Goal: Task Accomplishment & Management: Manage account settings

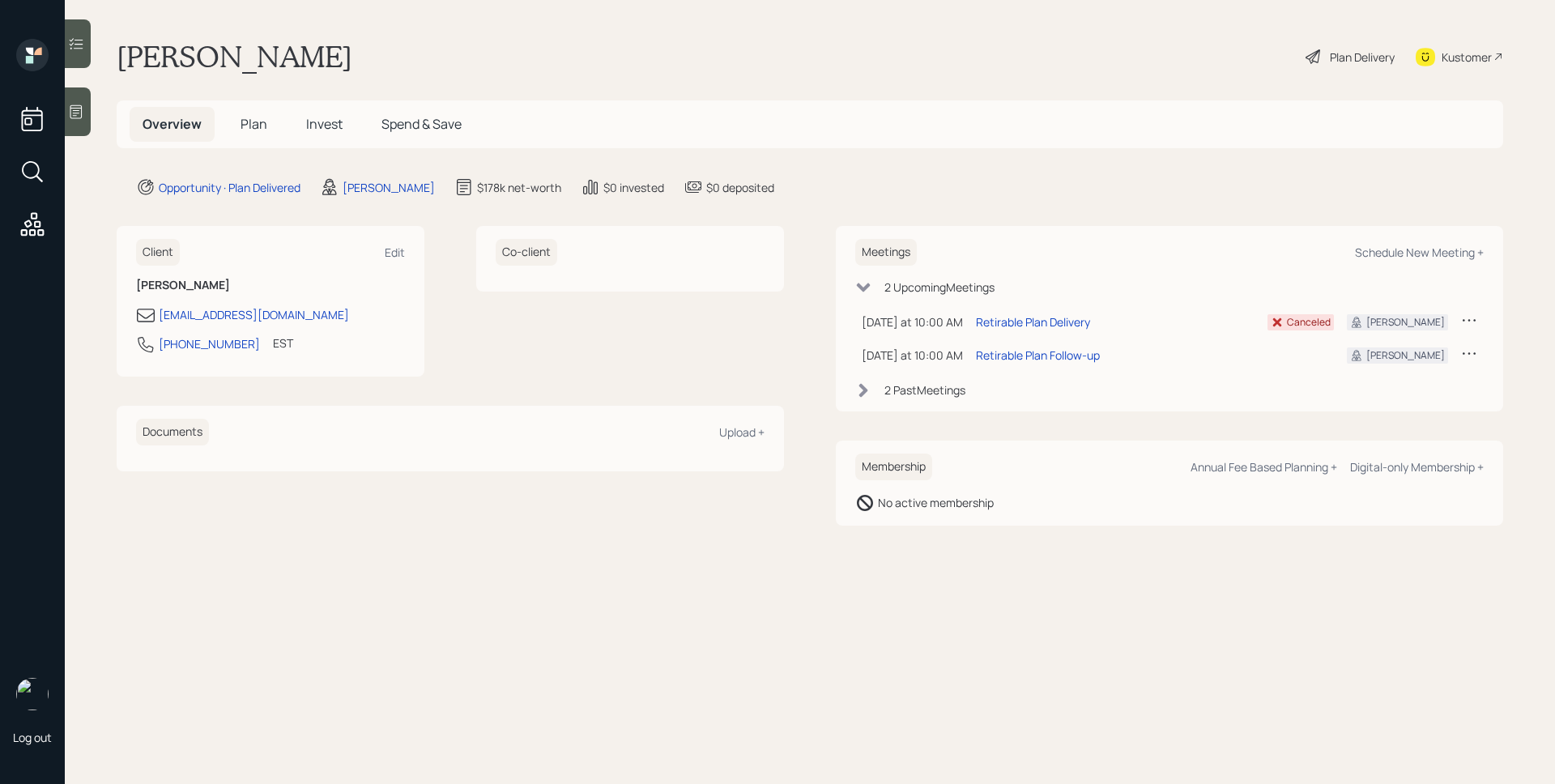
click at [263, 127] on span "Plan" at bounding box center [253, 123] width 26 height 18
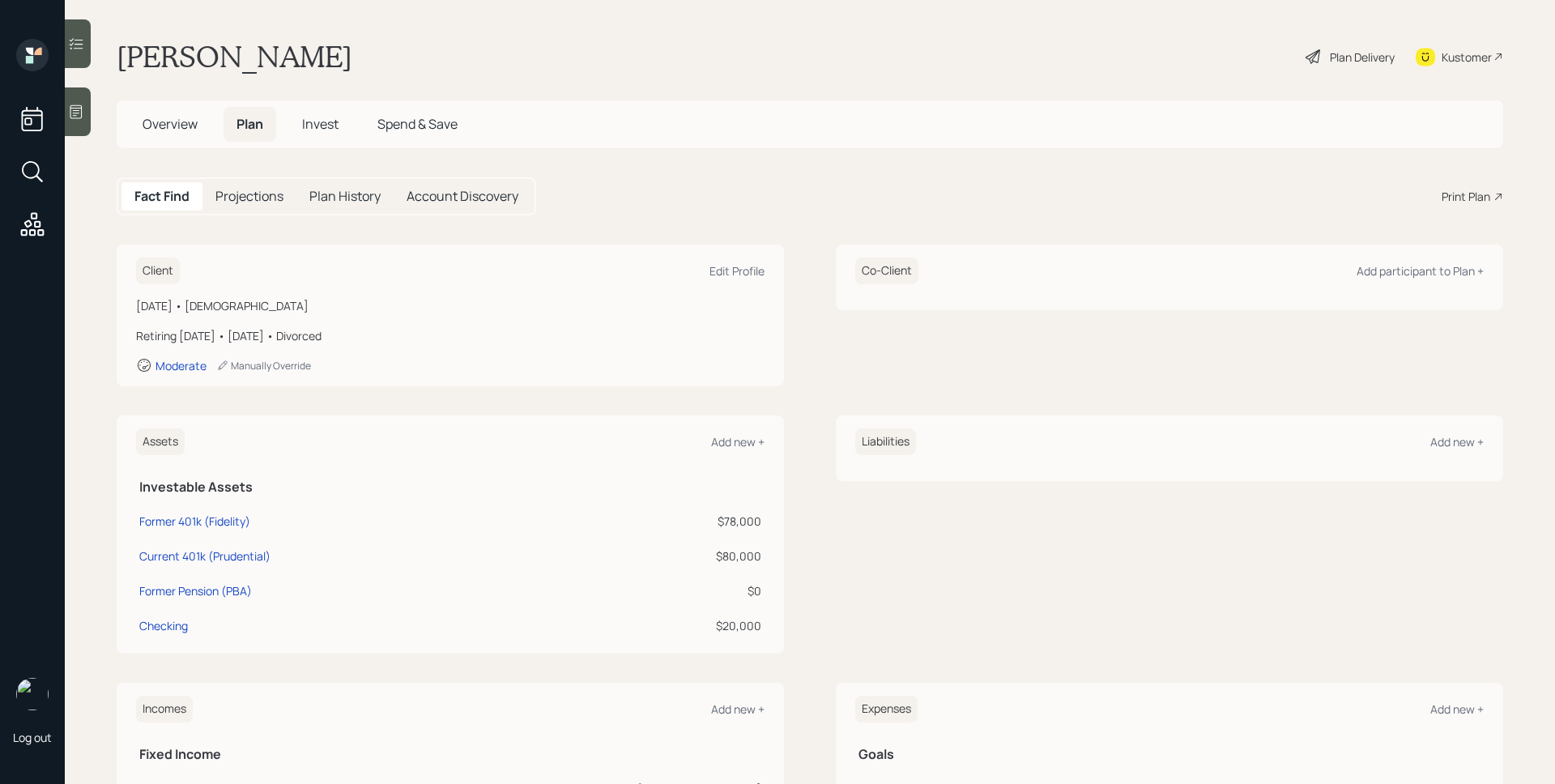
click at [322, 126] on span "Invest" at bounding box center [320, 123] width 36 height 18
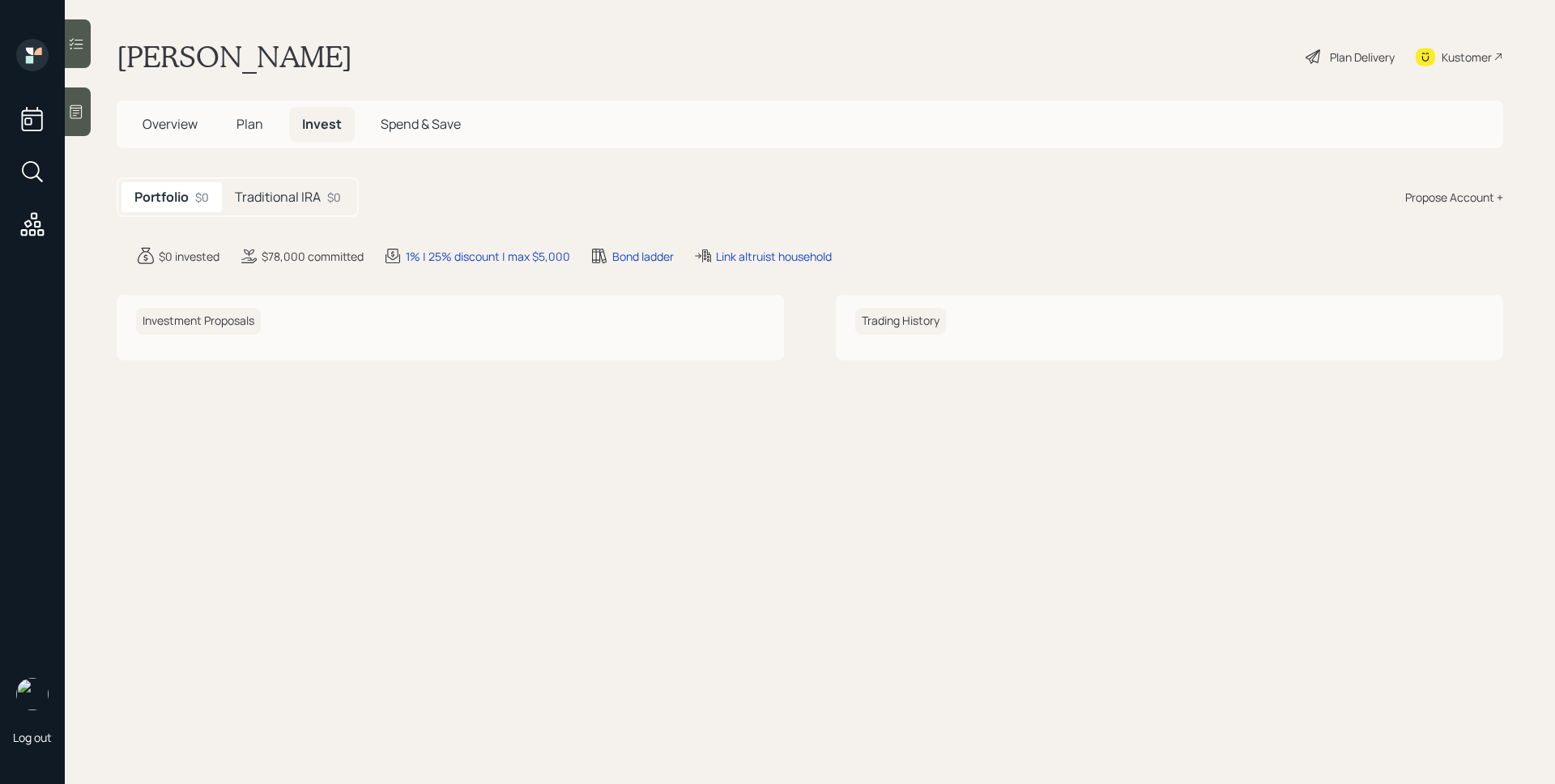
click at [330, 191] on div "$0" at bounding box center [334, 196] width 14 height 17
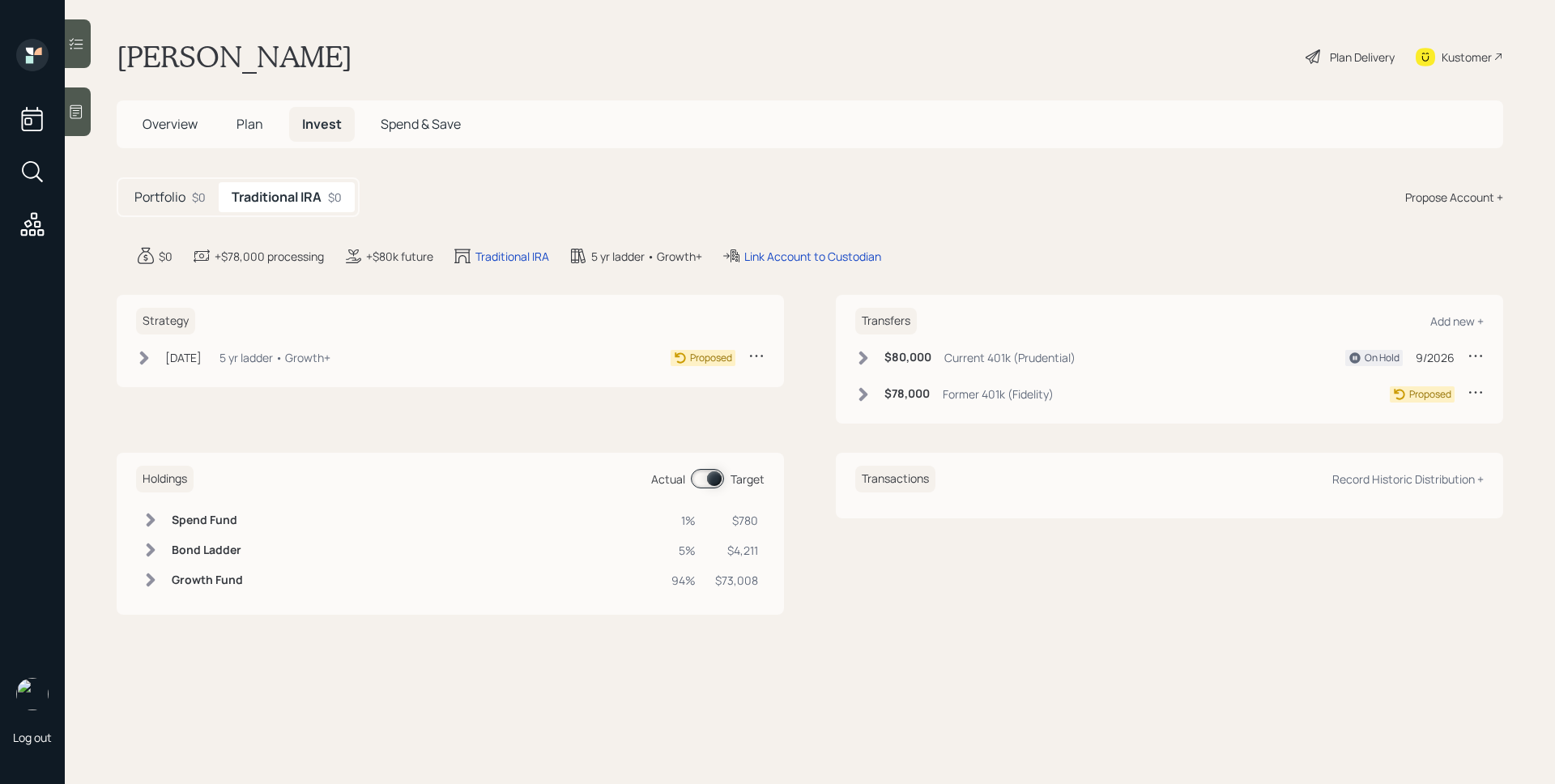
click at [79, 110] on icon at bounding box center [76, 112] width 12 height 14
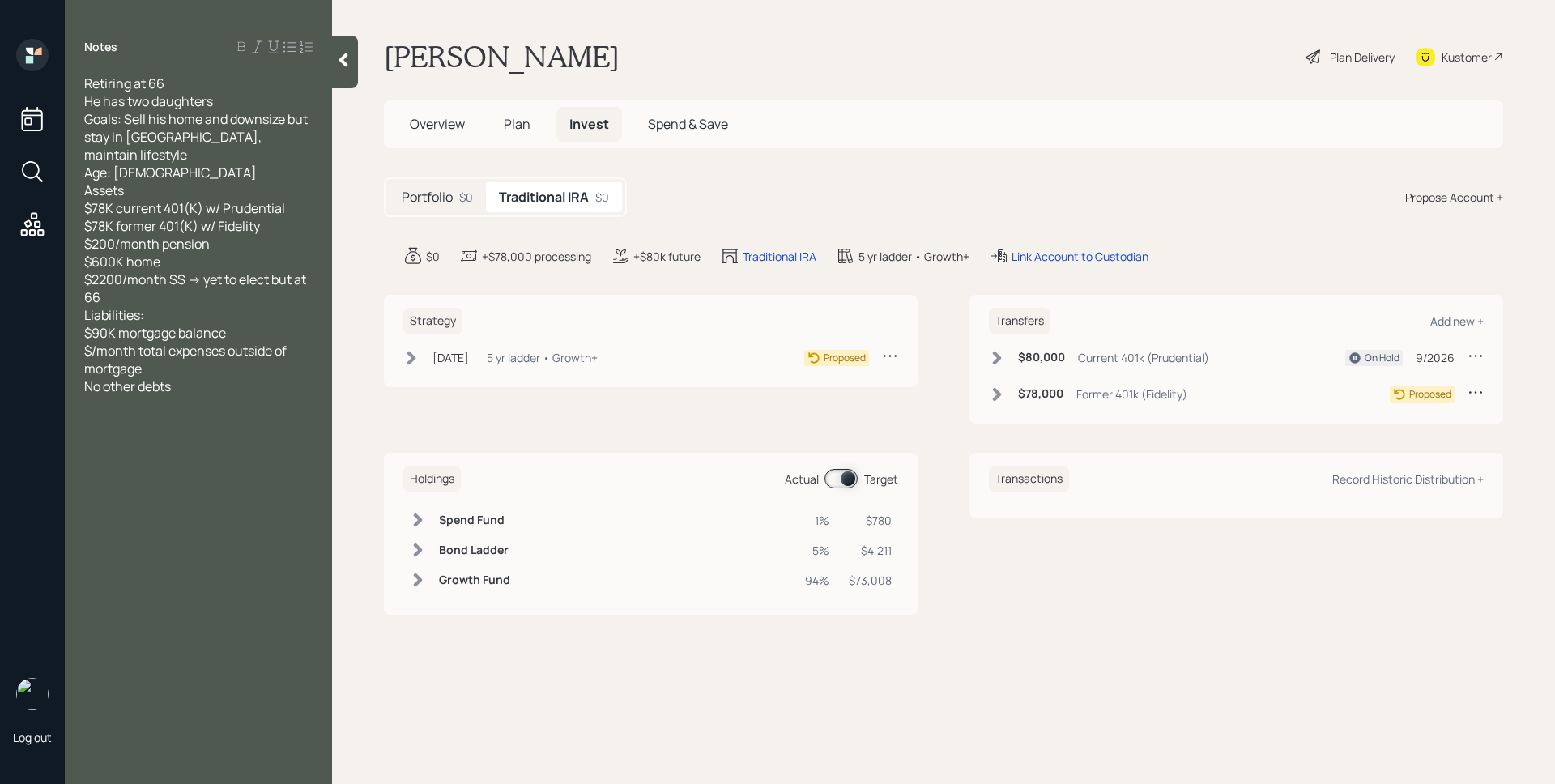
click at [449, 113] on h5 "Overview" at bounding box center [437, 124] width 81 height 35
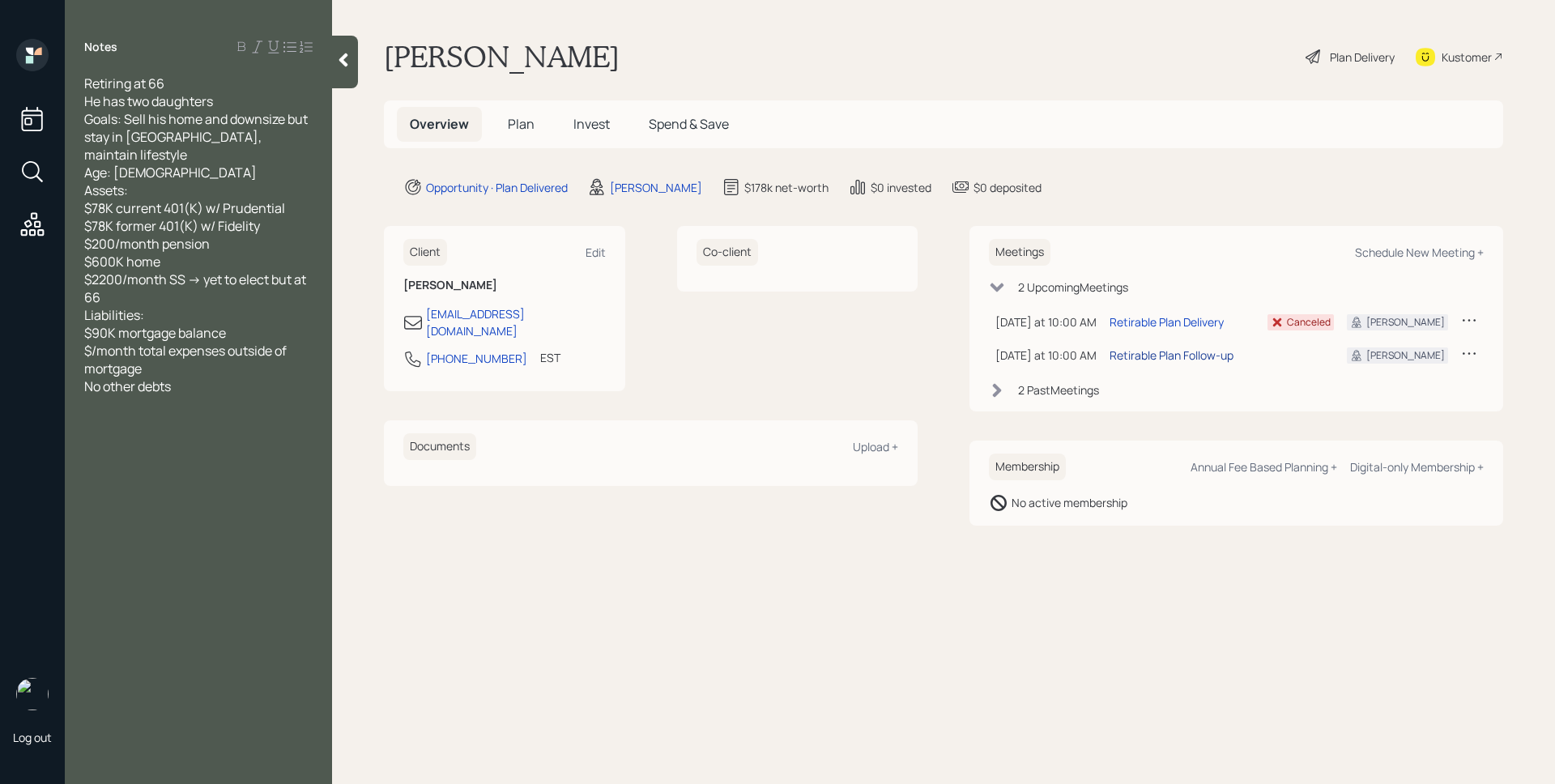
click at [1187, 359] on div "Retirable Plan Follow-up" at bounding box center [1172, 355] width 124 height 17
drag, startPoint x: 527, startPoint y: 136, endPoint x: 867, endPoint y: 139, distance: 340.0
click at [528, 136] on h5 "Plan" at bounding box center [522, 124] width 53 height 35
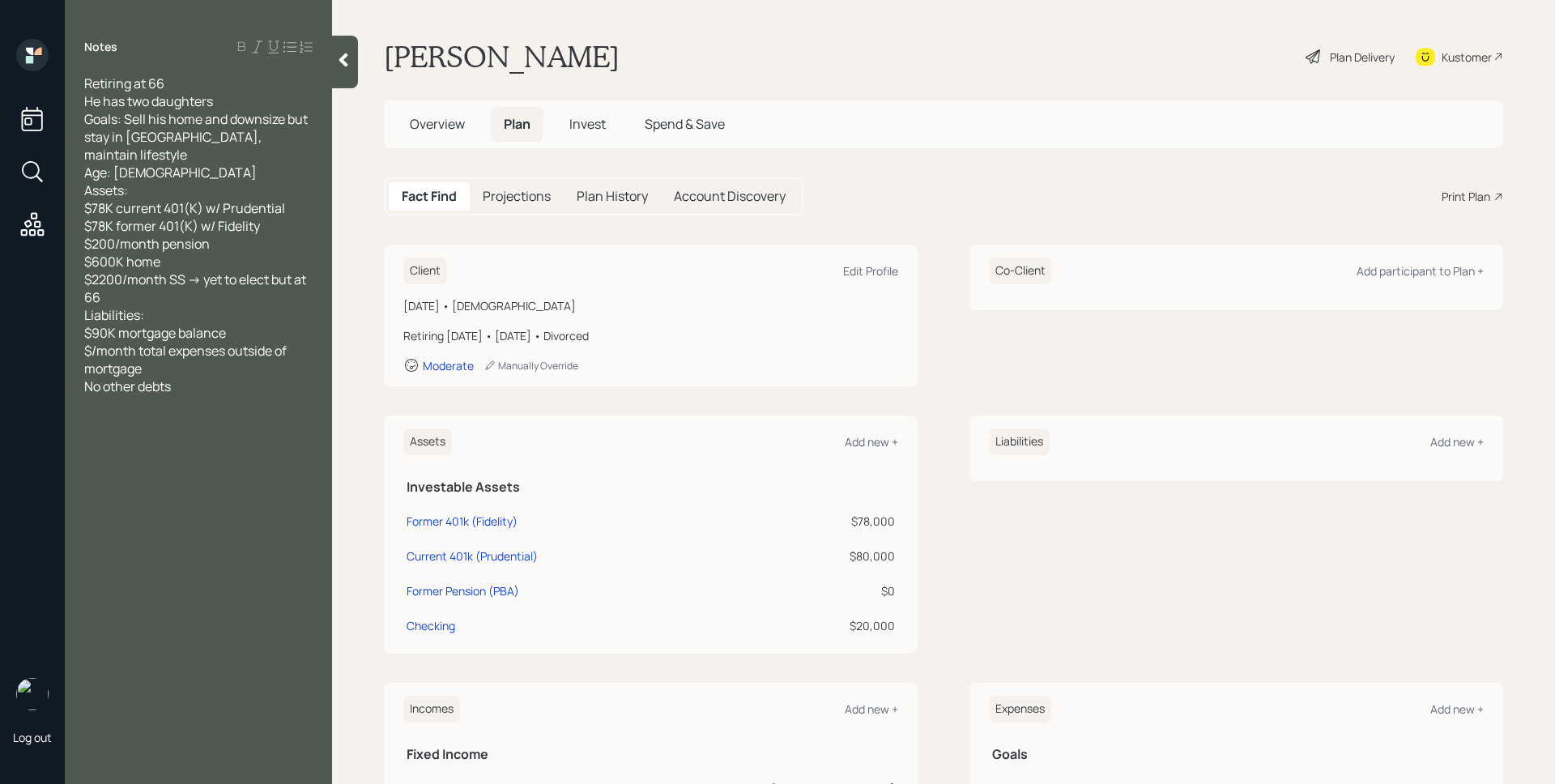
click at [1460, 201] on div "Print Plan" at bounding box center [1466, 196] width 49 height 17
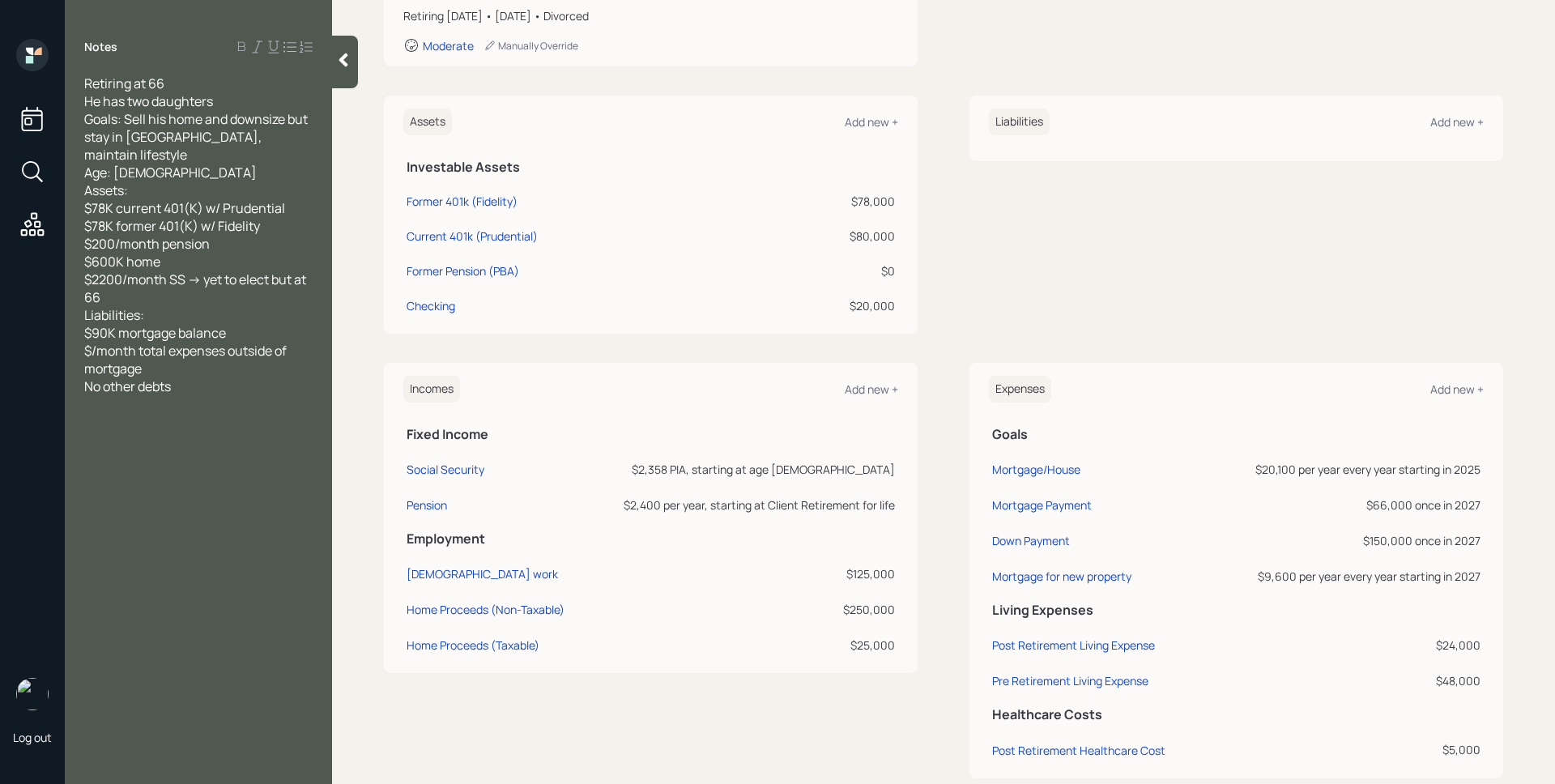
scroll to position [320, 0]
click at [434, 504] on div "Pension" at bounding box center [426, 504] width 40 height 16
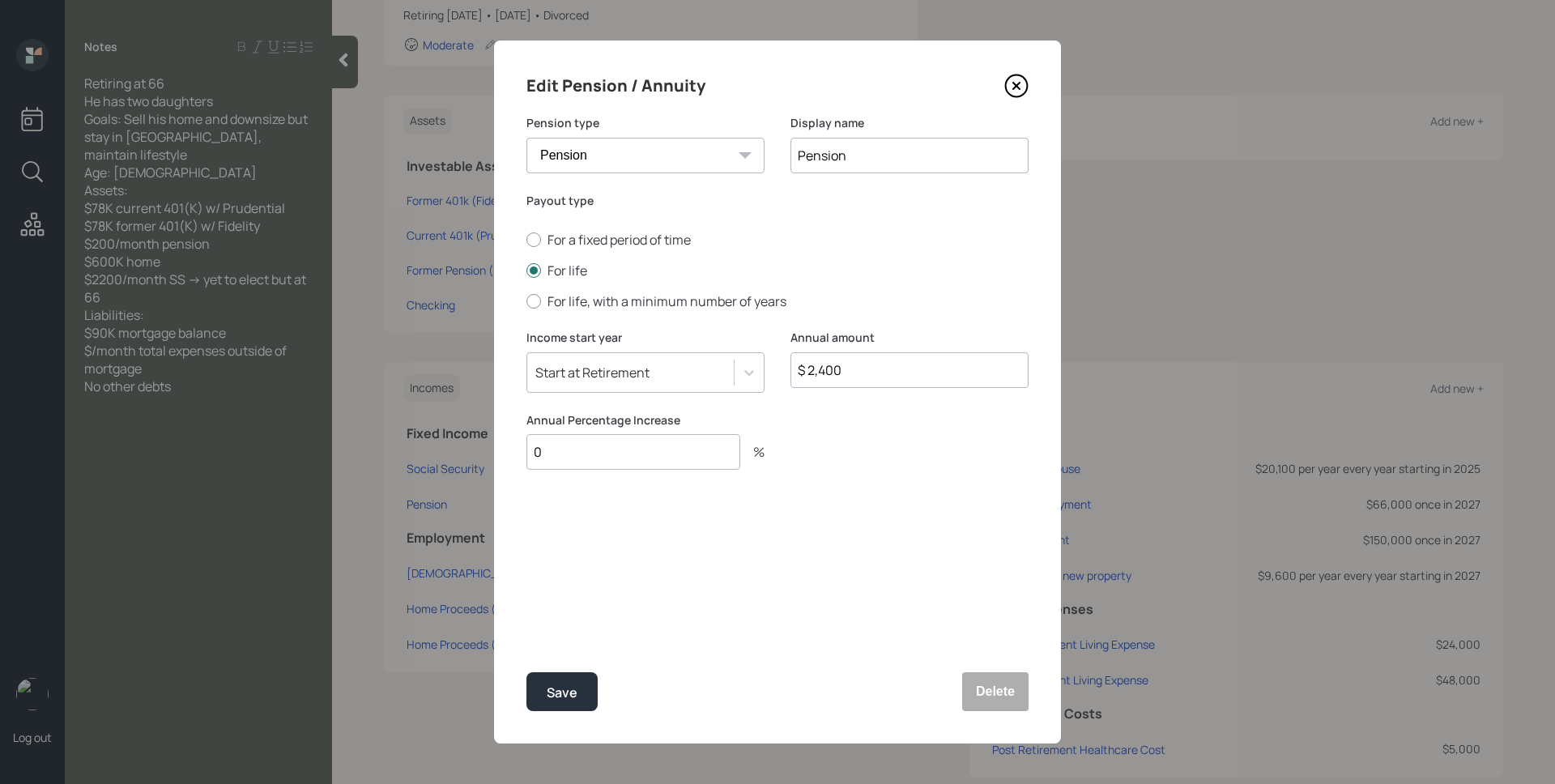
click at [867, 368] on input "$ 2,400" at bounding box center [909, 369] width 238 height 35
click at [868, 368] on input "$ 2,400" at bounding box center [909, 369] width 238 height 35
type input "$ 3,624"
click at [552, 698] on div "Save" at bounding box center [562, 693] width 30 height 22
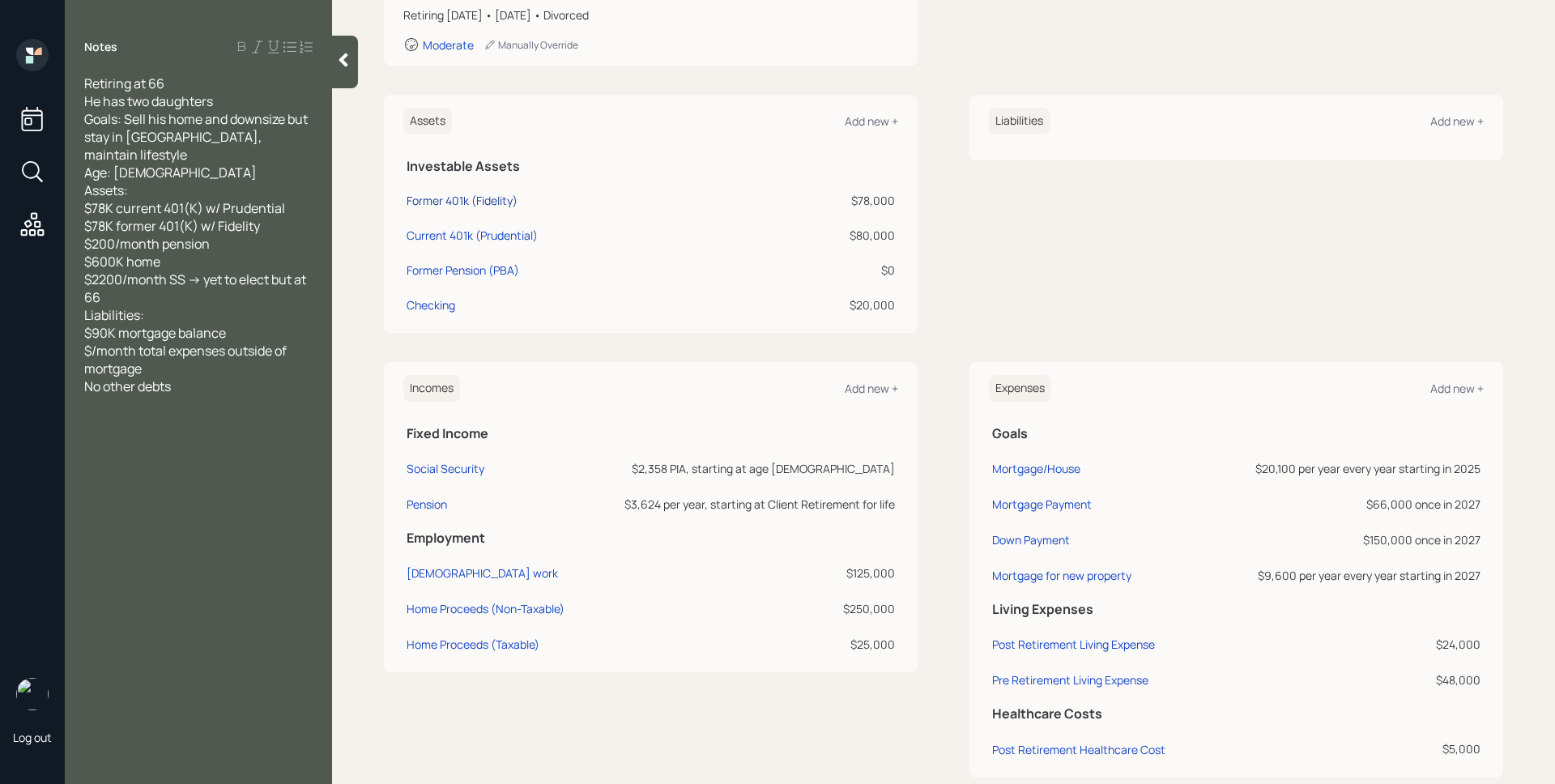
click at [445, 195] on div "Former 401k (Fidelity)" at bounding box center [462, 200] width 111 height 17
select select "ira"
select select "balanced"
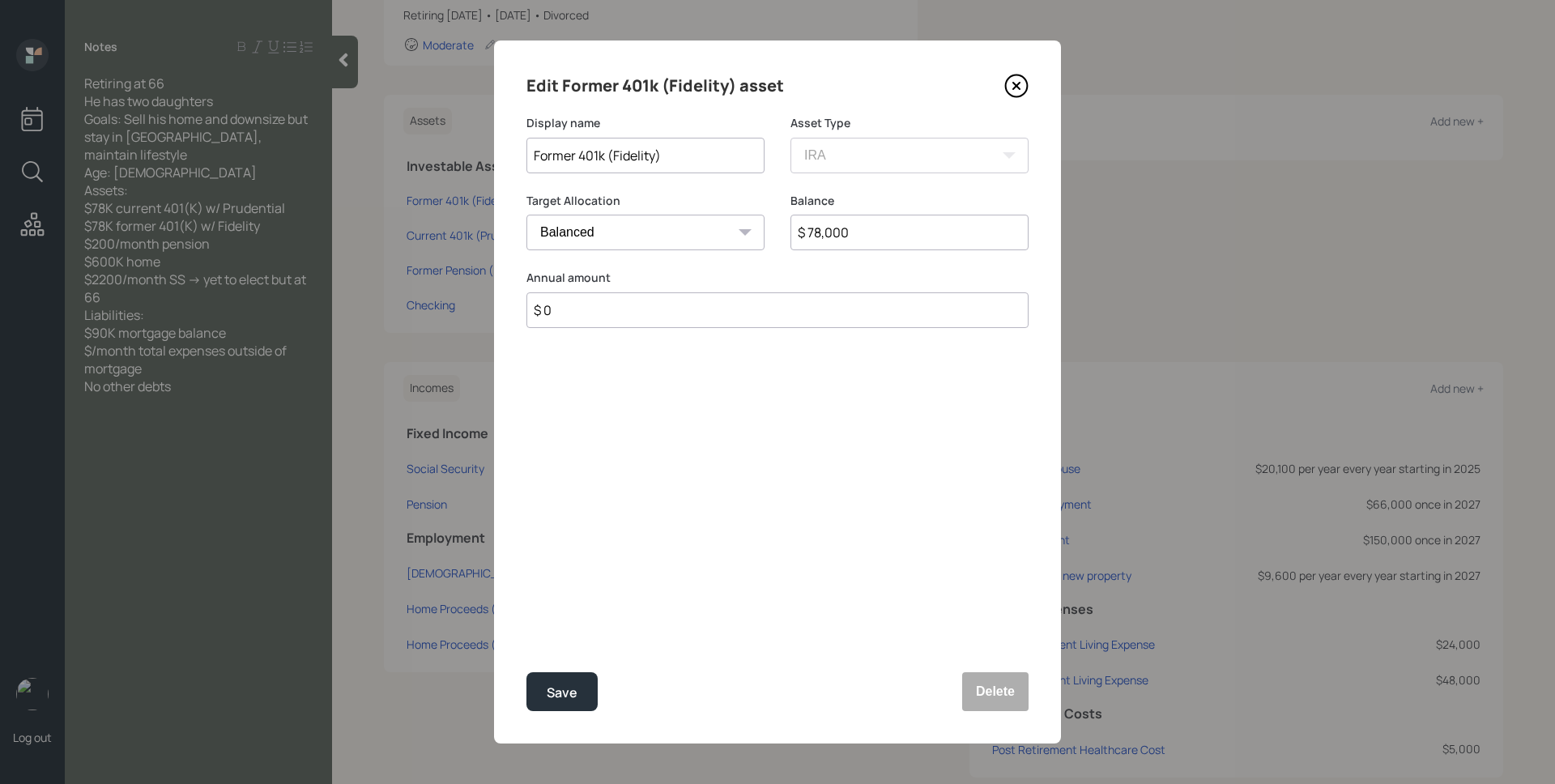
click at [1007, 81] on icon at bounding box center [1016, 85] width 25 height 24
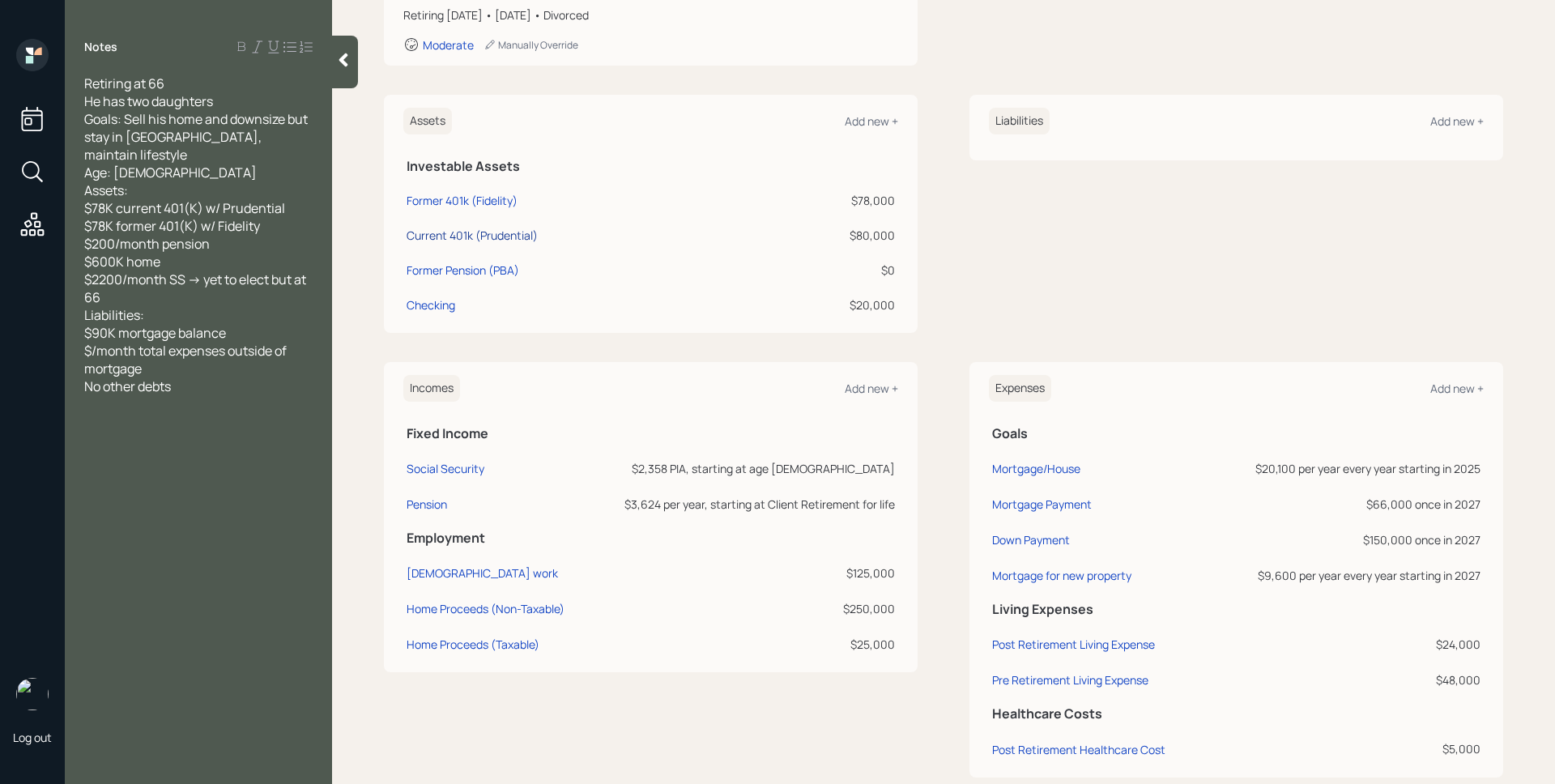
click at [527, 237] on div "Current 401k (Prudential)" at bounding box center [473, 234] width 131 height 17
select select "company_sponsored"
select select "balanced"
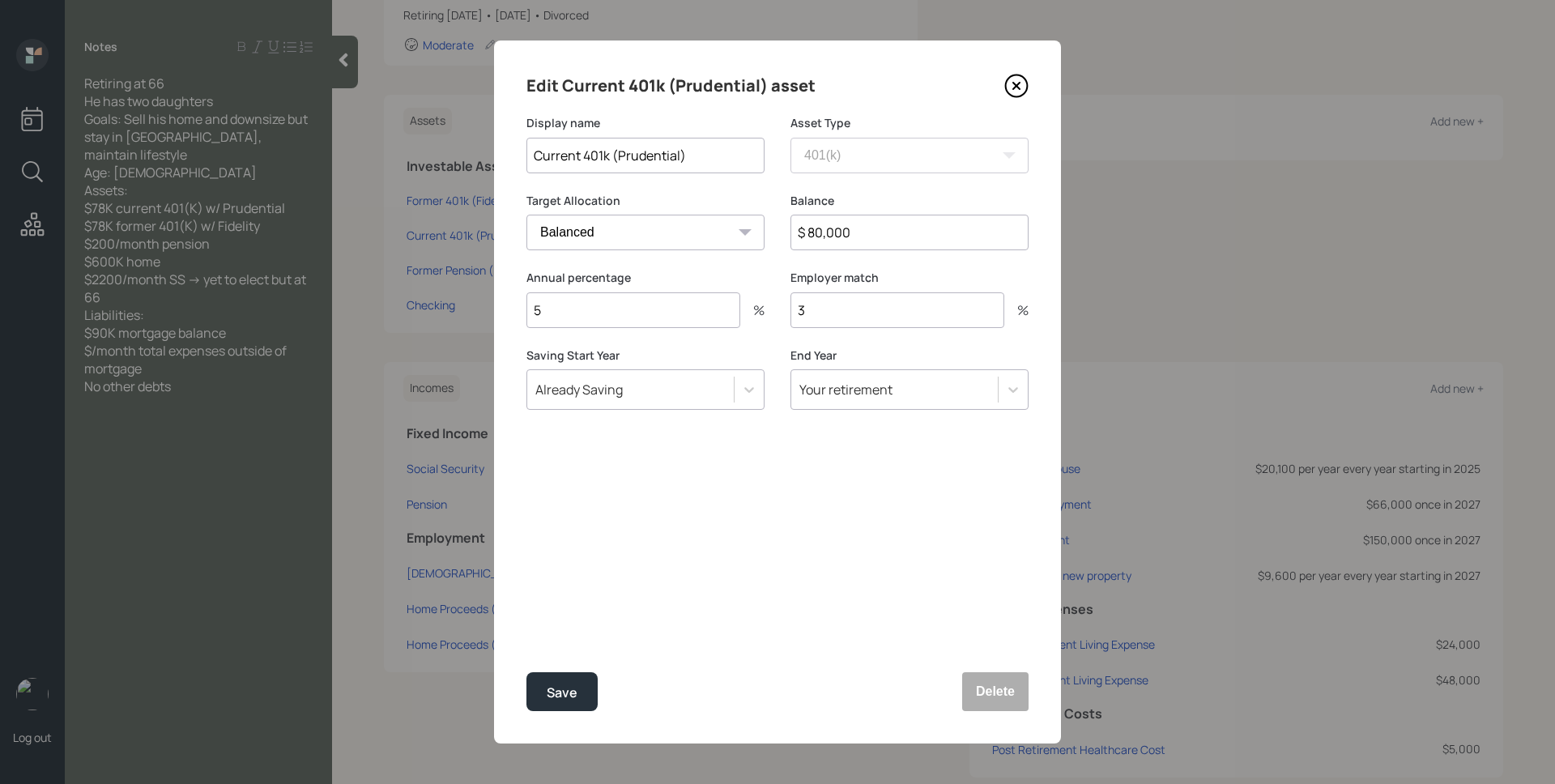
click at [878, 229] on input "$ 80,000" at bounding box center [909, 232] width 238 height 35
click at [1020, 79] on icon at bounding box center [1016, 85] width 25 height 24
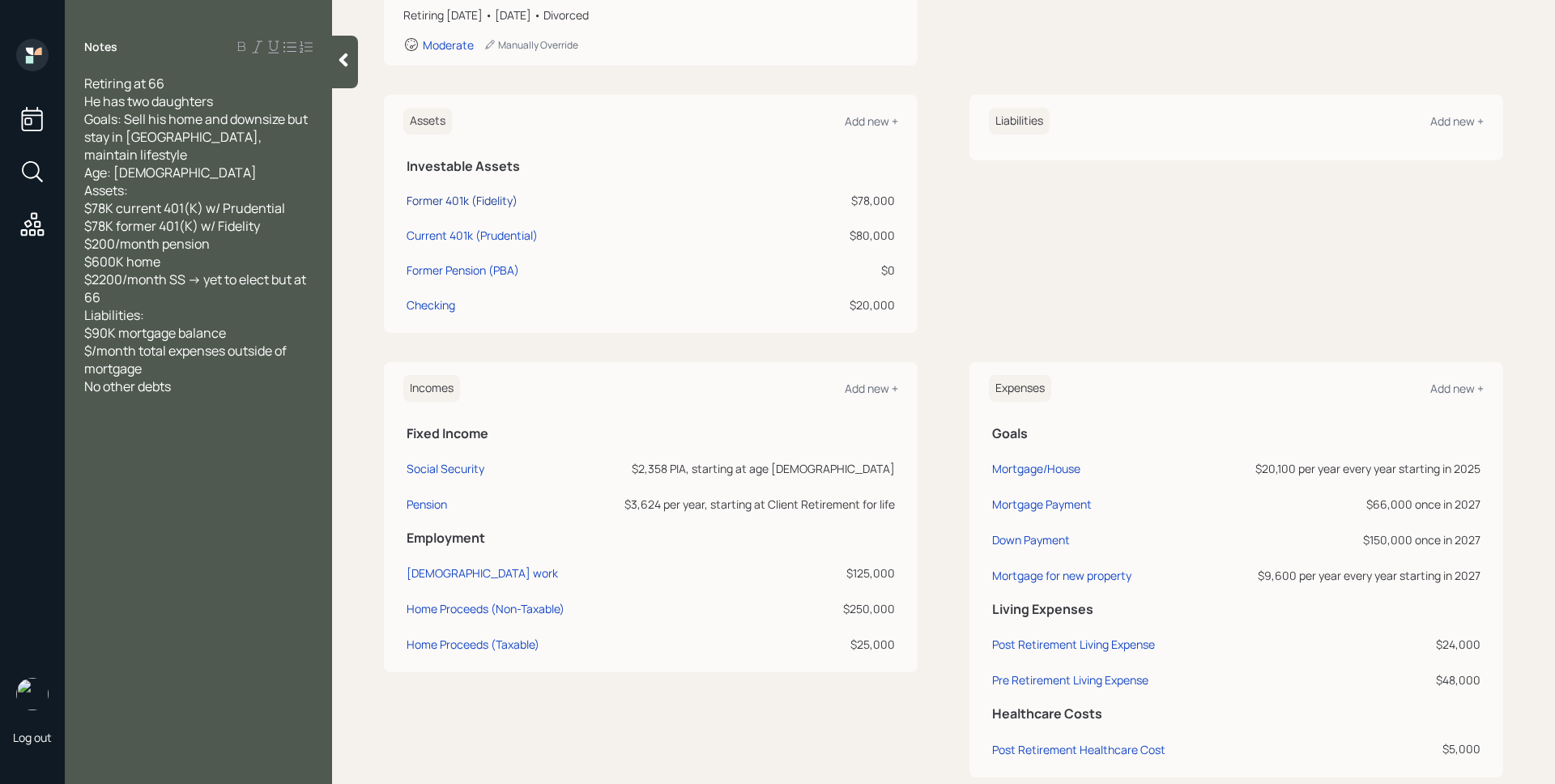
click at [487, 198] on div "Former 401k (Fidelity)" at bounding box center [462, 200] width 111 height 17
select select "ira"
select select "balanced"
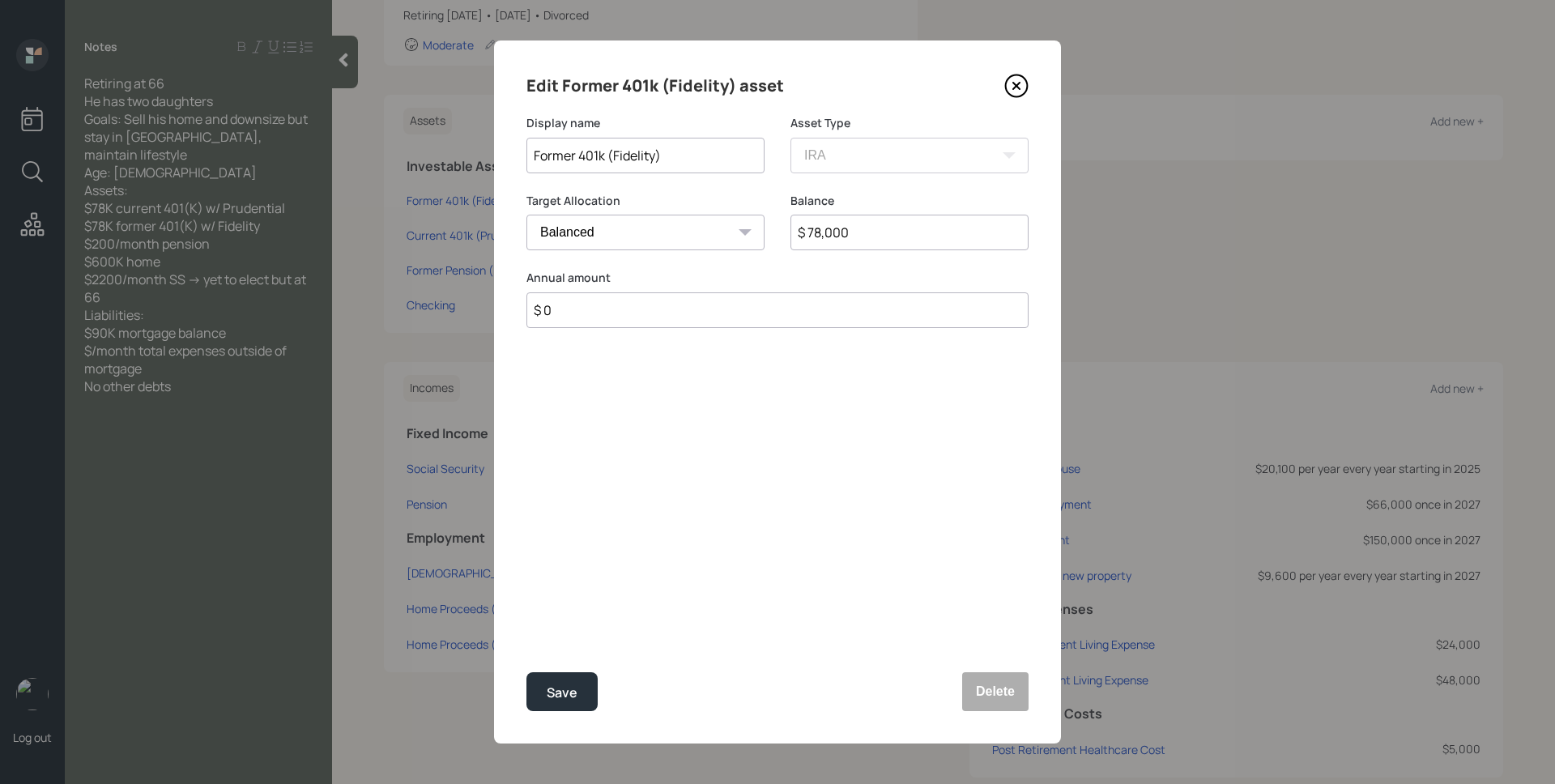
drag, startPoint x: 654, startPoint y: 155, endPoint x: 613, endPoint y: 154, distance: 41.0
click at [613, 154] on input "Former 401k (Fidelity)" at bounding box center [645, 155] width 238 height 35
type input "Former 401k (Prudential)"
click at [840, 226] on input "$ 78,000" at bounding box center [909, 232] width 238 height 35
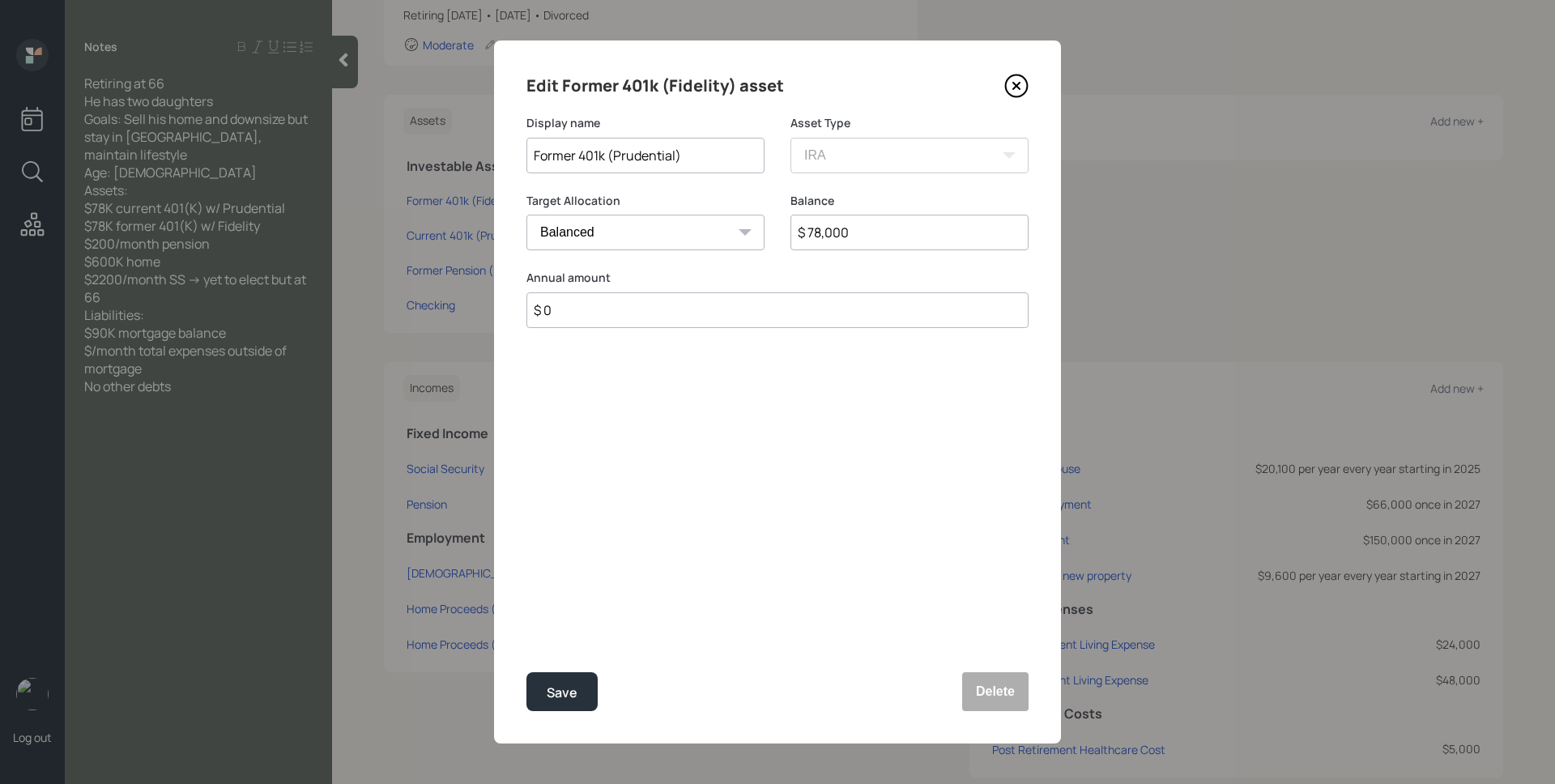
click at [834, 464] on div "Edit Former 401k (Fidelity) asset Display name Former 401k (Prudential) Asset T…" at bounding box center [778, 391] width 567 height 703
click at [571, 692] on div "Save" at bounding box center [562, 693] width 30 height 22
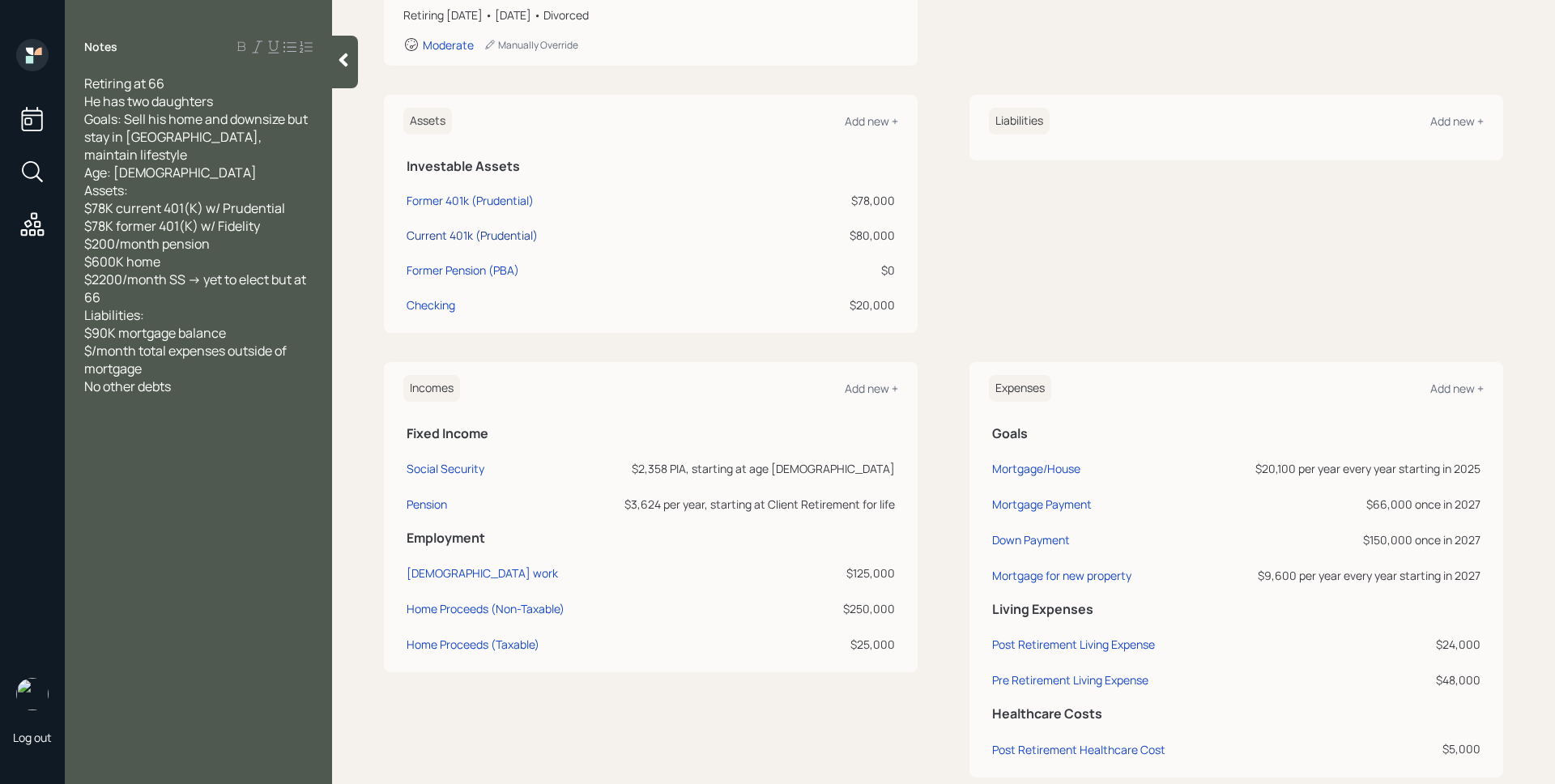
click at [517, 235] on div "Current 401k (Prudential)" at bounding box center [473, 234] width 131 height 17
select select "company_sponsored"
select select "balanced"
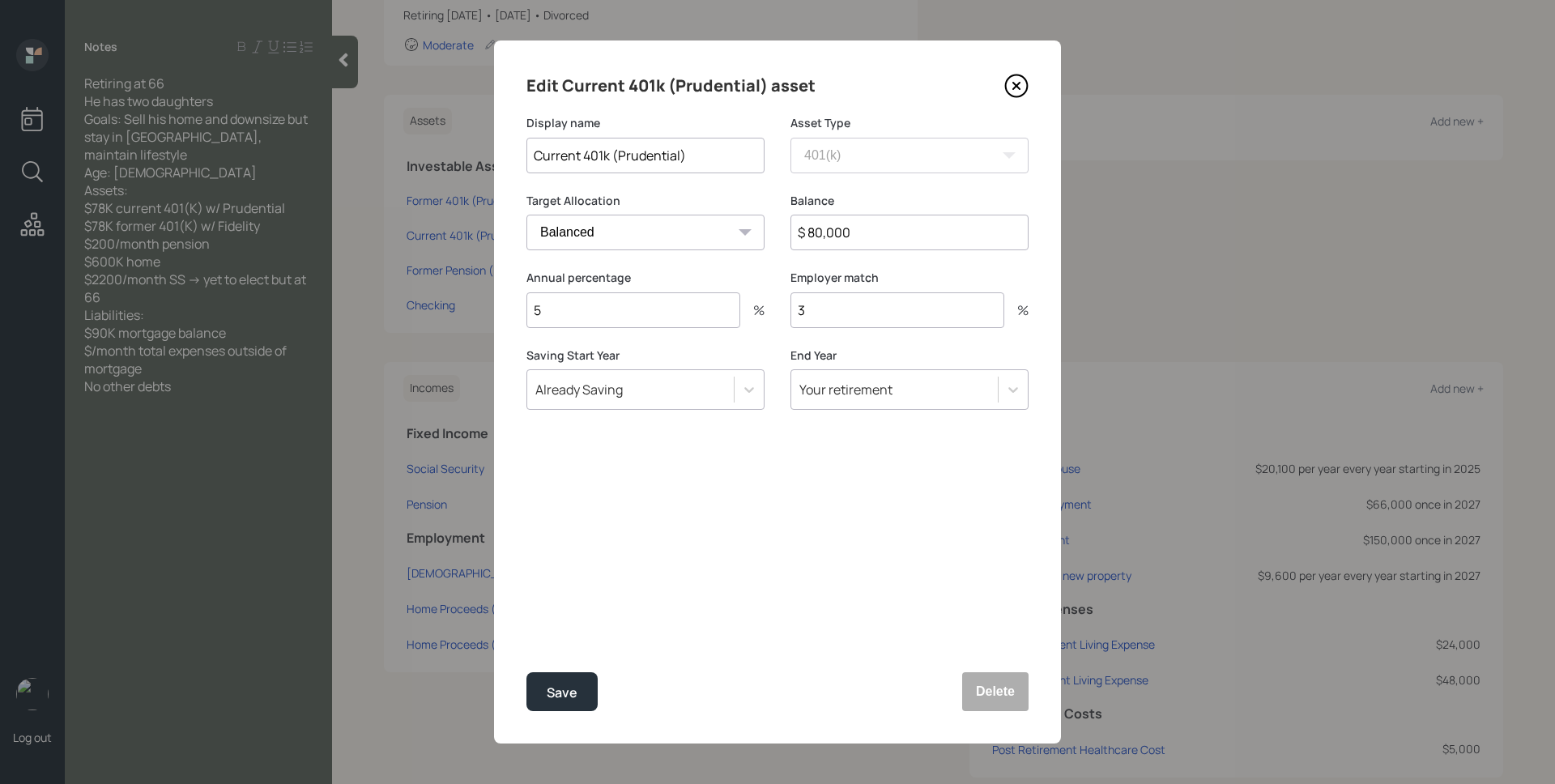
drag, startPoint x: 617, startPoint y: 154, endPoint x: 677, endPoint y: 148, distance: 60.3
click at [677, 148] on input "Current 401k (Prudential)" at bounding box center [645, 155] width 238 height 35
type input "Current 401k ([PERSON_NAME])"
drag, startPoint x: 625, startPoint y: 300, endPoint x: 547, endPoint y: 303, distance: 78.1
click at [547, 303] on input "5" at bounding box center [633, 310] width 214 height 35
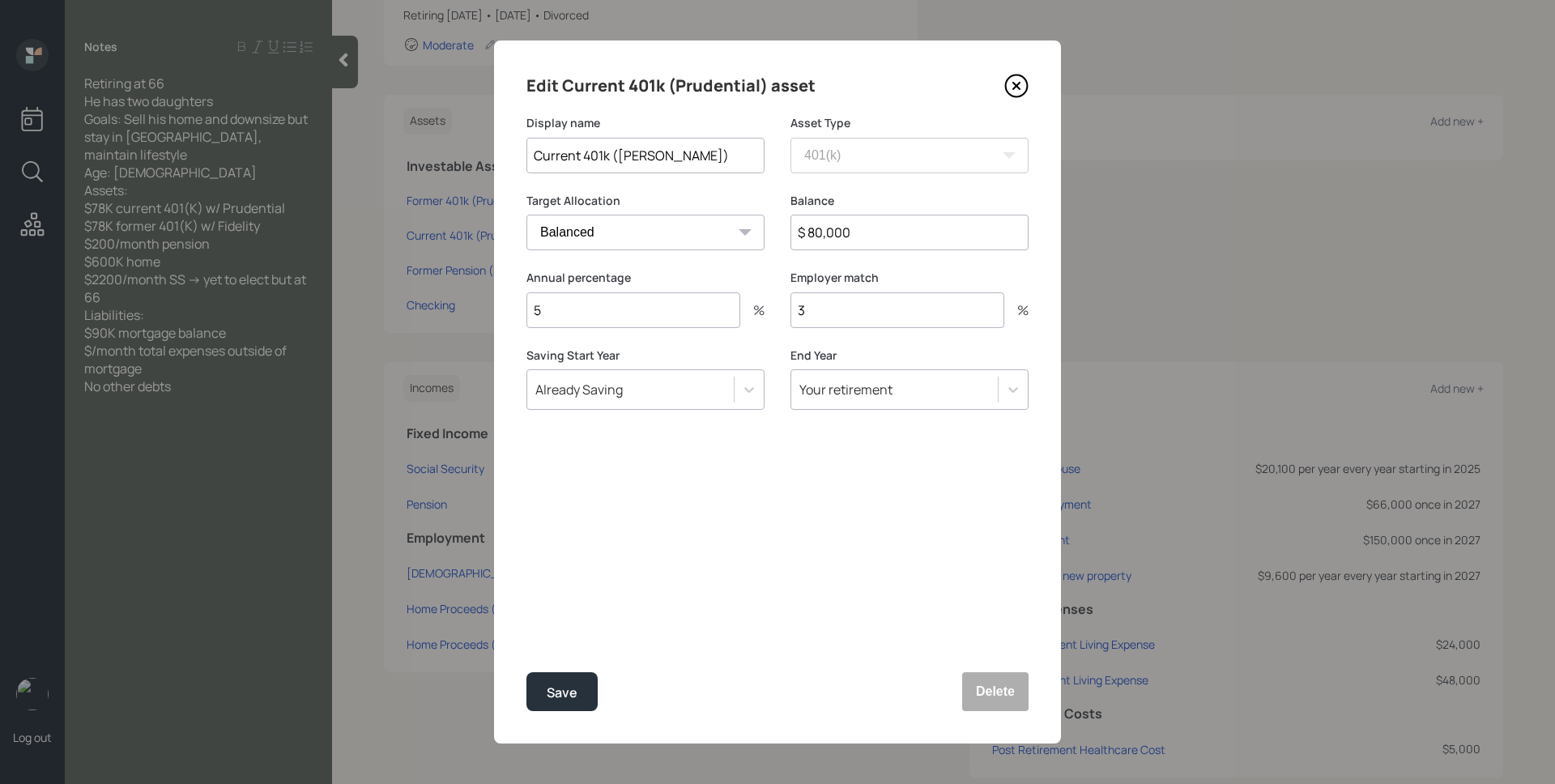
click at [565, 307] on input "5" at bounding box center [633, 310] width 214 height 35
type input "6"
drag, startPoint x: 807, startPoint y: 230, endPoint x: 947, endPoint y: 250, distance: 141.4
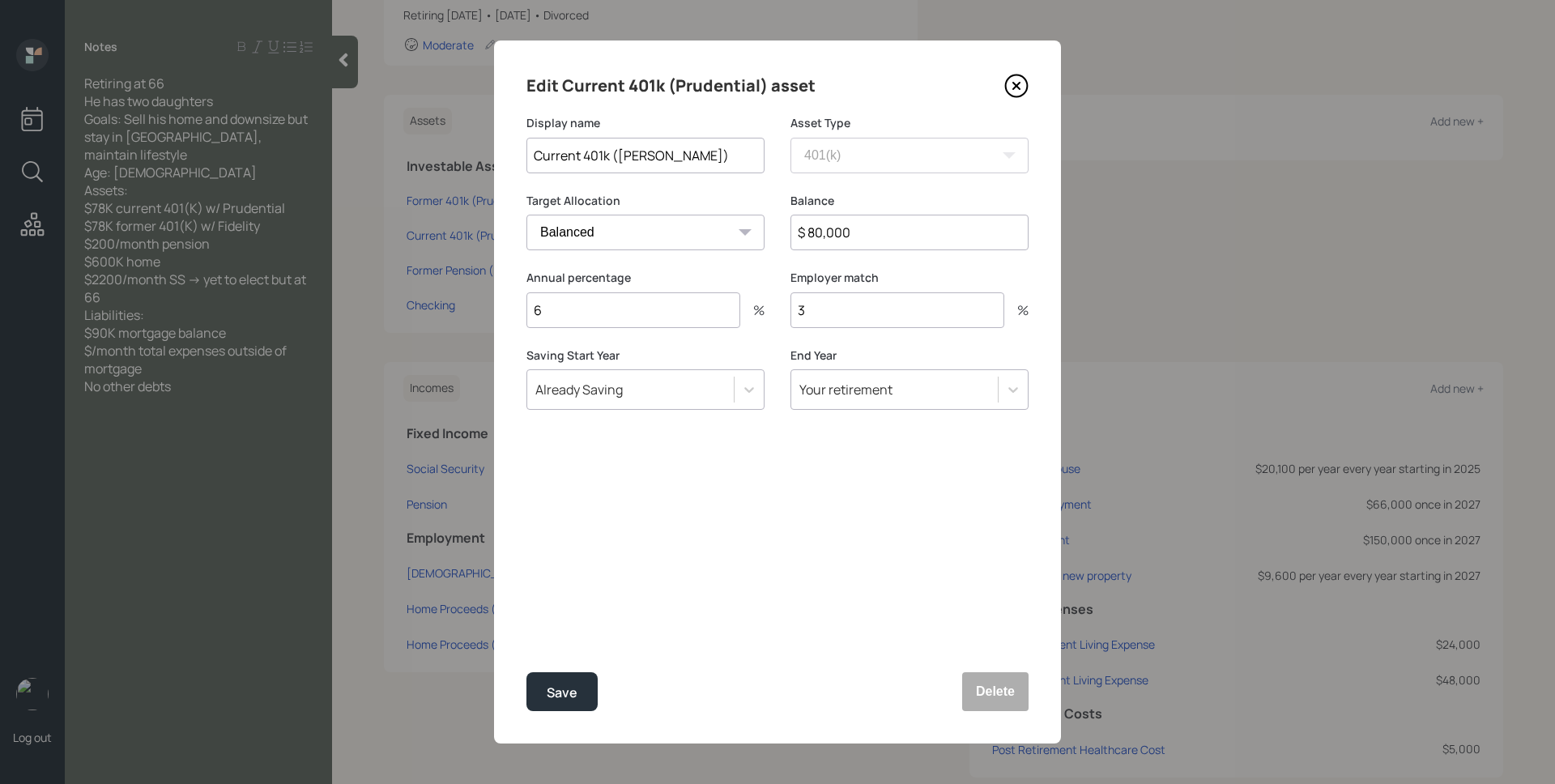
click at [947, 250] on div "Balance $ 80,000" at bounding box center [909, 231] width 238 height 77
click at [906, 224] on input "$ 80,000" at bounding box center [909, 232] width 238 height 35
click at [906, 225] on input "$ 80,000" at bounding box center [909, 232] width 238 height 35
type input "$ 198,000"
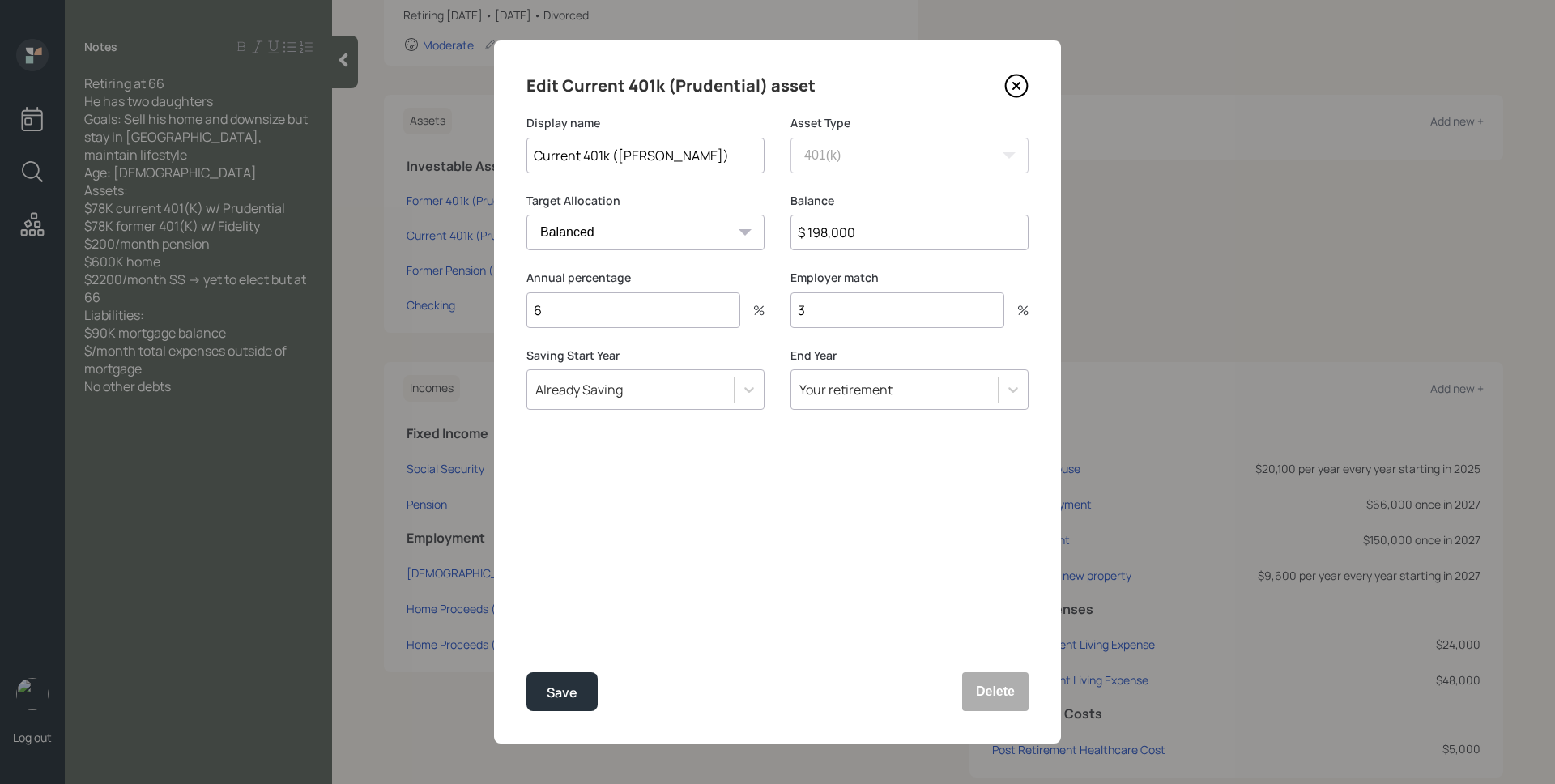
click at [527, 672] on button "Save" at bounding box center [562, 692] width 72 height 39
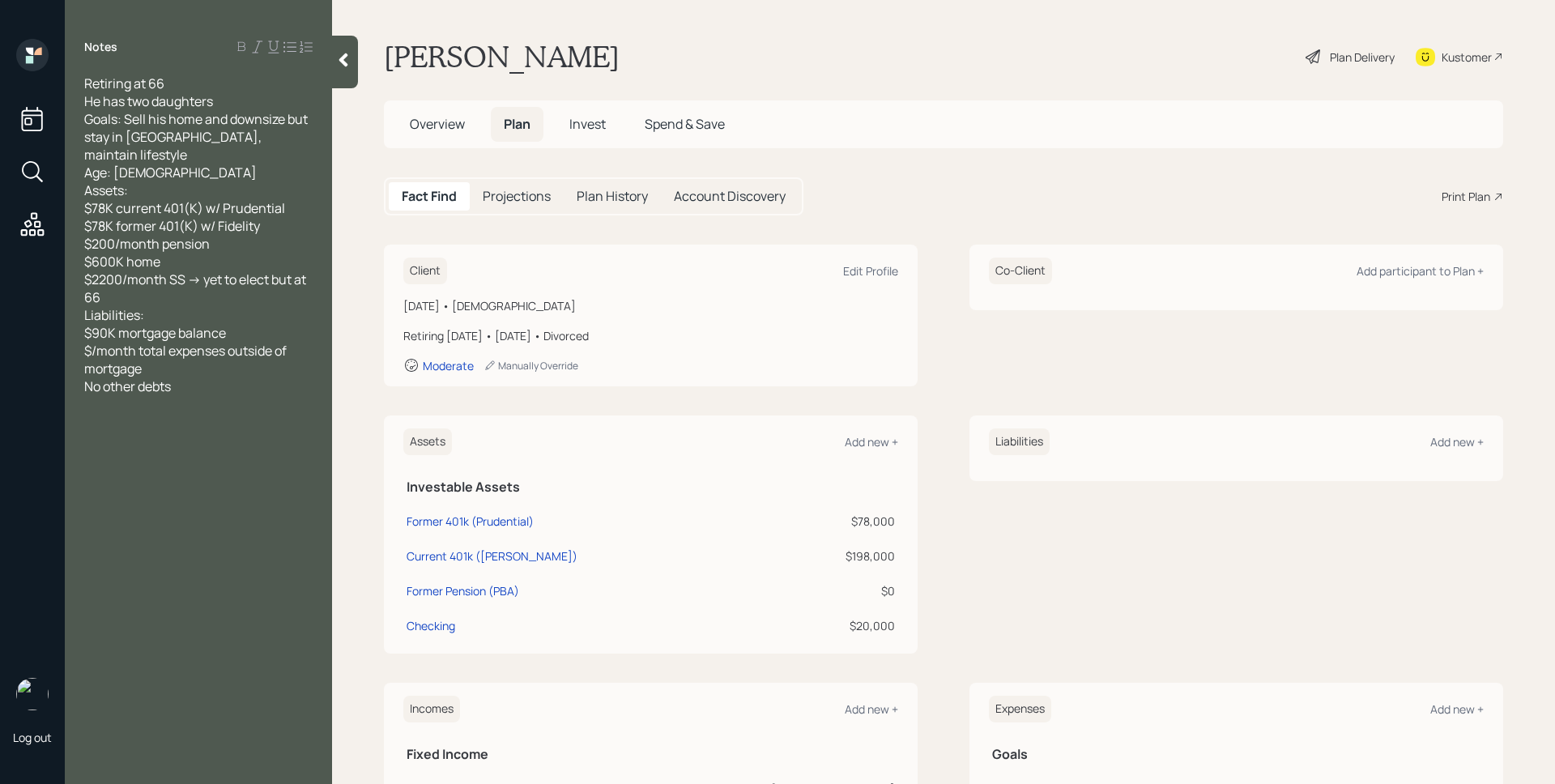
click at [1353, 58] on div "Plan Delivery" at bounding box center [1362, 57] width 65 height 17
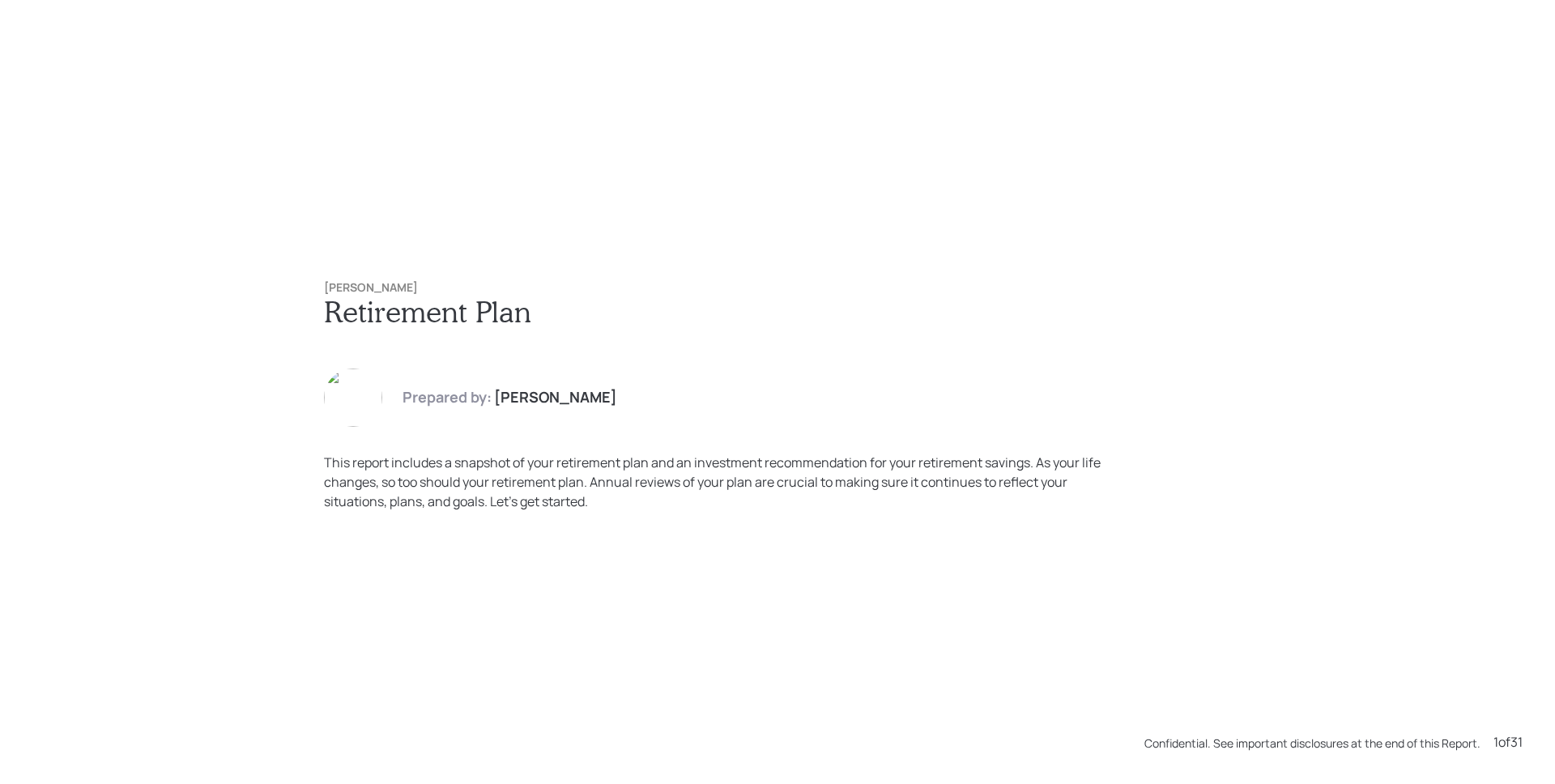
click at [1076, 374] on div "Prepared by: James DiStasi" at bounding box center [777, 397] width 907 height 58
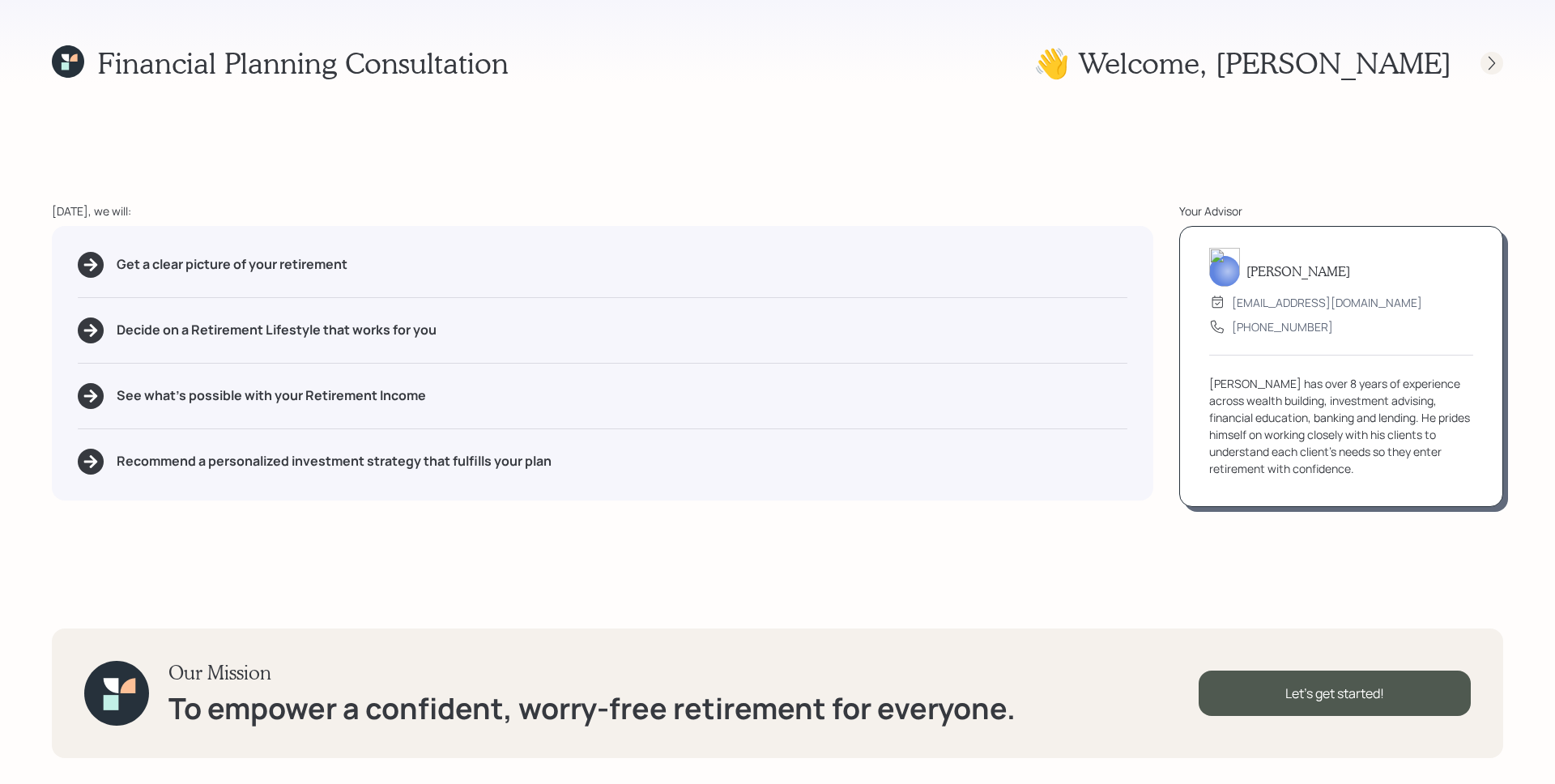
click at [1493, 63] on icon at bounding box center [1491, 63] width 7 height 14
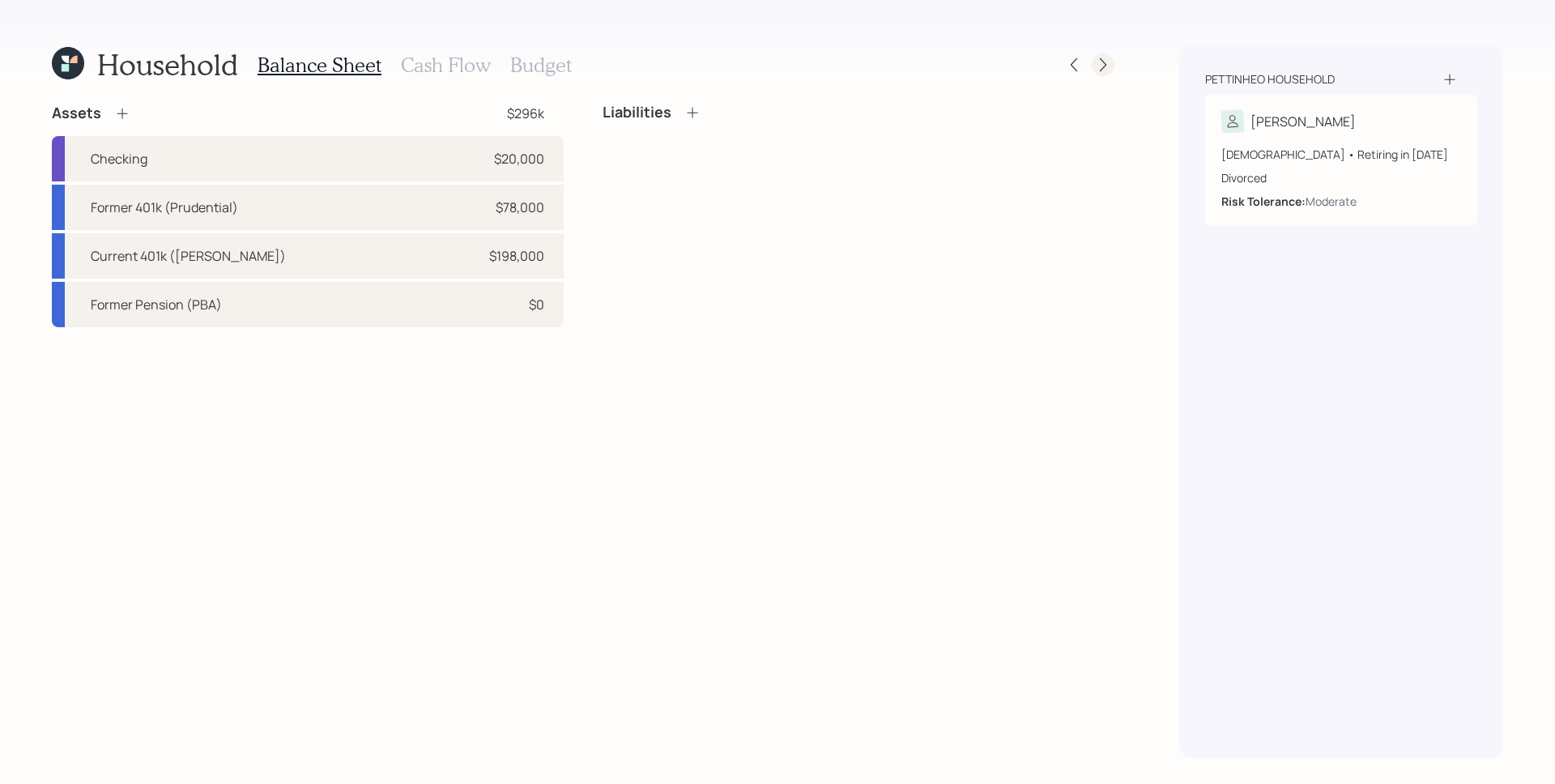
click at [1106, 70] on icon at bounding box center [1103, 65] width 17 height 17
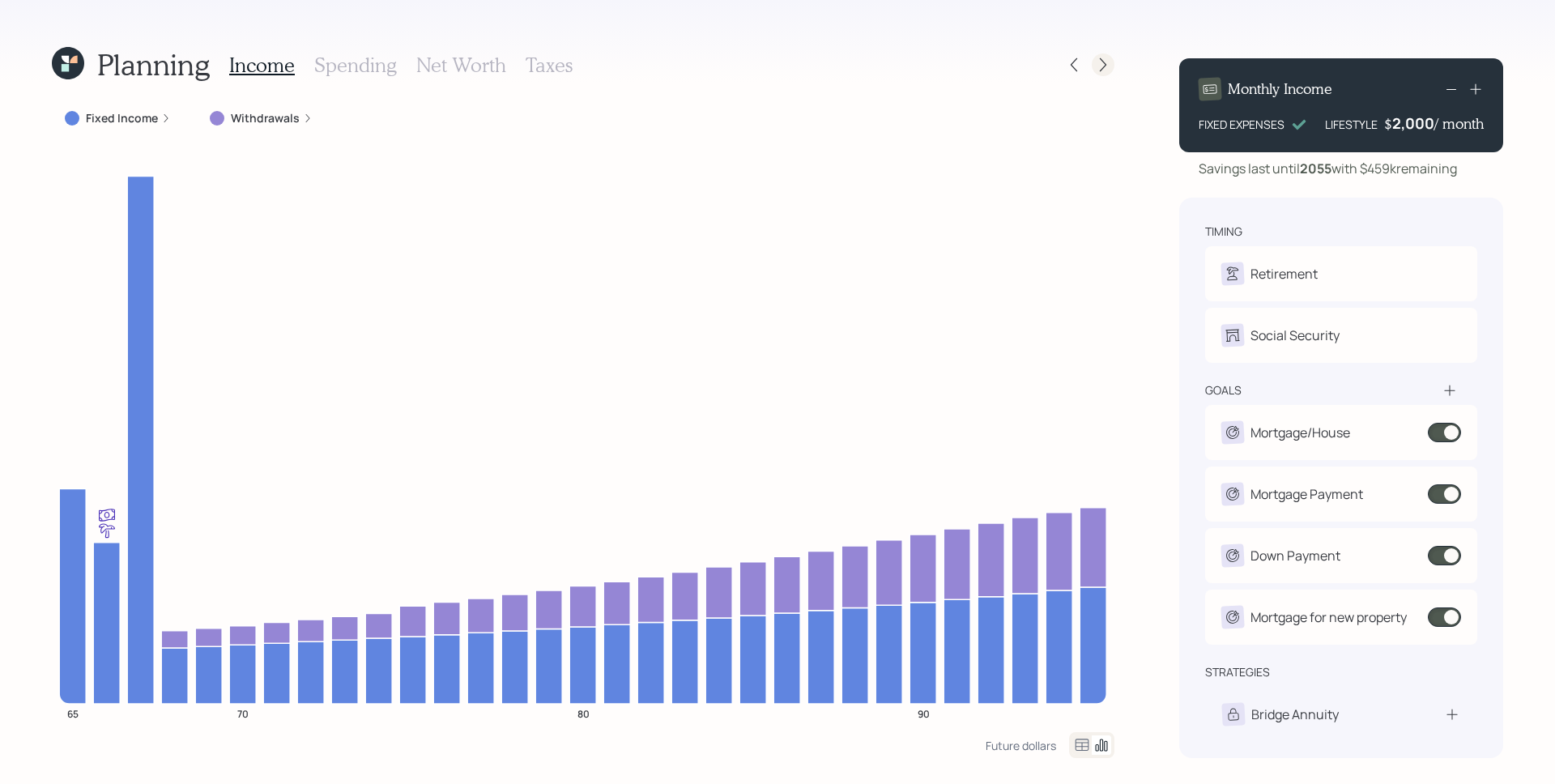
click at [1109, 71] on icon at bounding box center [1103, 65] width 17 height 17
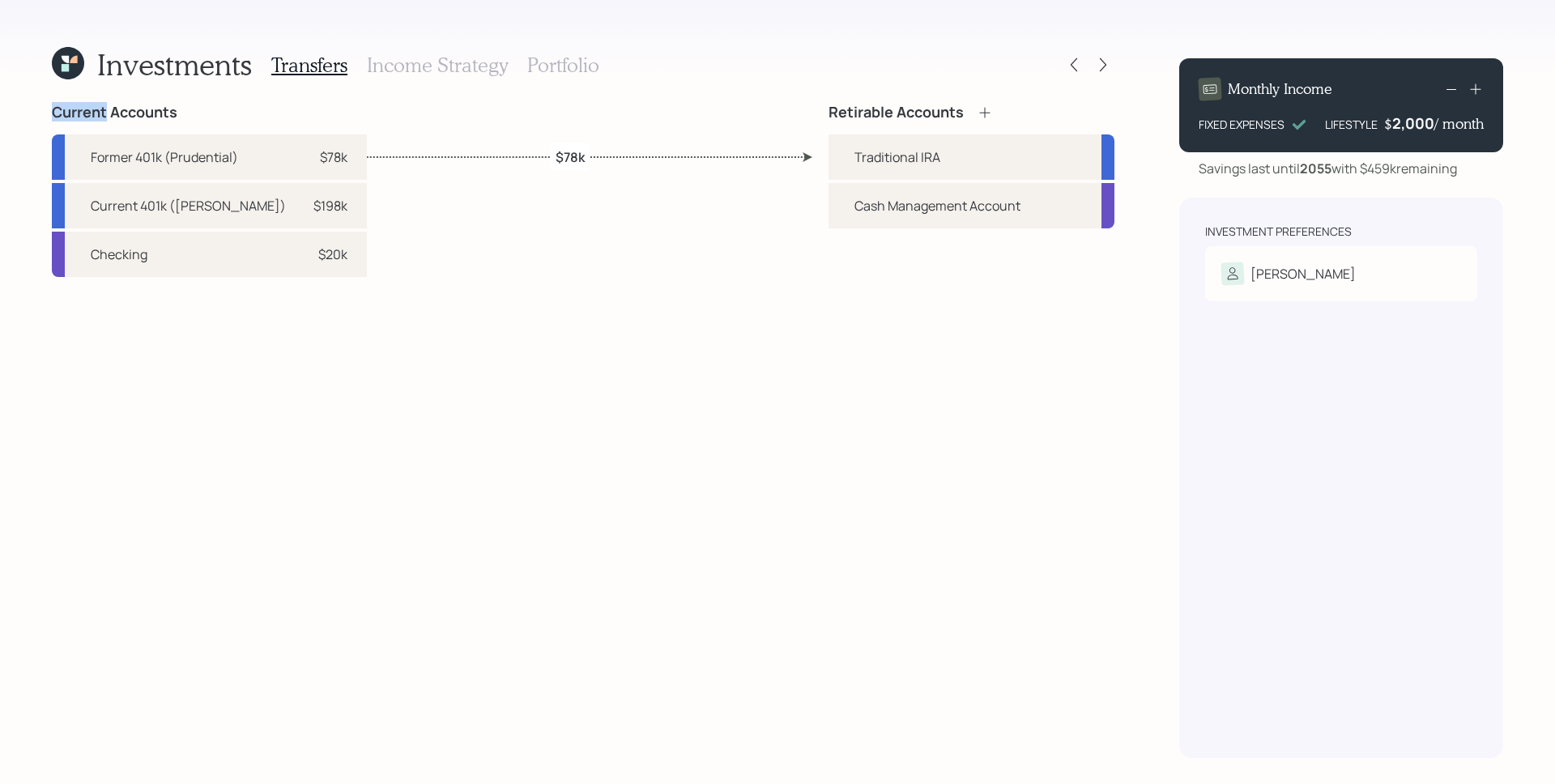
click at [1109, 71] on icon at bounding box center [1103, 65] width 17 height 17
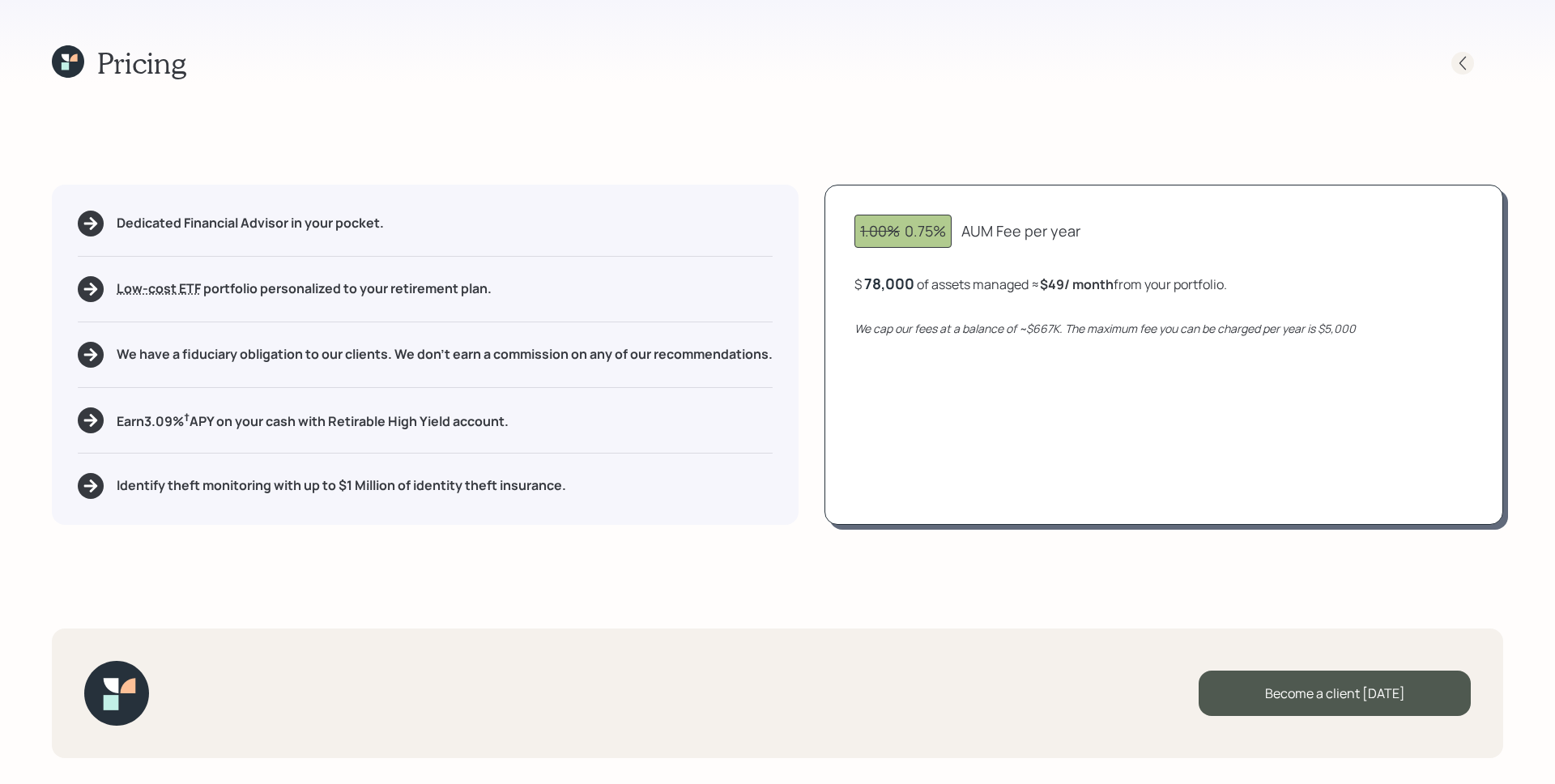
click at [1465, 63] on icon at bounding box center [1463, 63] width 17 height 17
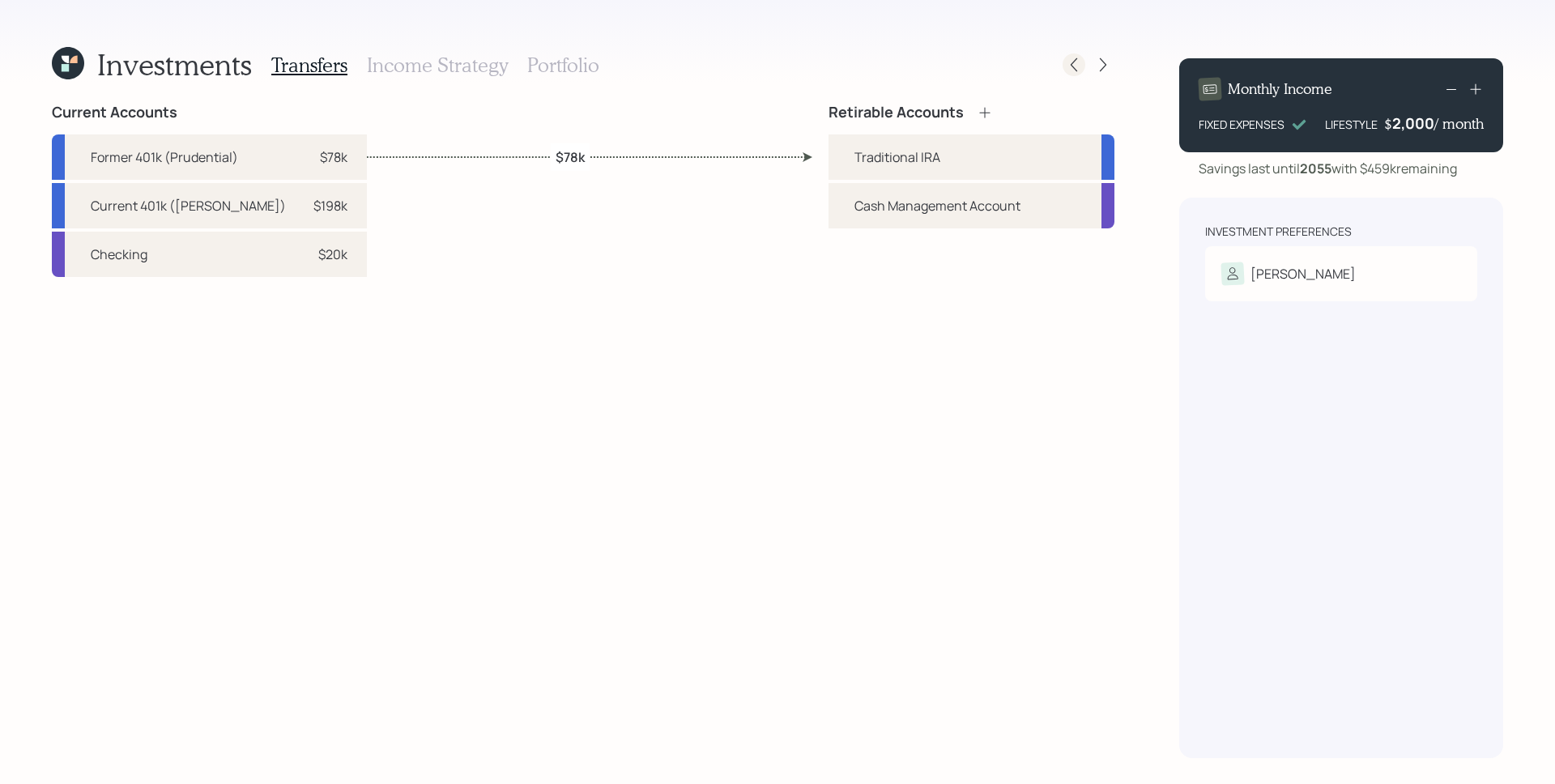
click at [1072, 66] on icon at bounding box center [1074, 65] width 17 height 17
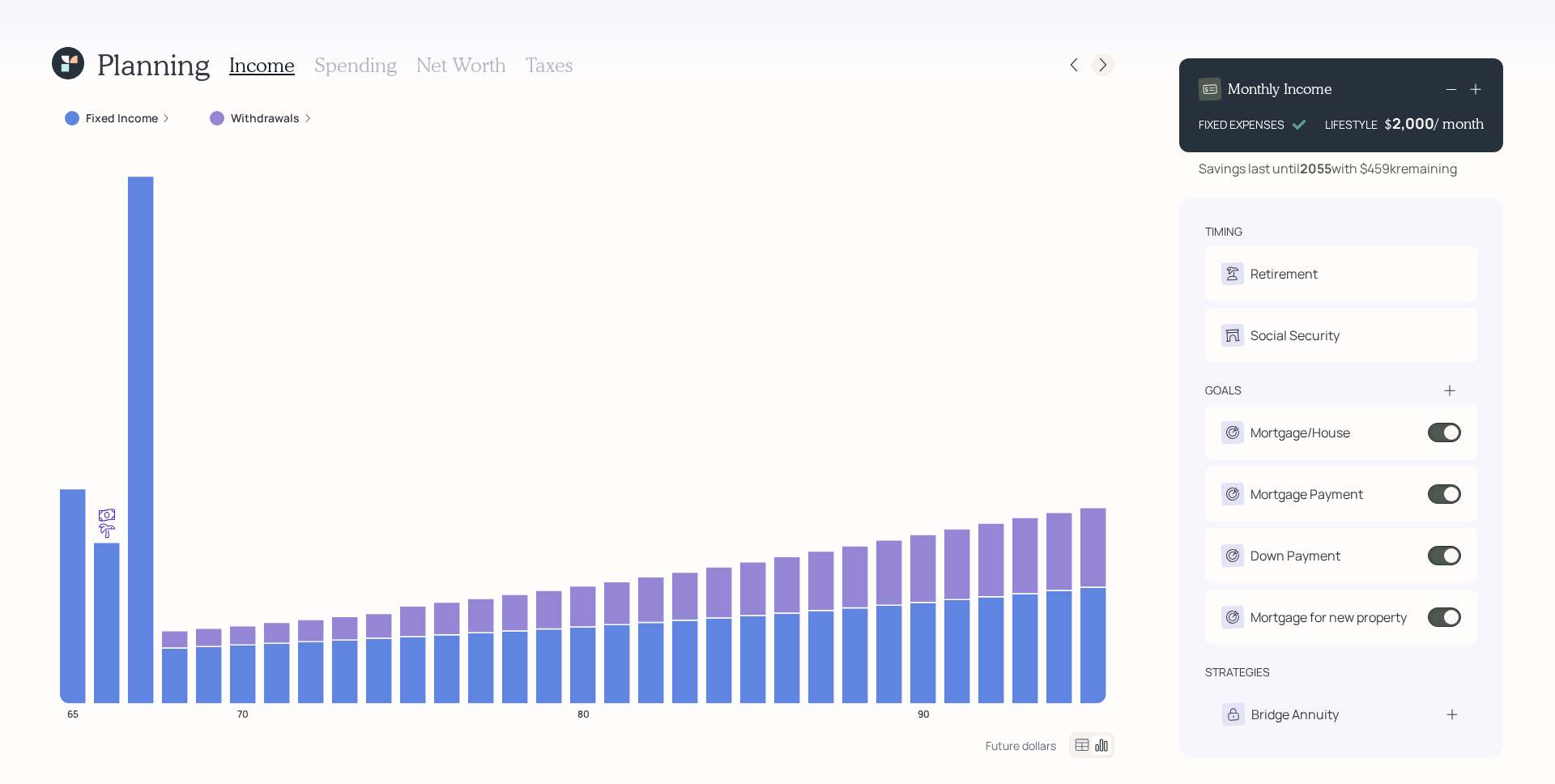
click at [1101, 67] on icon at bounding box center [1103, 65] width 17 height 17
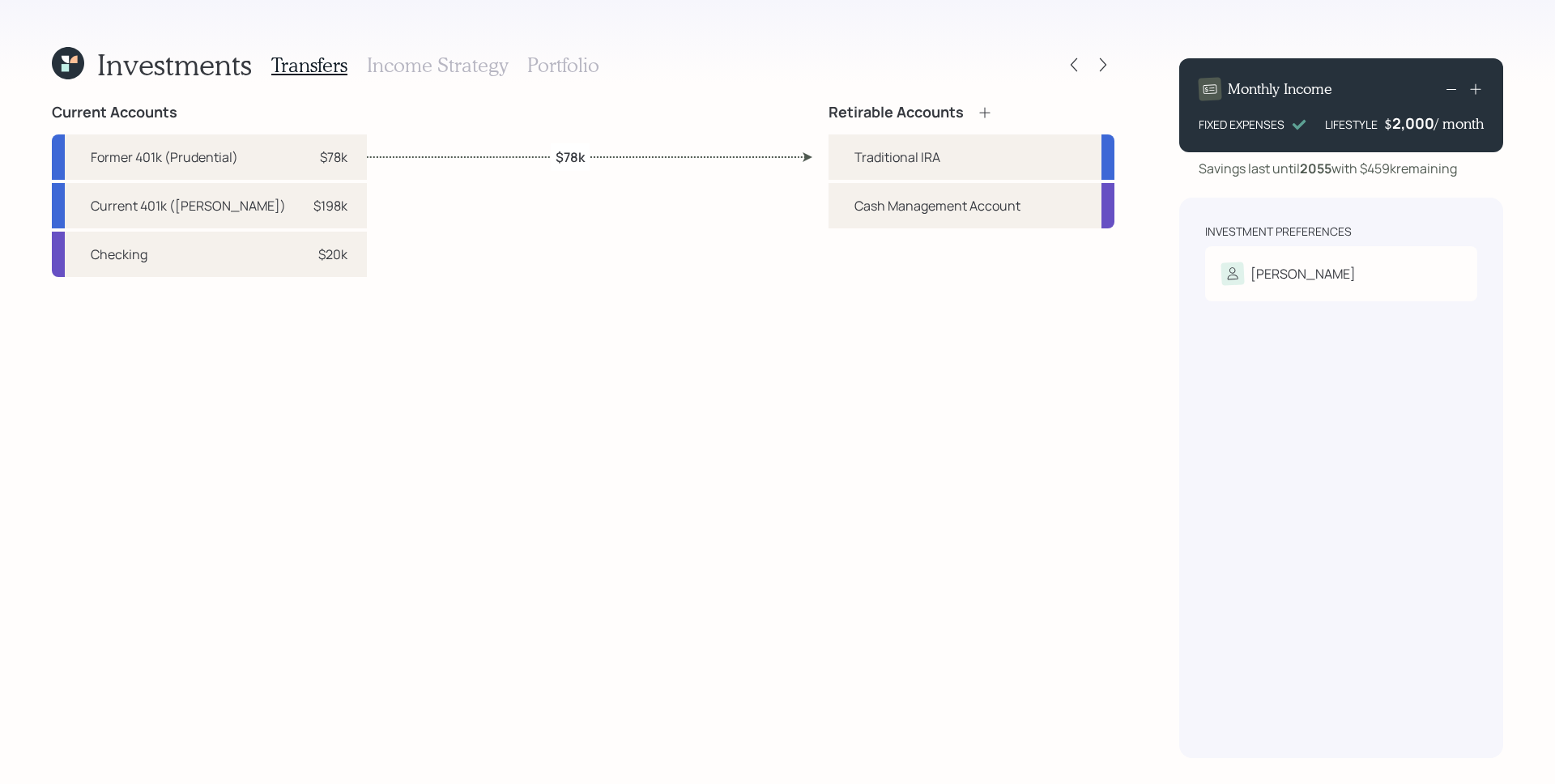
click at [1101, 67] on icon at bounding box center [1103, 65] width 17 height 17
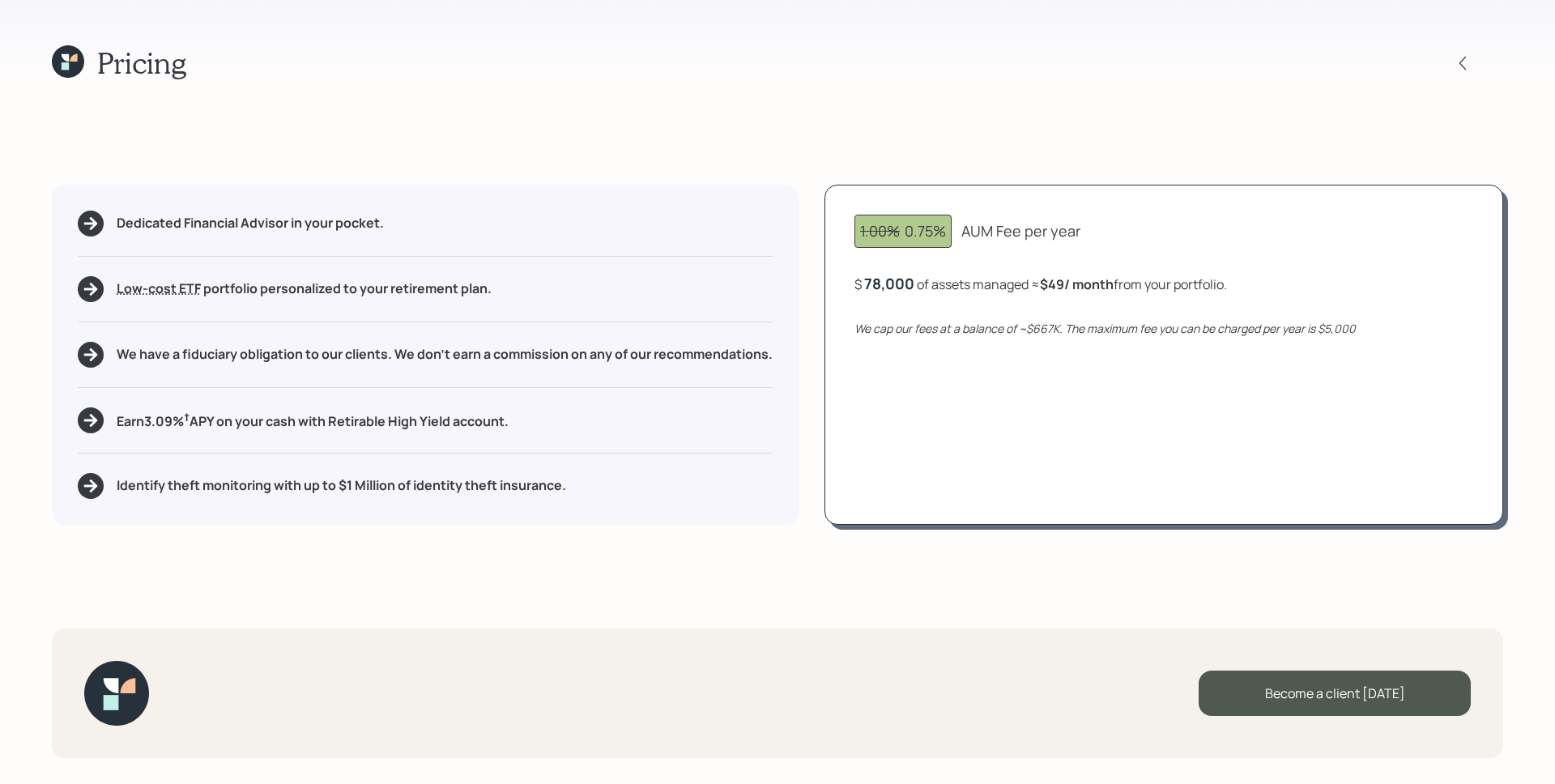
click at [1471, 76] on div "Pricing" at bounding box center [778, 63] width 1451 height 35
click at [1469, 69] on icon at bounding box center [1463, 63] width 17 height 17
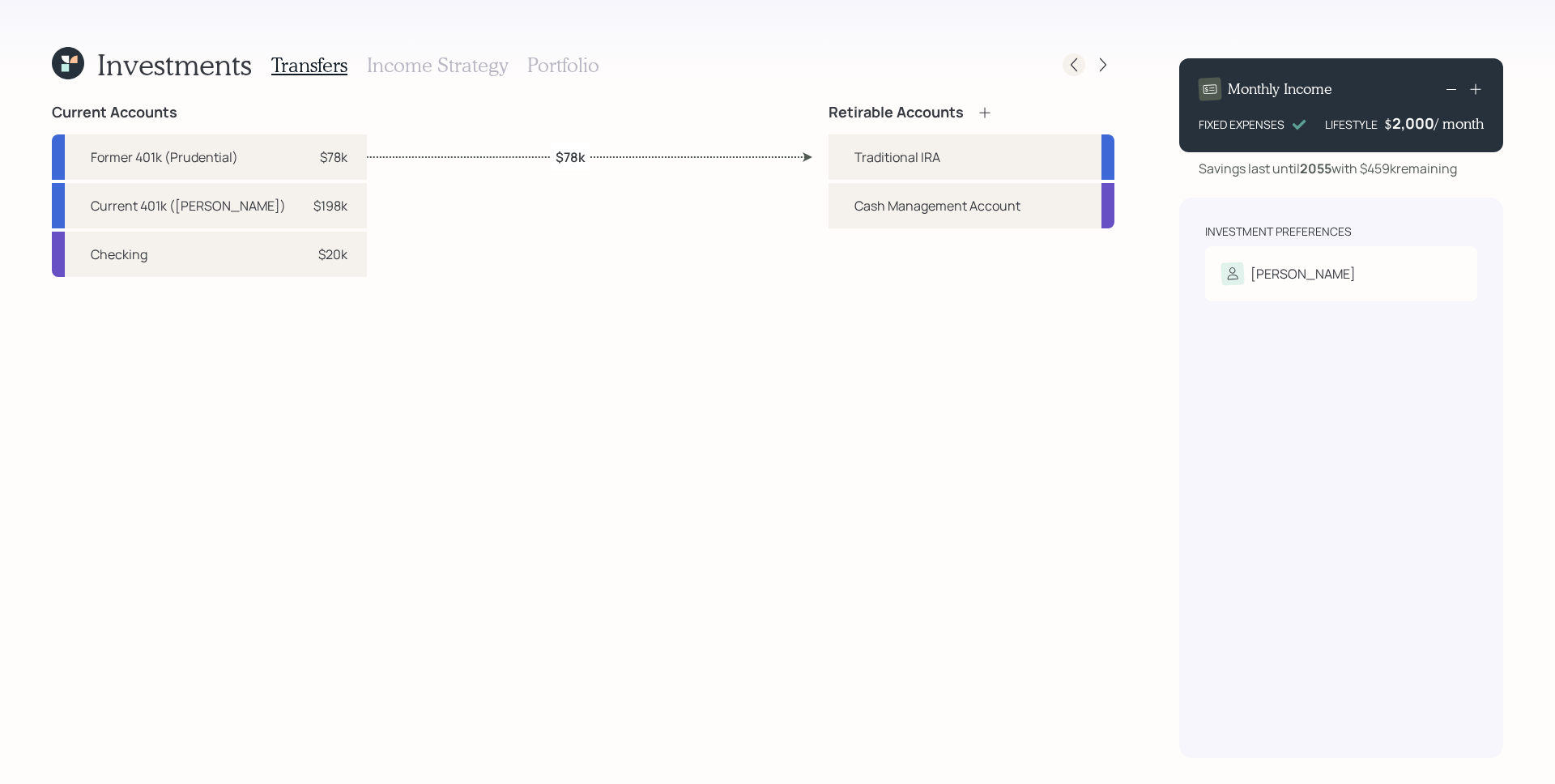
click at [1078, 63] on icon at bounding box center [1074, 65] width 17 height 17
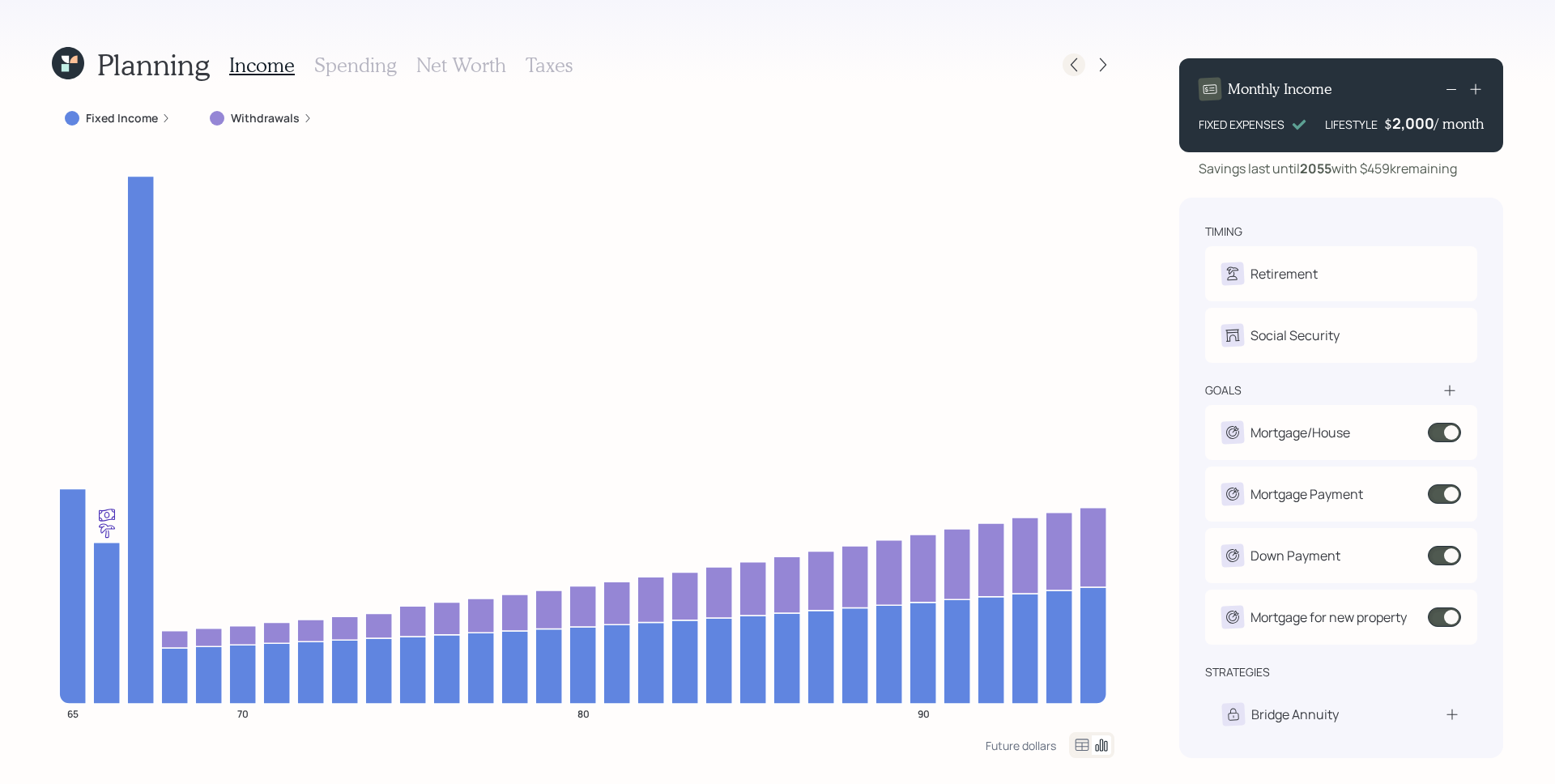
click at [1074, 63] on icon at bounding box center [1074, 65] width 17 height 17
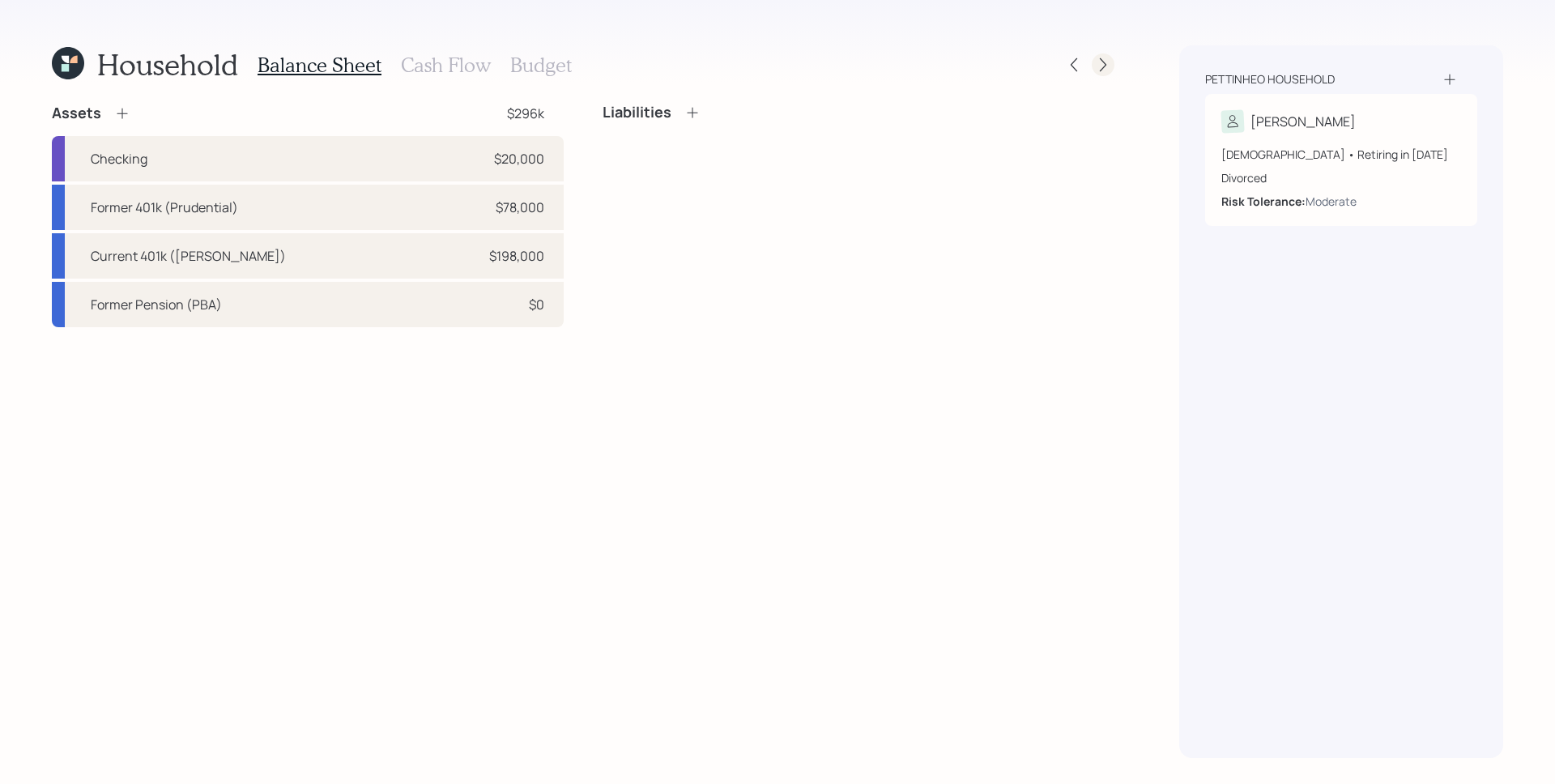
click at [1106, 73] on icon at bounding box center [1103, 65] width 17 height 17
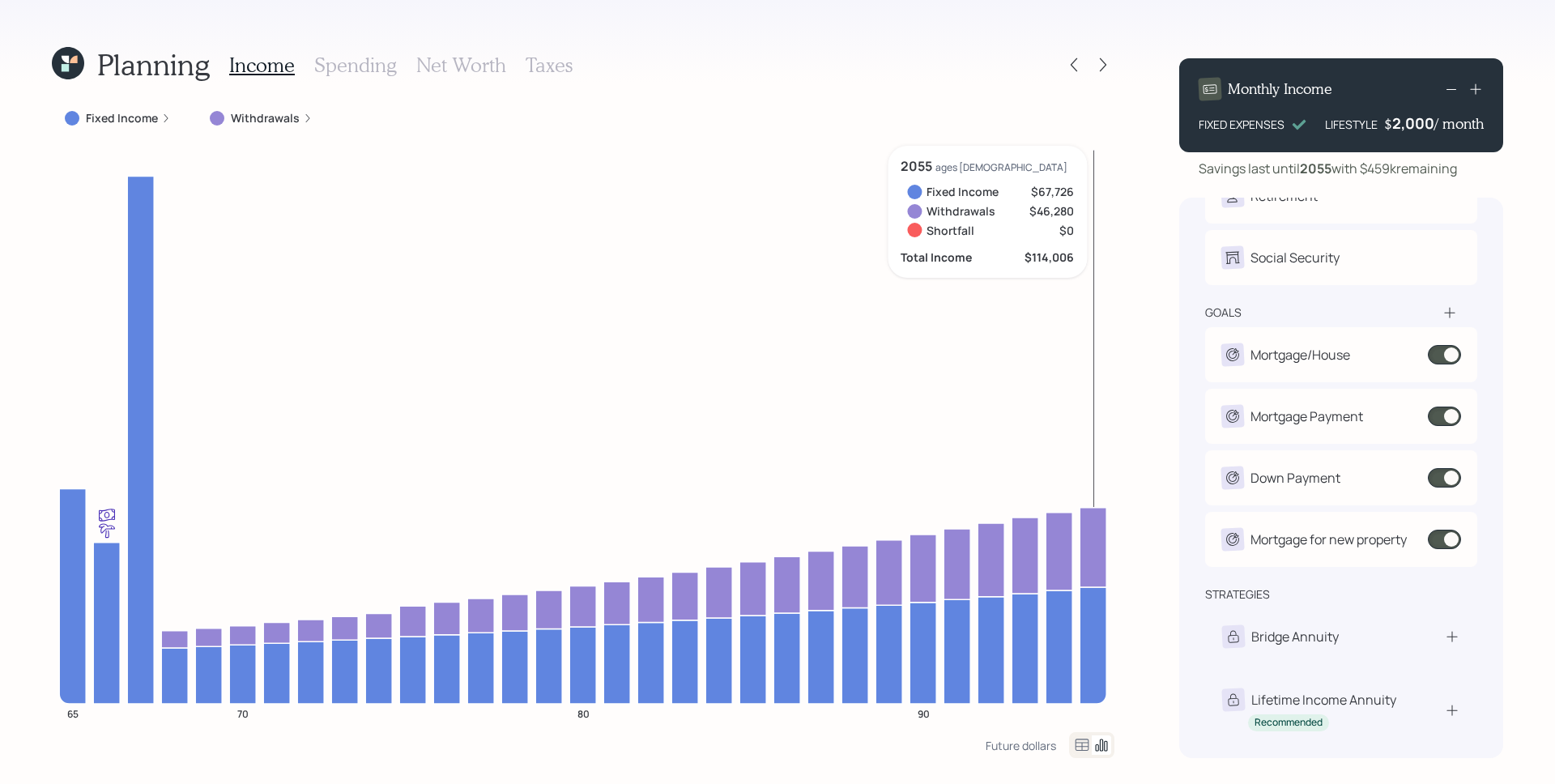
scroll to position [77, 0]
click at [1104, 67] on icon at bounding box center [1103, 65] width 7 height 14
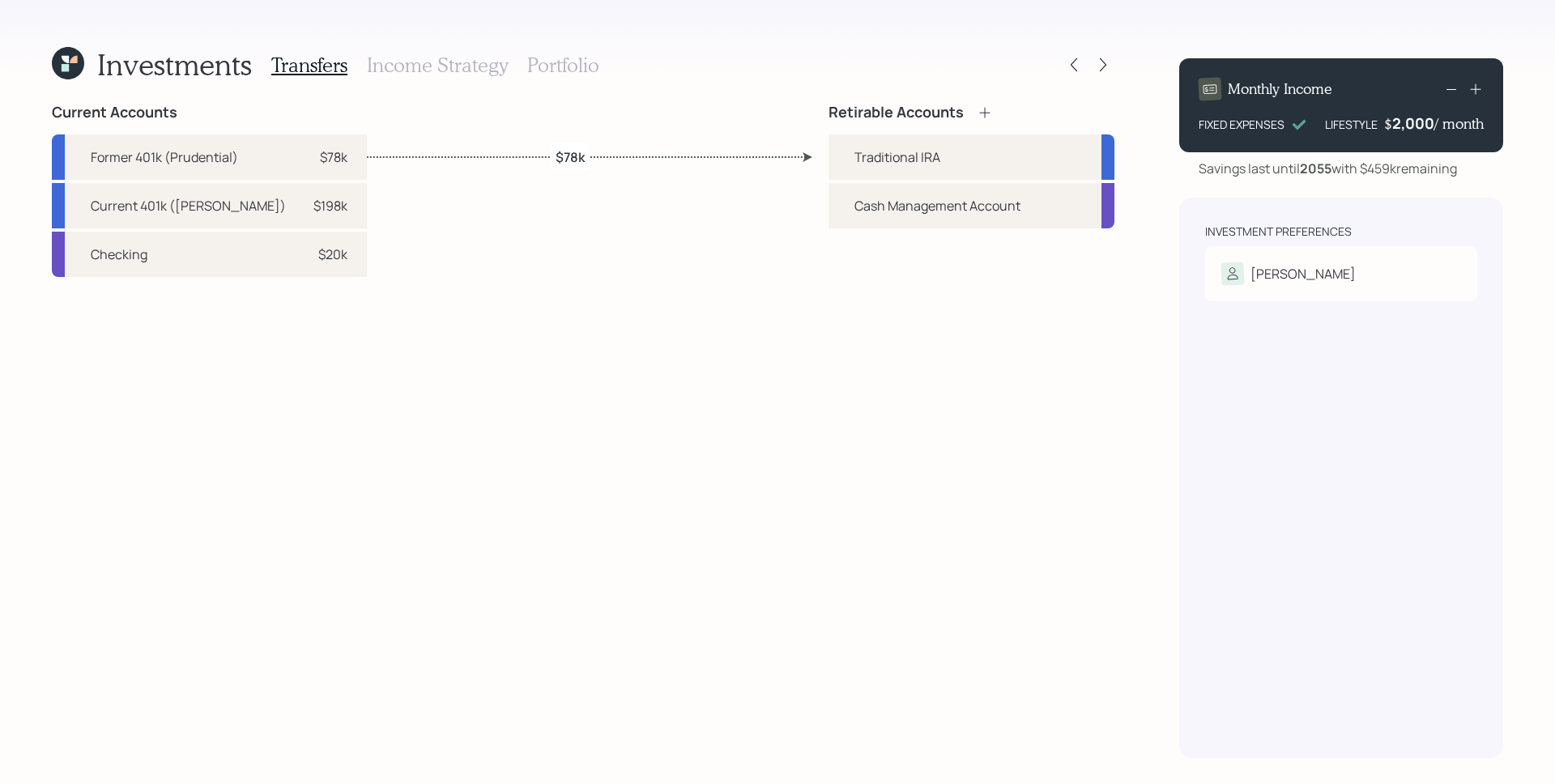
drag, startPoint x: 561, startPoint y: 62, endPoint x: 598, endPoint y: 85, distance: 43.6
click at [563, 63] on h3 "Portfolio" at bounding box center [564, 66] width 73 height 24
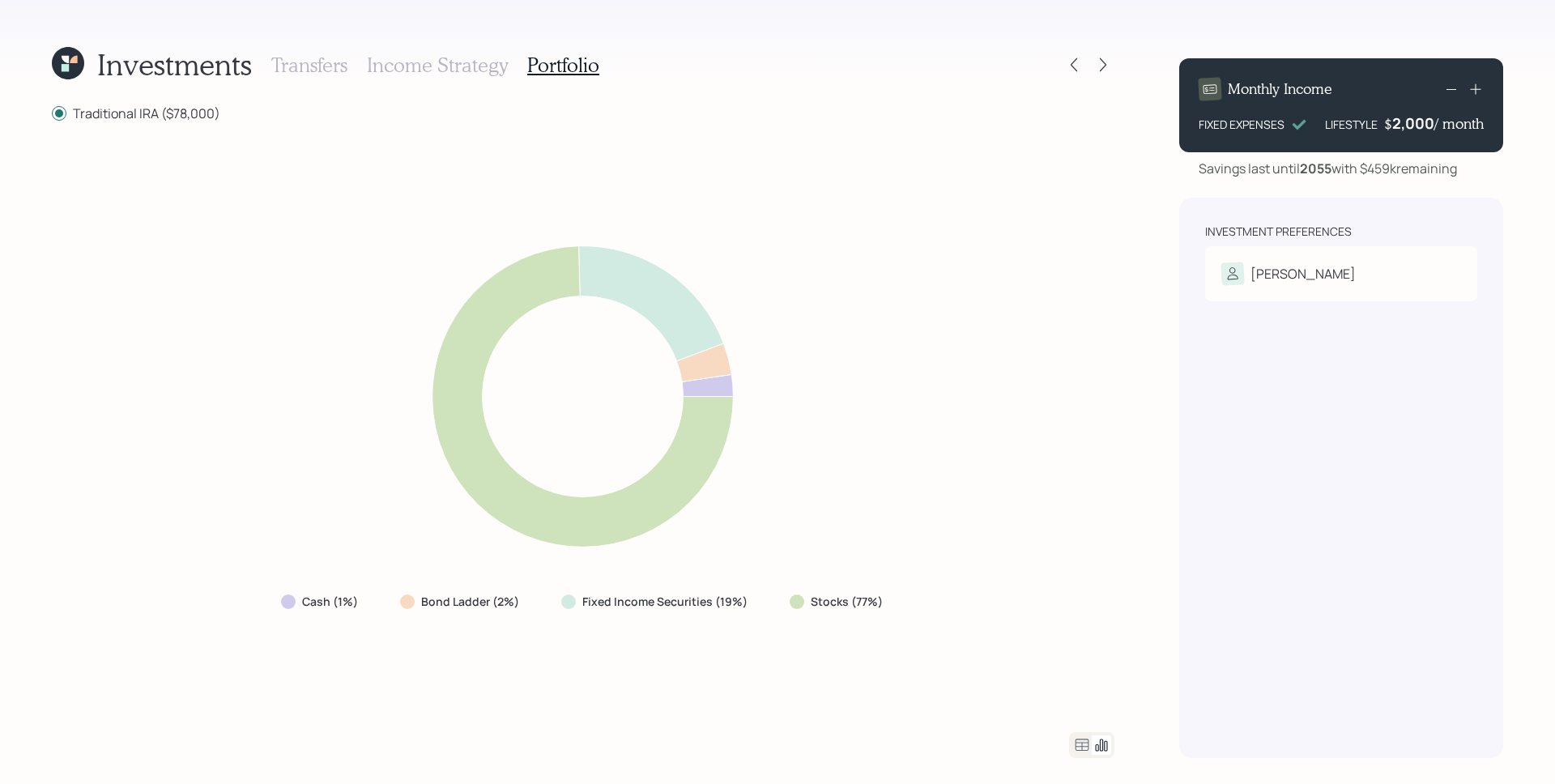
click at [1080, 747] on icon at bounding box center [1082, 745] width 20 height 20
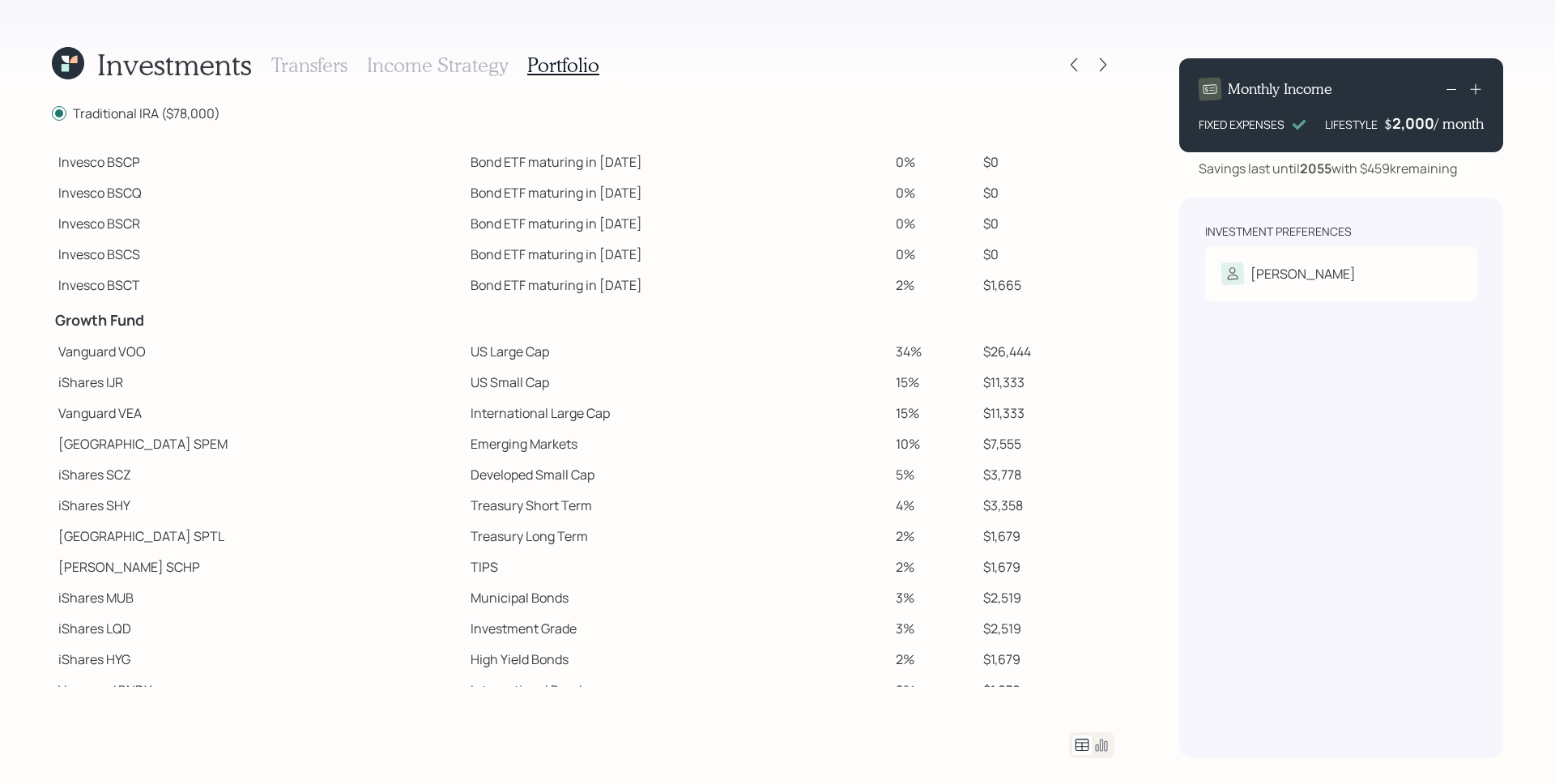
scroll to position [115, 0]
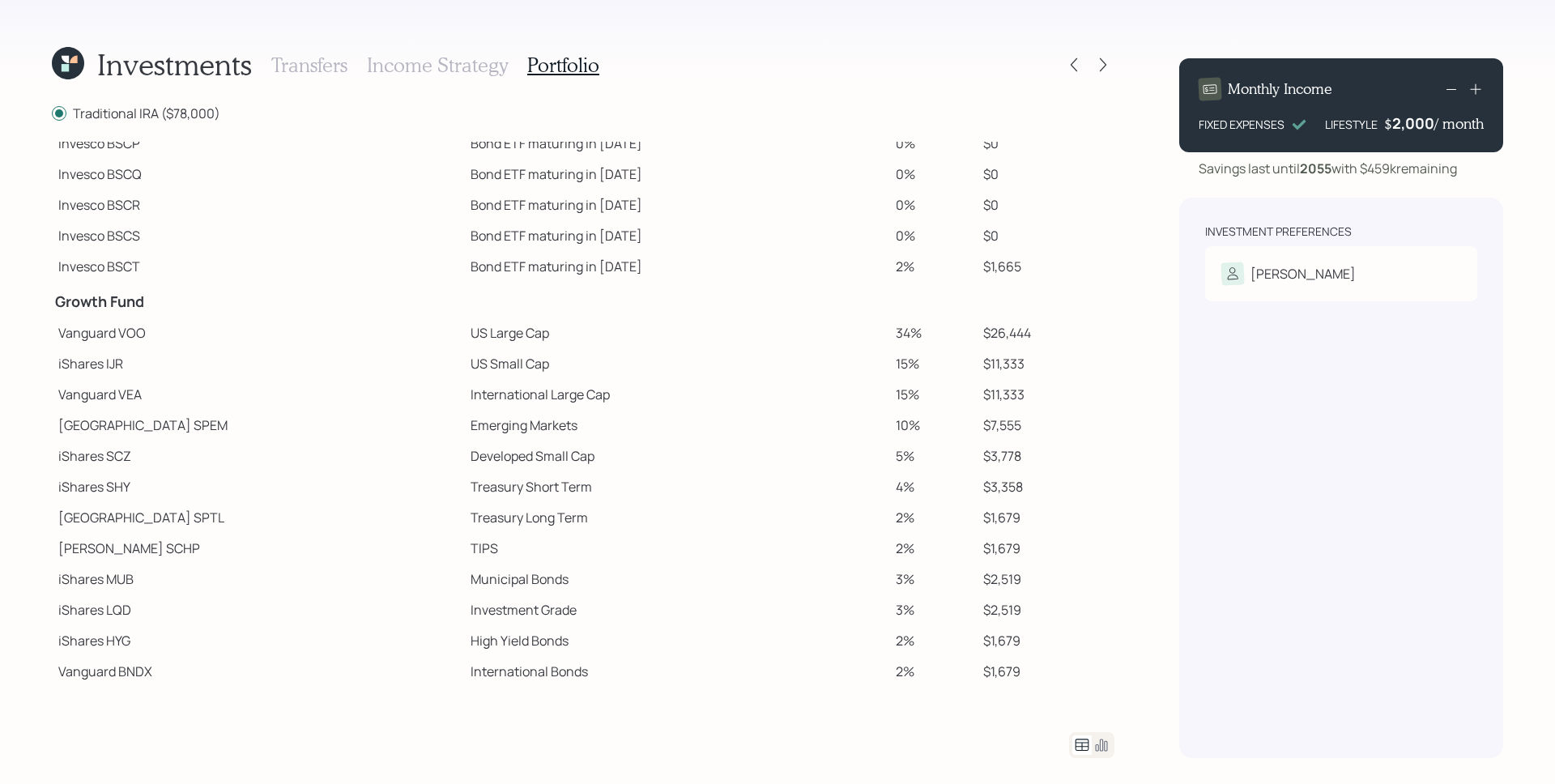
click at [1067, 416] on td "$7,555" at bounding box center [1045, 424] width 137 height 30
click at [1061, 418] on td "$7,555" at bounding box center [1045, 424] width 137 height 30
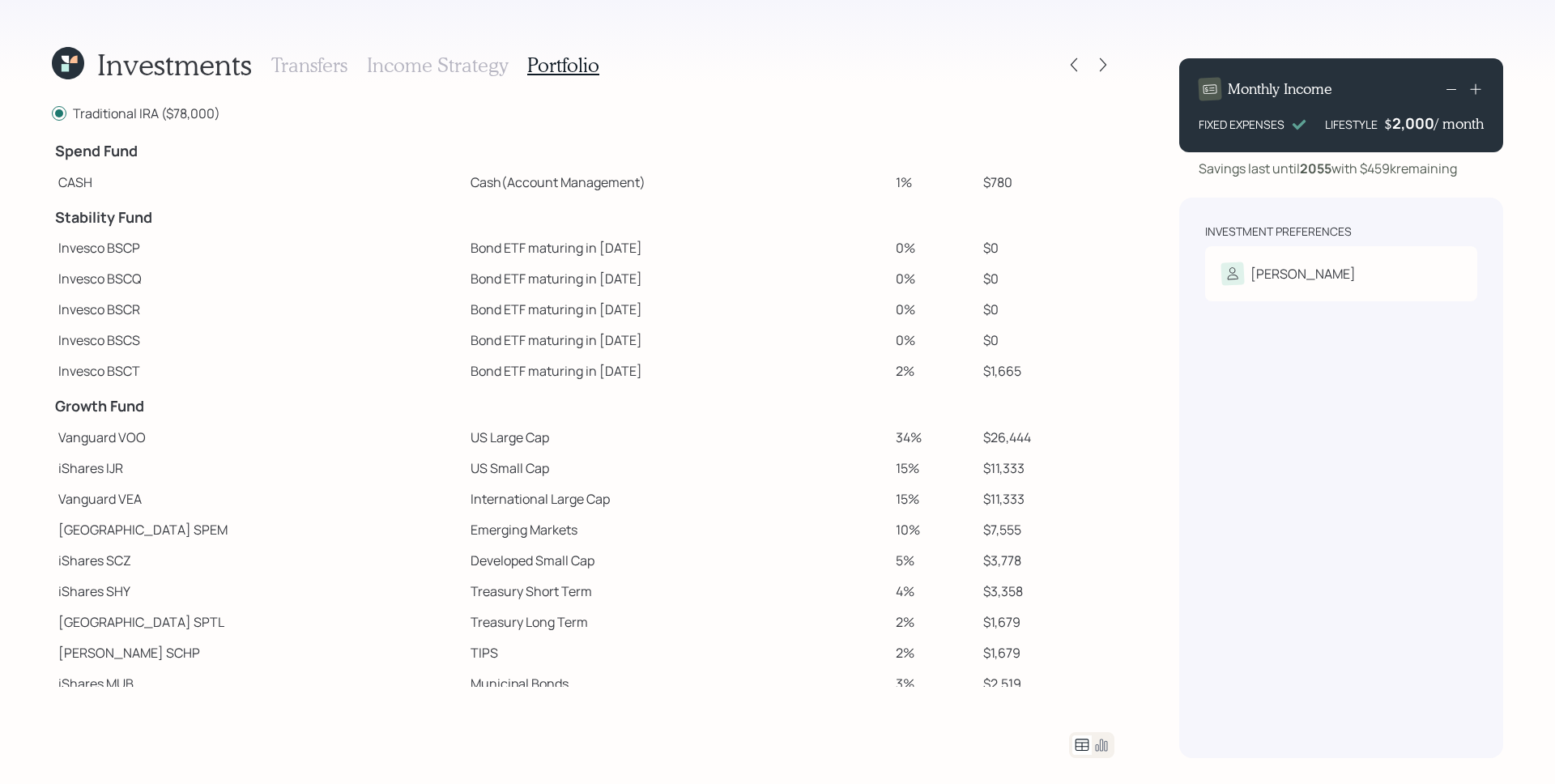
scroll to position [0, 0]
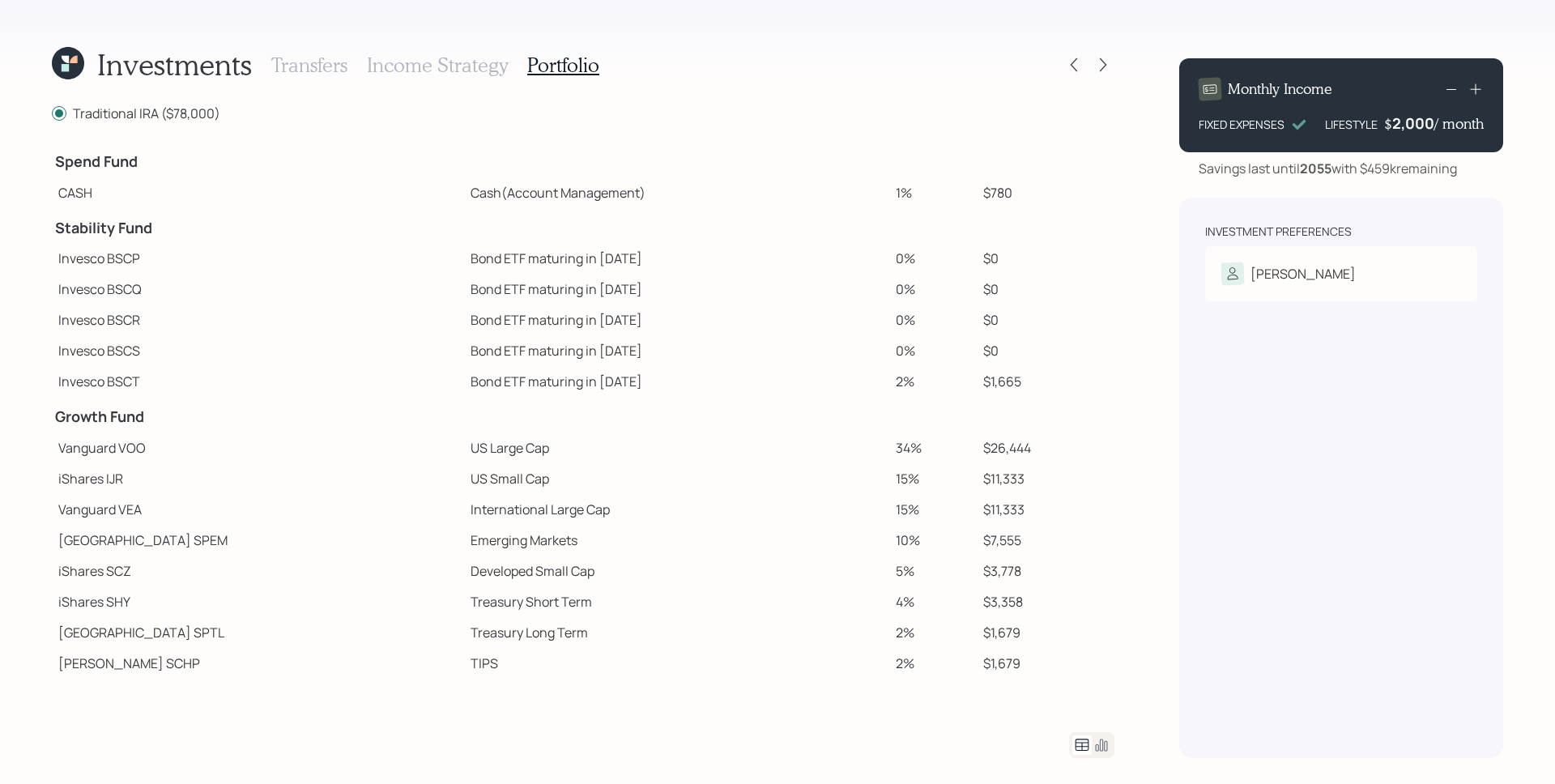
click at [756, 74] on div "Investments Transfers Income Strategy Portfolio" at bounding box center [583, 65] width 1063 height 39
click at [1077, 70] on icon at bounding box center [1074, 65] width 17 height 17
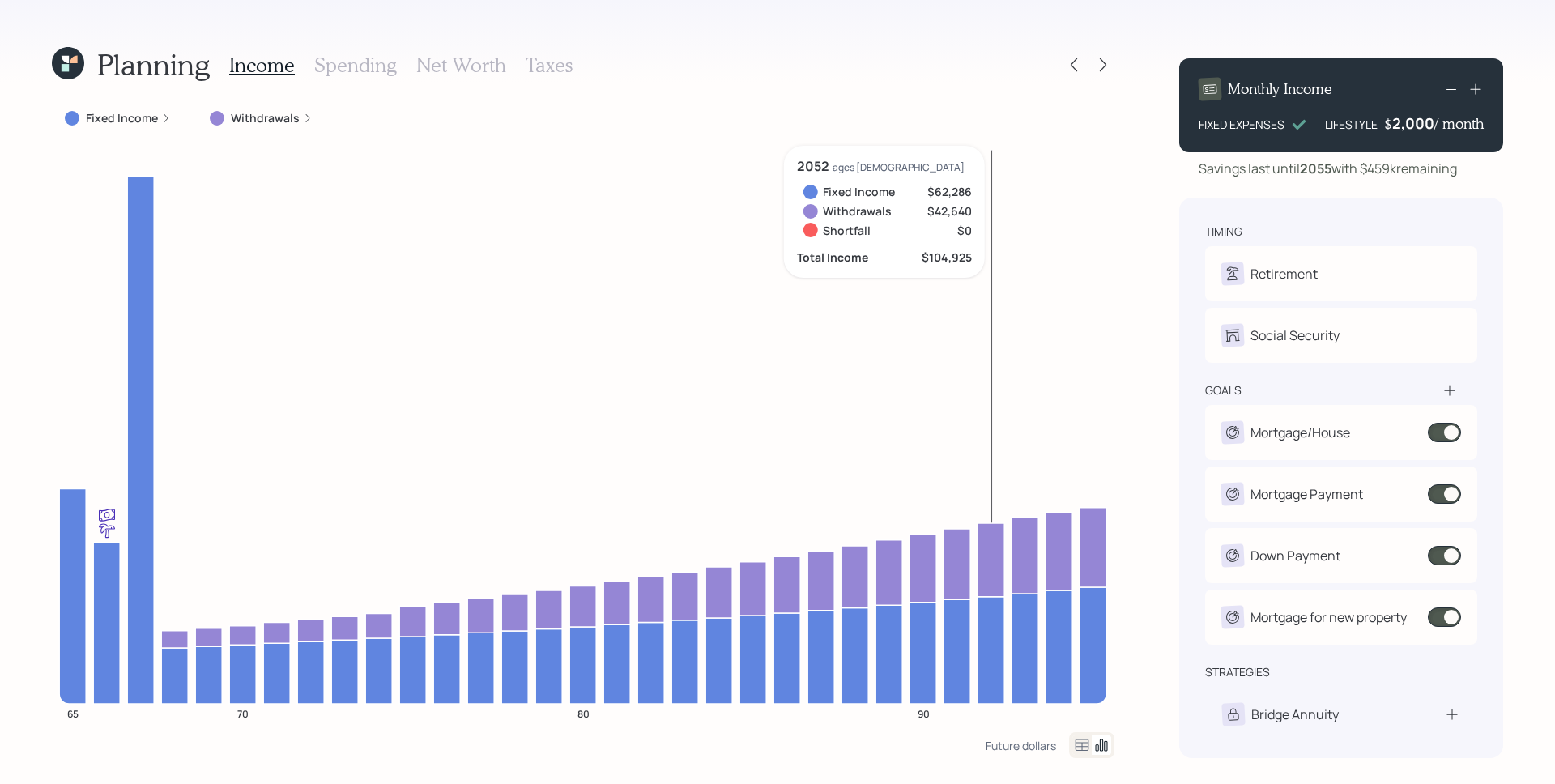
click at [63, 55] on icon at bounding box center [68, 63] width 32 height 32
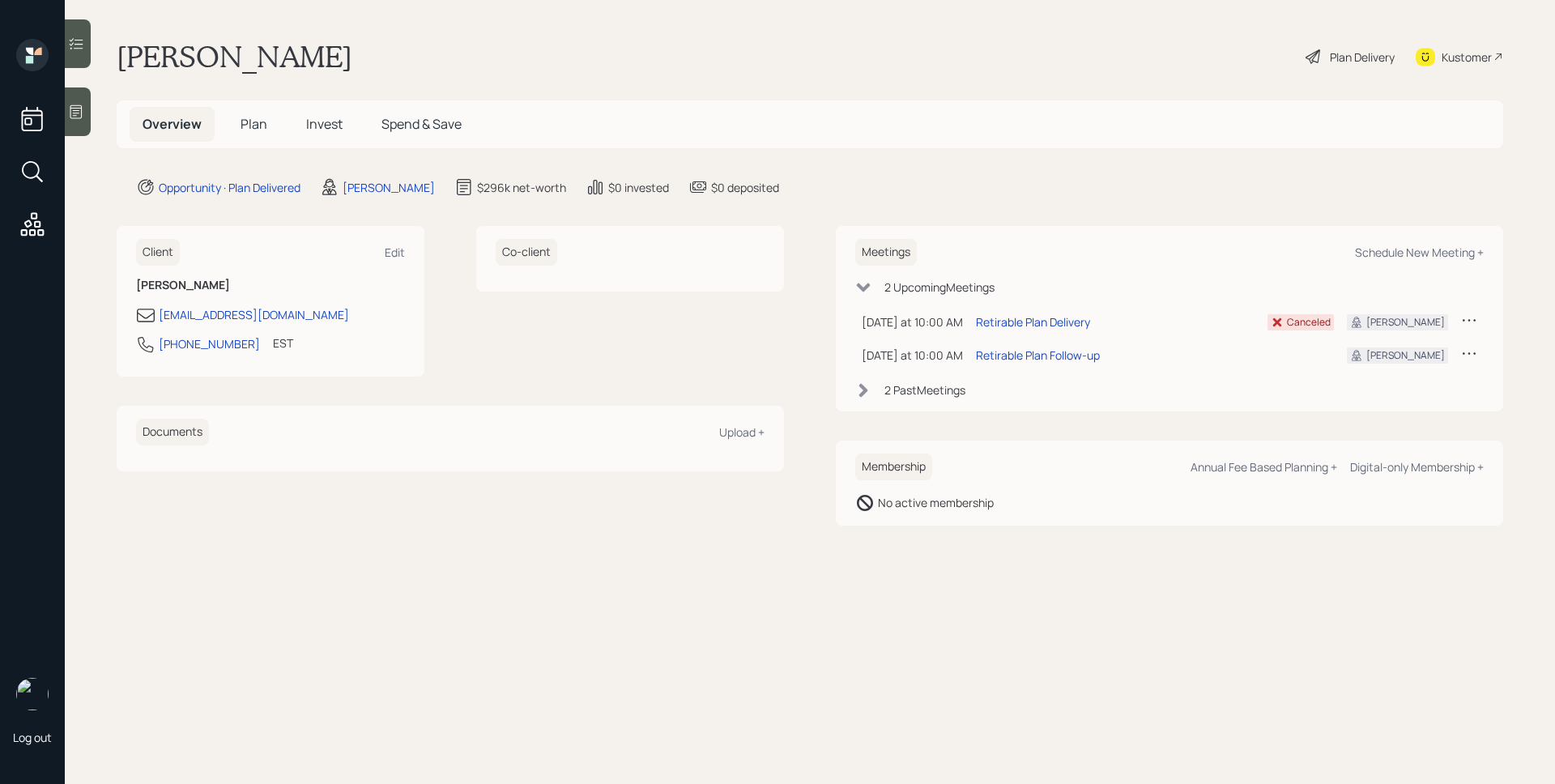
click at [1348, 57] on div "Plan Delivery" at bounding box center [1362, 57] width 65 height 17
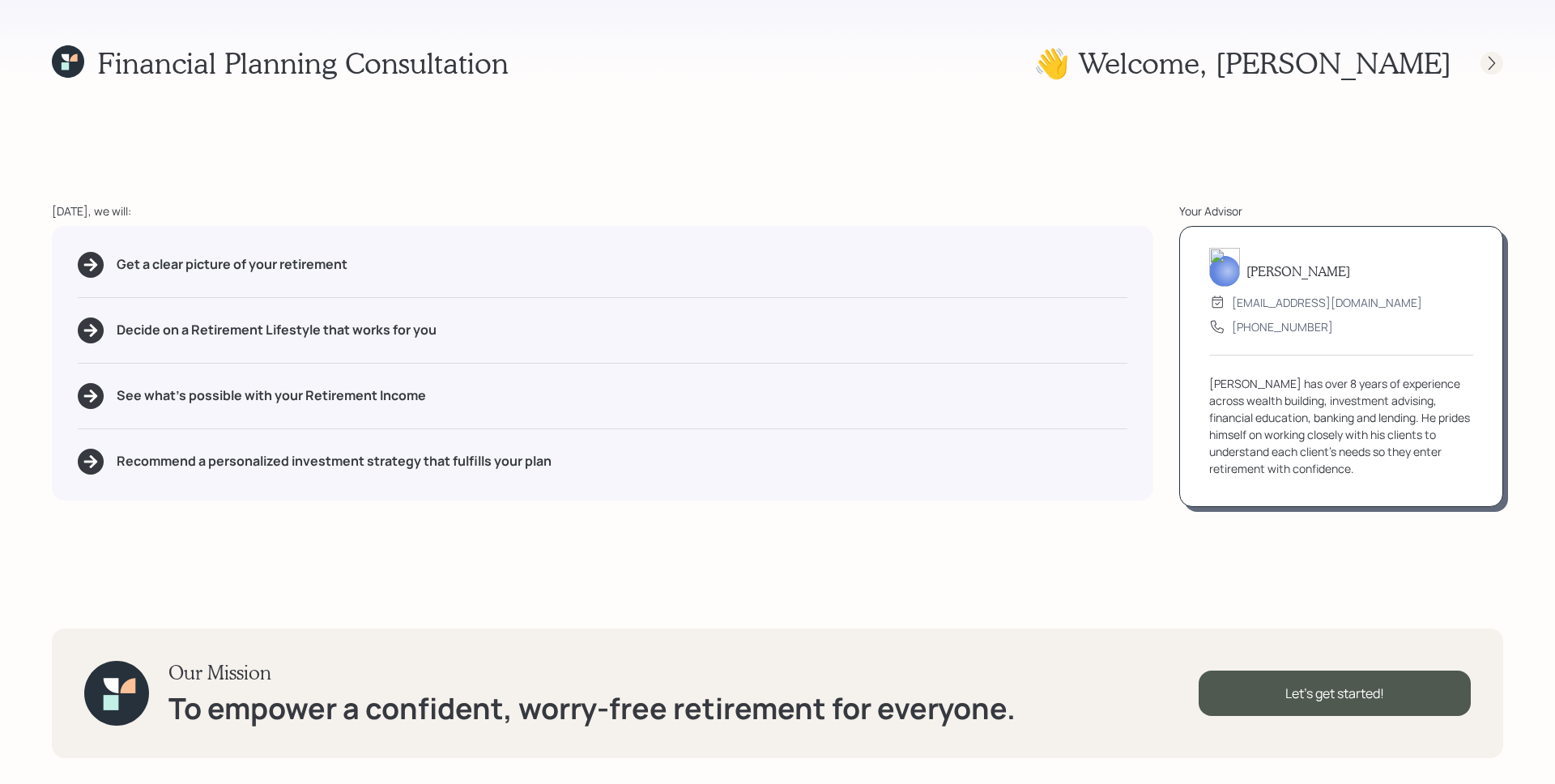
click at [1487, 65] on icon at bounding box center [1491, 63] width 17 height 17
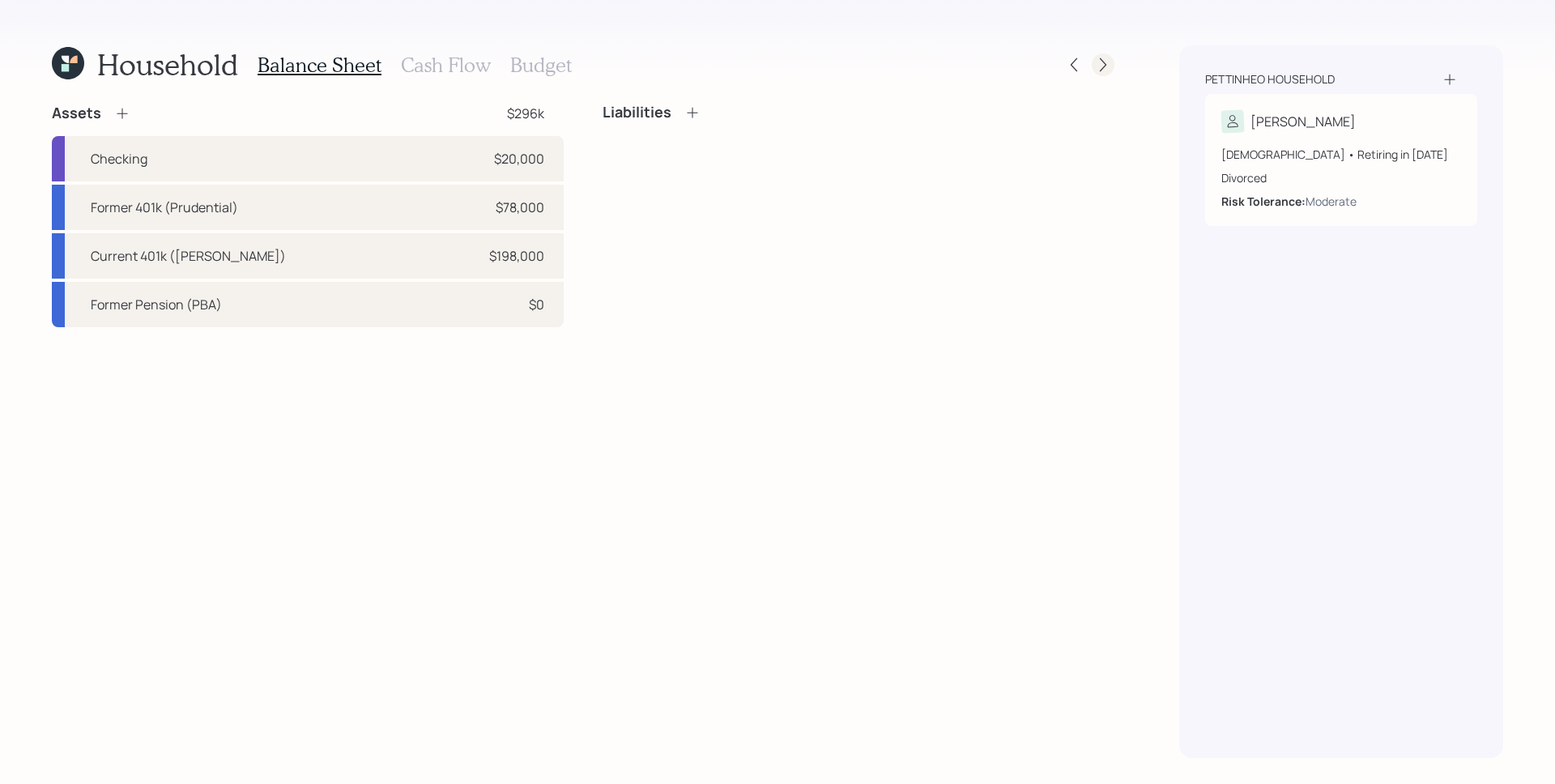
click at [1101, 69] on icon at bounding box center [1103, 65] width 17 height 17
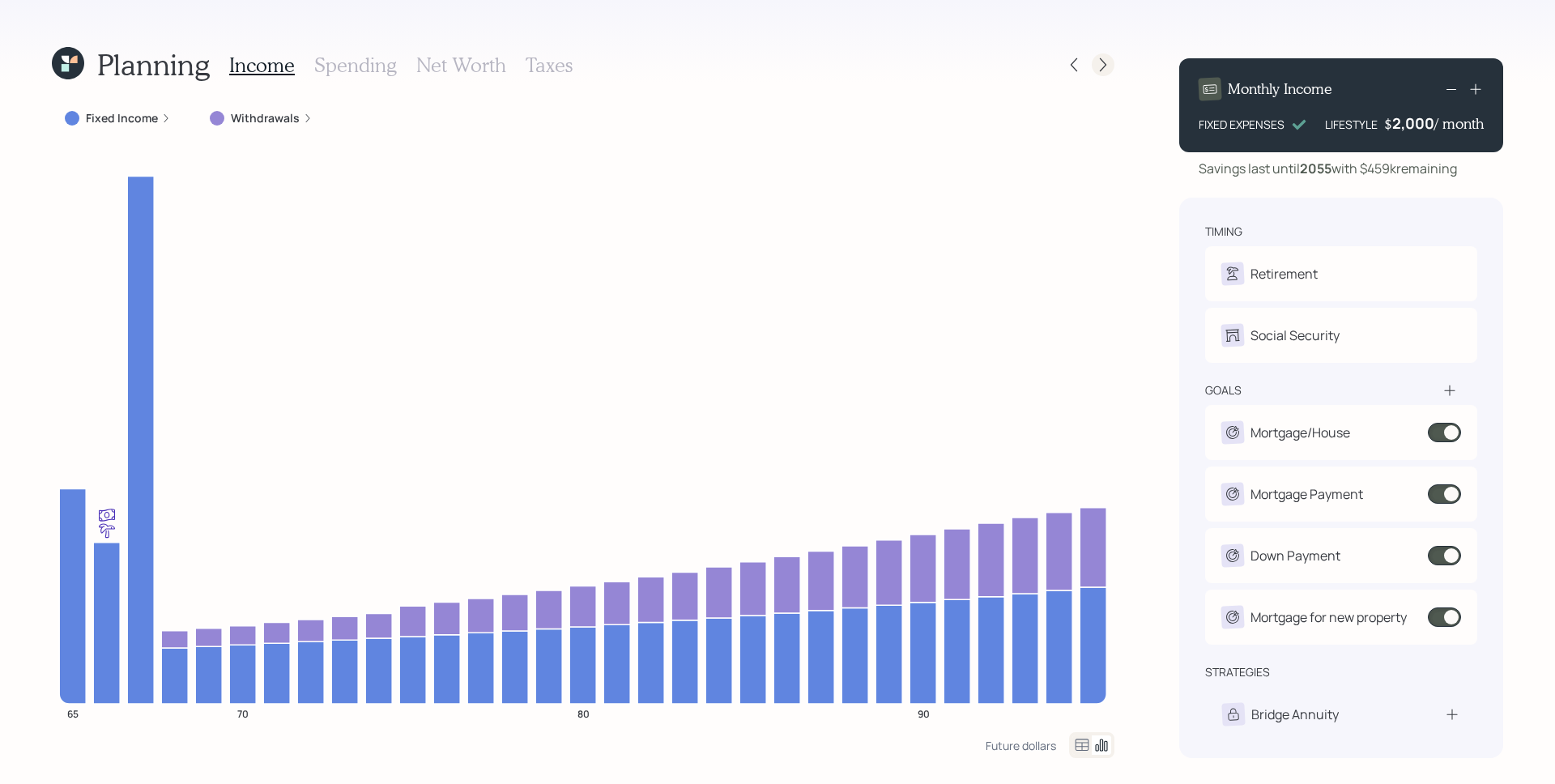
click at [1106, 54] on div at bounding box center [1088, 65] width 52 height 23
click at [1106, 60] on icon at bounding box center [1103, 65] width 17 height 17
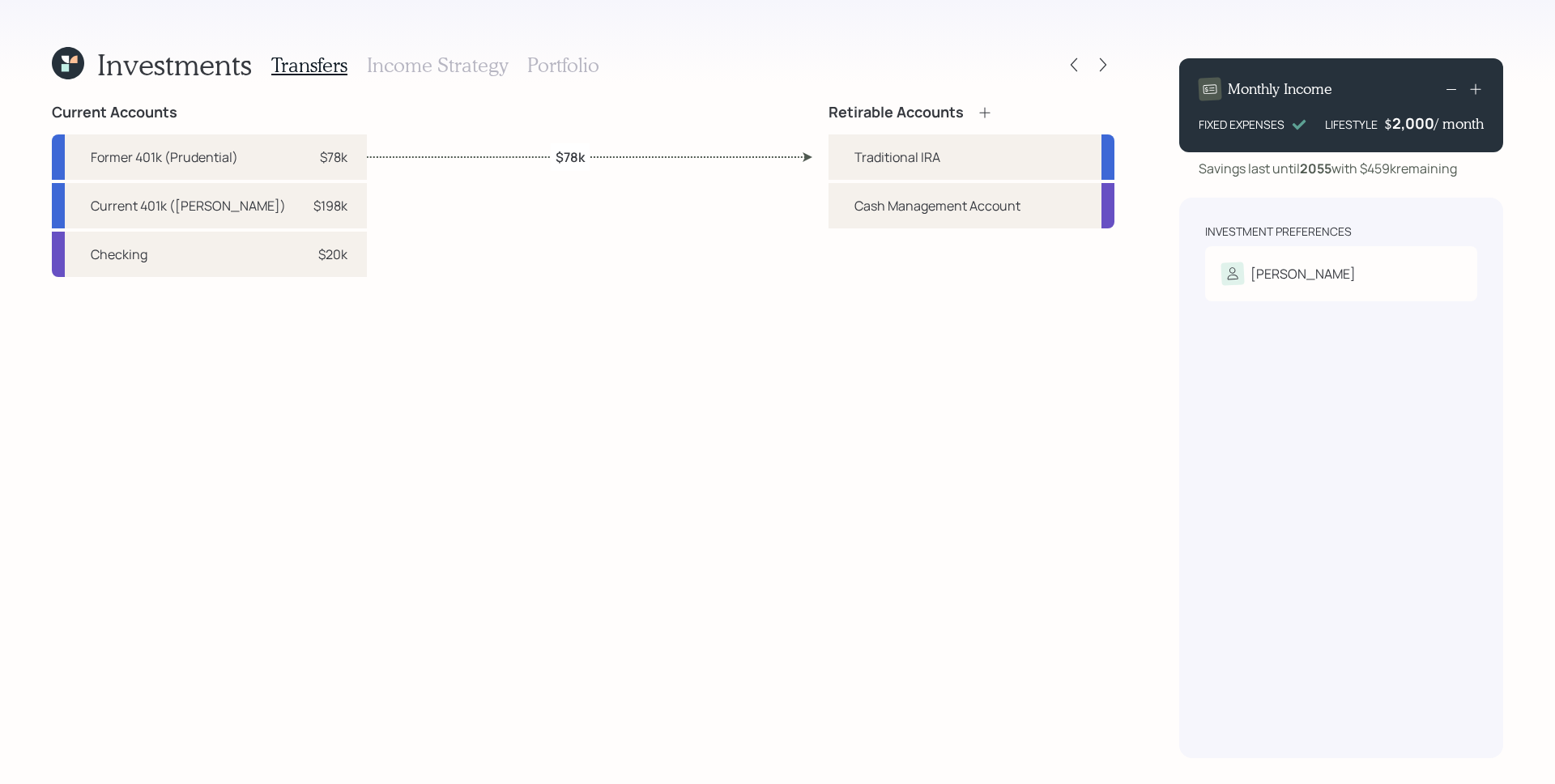
drag, startPoint x: 581, startPoint y: 65, endPoint x: 720, endPoint y: 95, distance: 142.2
click at [582, 65] on h3 "Portfolio" at bounding box center [564, 66] width 73 height 24
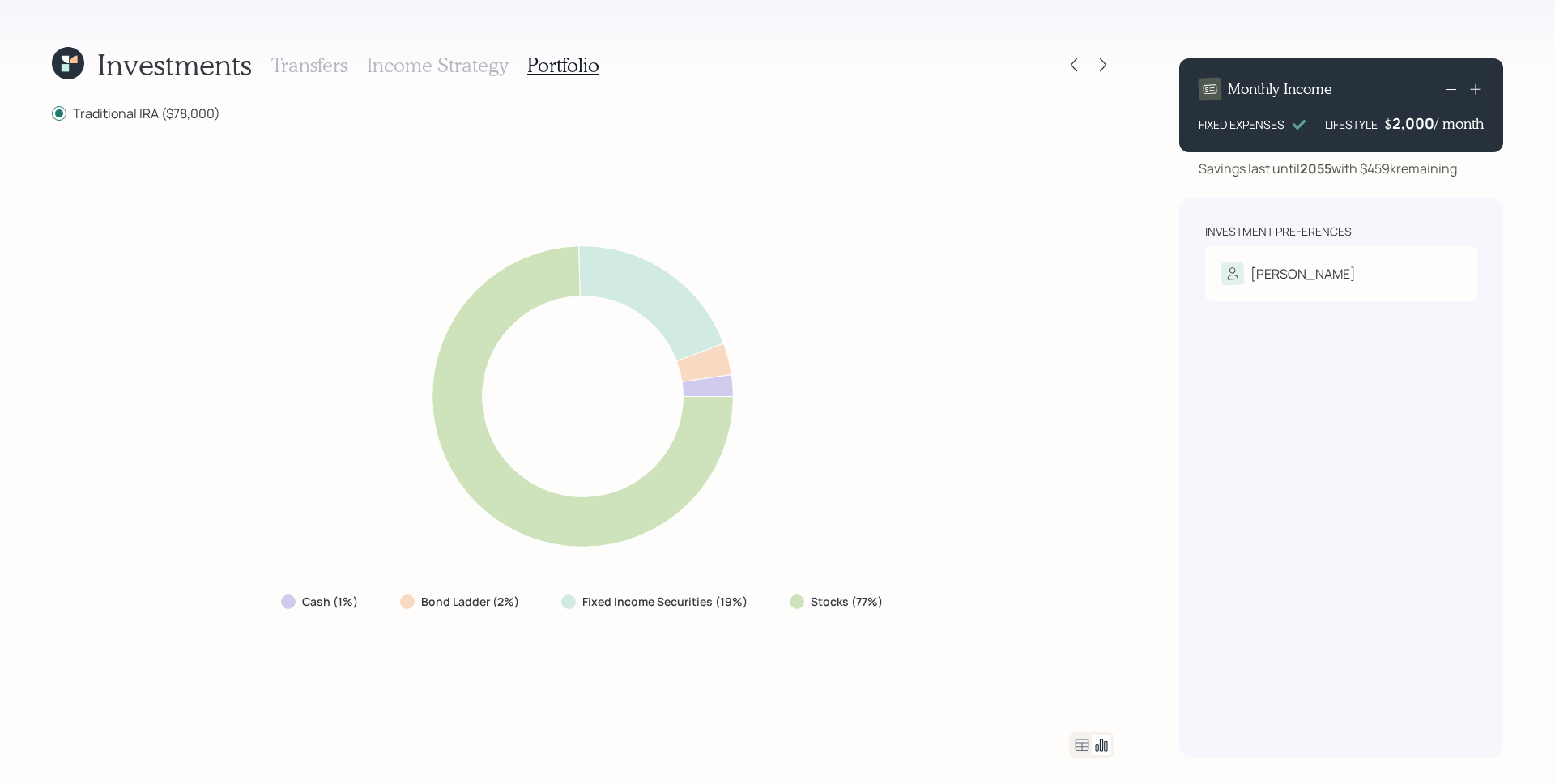
click at [976, 272] on div "Cash (1%) Bond Ladder (2%) Fixed Income Securities (19%) Stocks (77%)" at bounding box center [583, 427] width 1063 height 570
click at [1078, 738] on icon at bounding box center [1082, 745] width 20 height 20
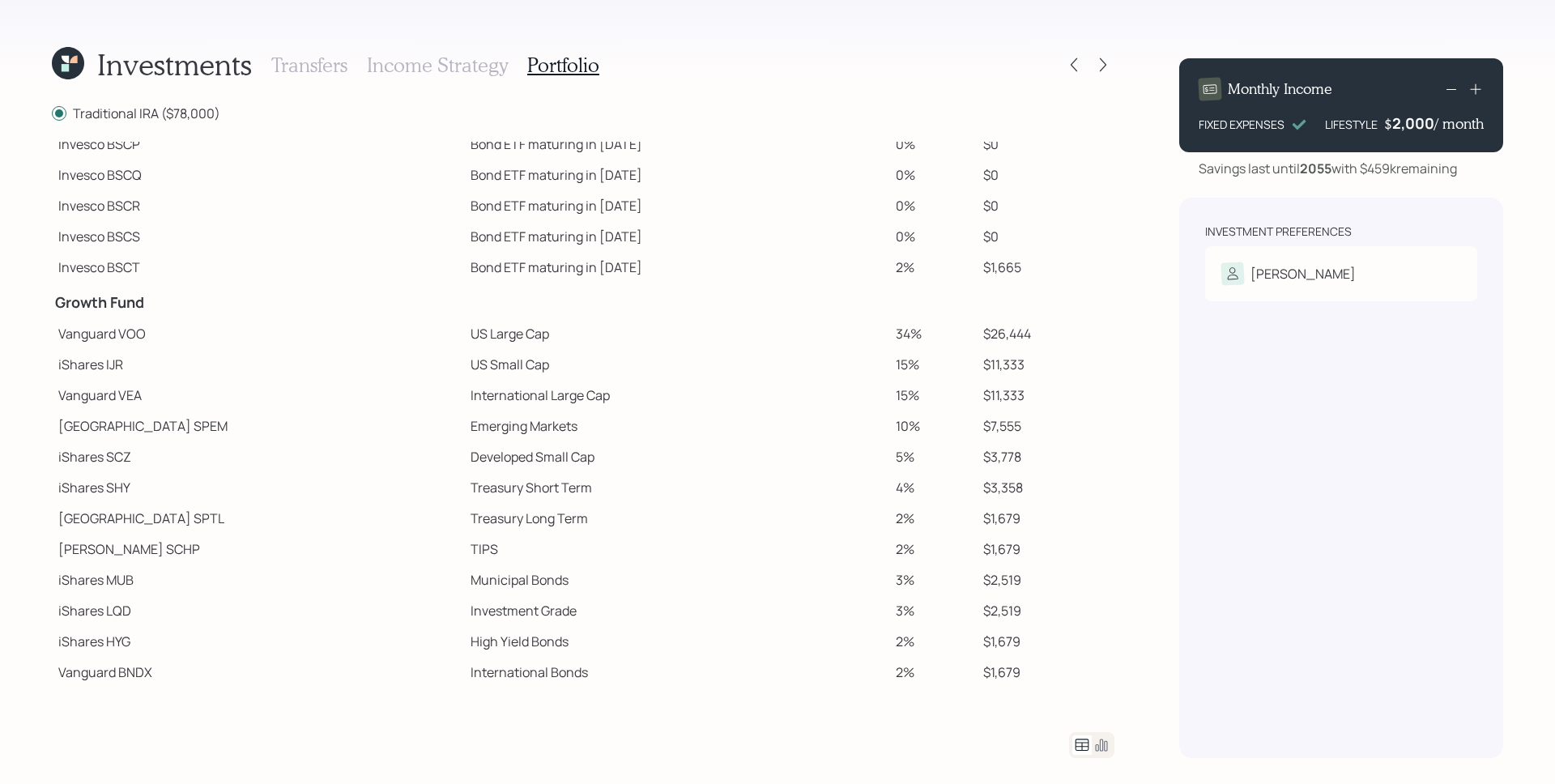
scroll to position [115, 0]
drag, startPoint x: 850, startPoint y: 337, endPoint x: 906, endPoint y: 333, distance: 56.1
click at [907, 333] on td "34%" at bounding box center [933, 332] width 88 height 30
drag, startPoint x: 851, startPoint y: 361, endPoint x: 881, endPoint y: 365, distance: 30.3
click at [889, 361] on td "15%" at bounding box center [933, 363] width 88 height 30
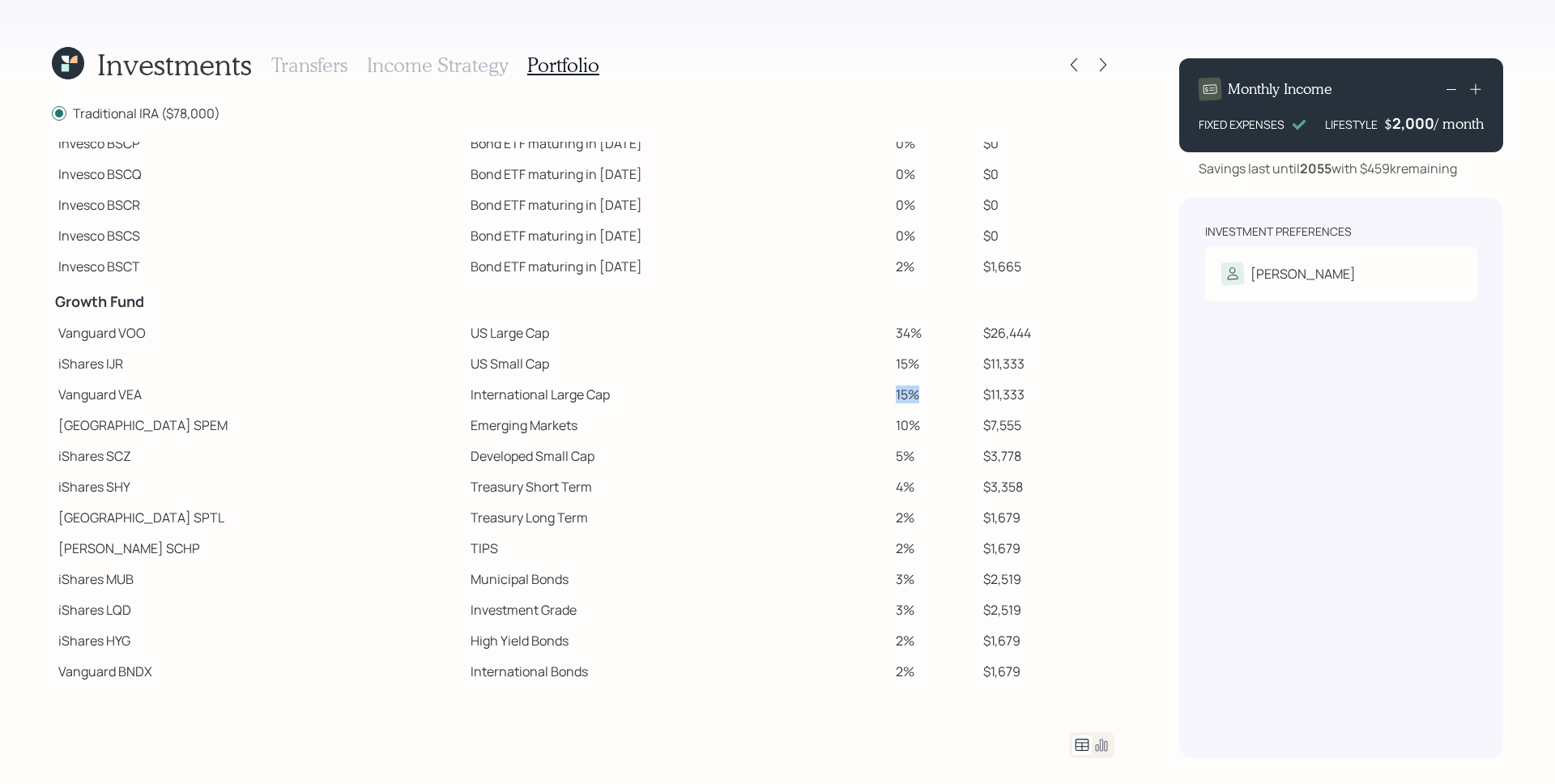
click at [889, 390] on td "15%" at bounding box center [933, 394] width 88 height 30
click at [889, 407] on td "15%" at bounding box center [933, 394] width 88 height 30
drag, startPoint x: 895, startPoint y: 617, endPoint x: 747, endPoint y: 612, distance: 148.1
click at [747, 612] on tr "iShares LQD Investment Grade 3% $2,519" at bounding box center [583, 609] width 1063 height 30
click at [889, 648] on td "2%" at bounding box center [933, 640] width 88 height 30
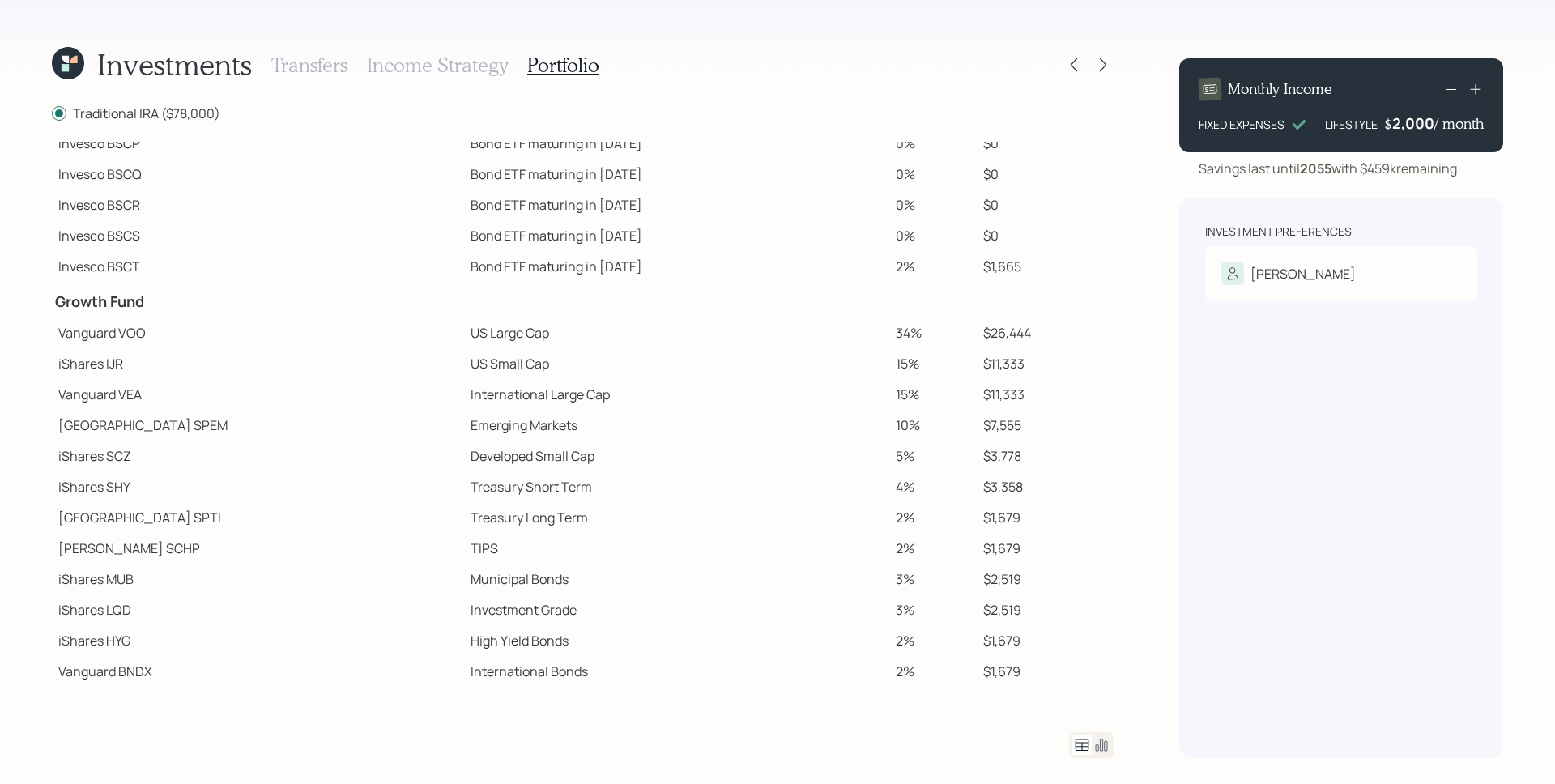
drag, startPoint x: 873, startPoint y: 367, endPoint x: 843, endPoint y: 427, distance: 67.1
click at [889, 371] on td "15%" at bounding box center [933, 363] width 88 height 30
drag, startPoint x: 866, startPoint y: 334, endPoint x: 762, endPoint y: 331, distance: 104.0
click at [762, 331] on tr "Vanguard VOO US Large Cap 34% $26,444" at bounding box center [583, 332] width 1063 height 30
drag, startPoint x: 886, startPoint y: 361, endPoint x: 817, endPoint y: 370, distance: 69.6
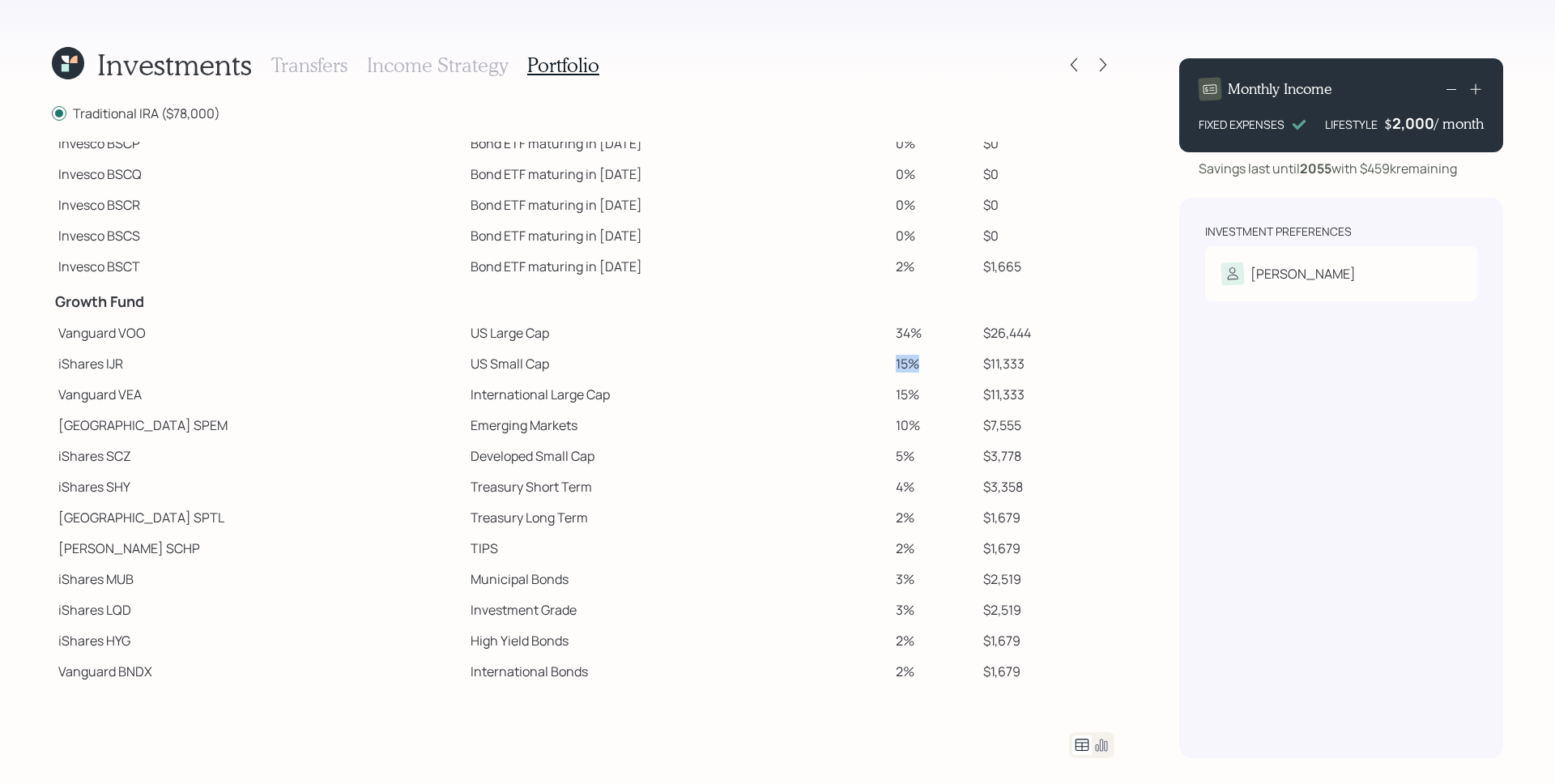
click at [817, 370] on tr "iShares IJR US Small Cap 15% $11,333" at bounding box center [583, 363] width 1063 height 30
drag, startPoint x: 884, startPoint y: 403, endPoint x: 789, endPoint y: 403, distance: 95.0
click at [789, 401] on tr "Vanguard VEA International Large Cap 15% $11,333" at bounding box center [583, 394] width 1063 height 30
drag, startPoint x: 890, startPoint y: 432, endPoint x: 777, endPoint y: 496, distance: 129.9
click at [782, 447] on tbody "Spend Fund CASH Cash (Account Management) 1% $780 Stability Fund Invesco BSCP B…" at bounding box center [583, 356] width 1063 height 660
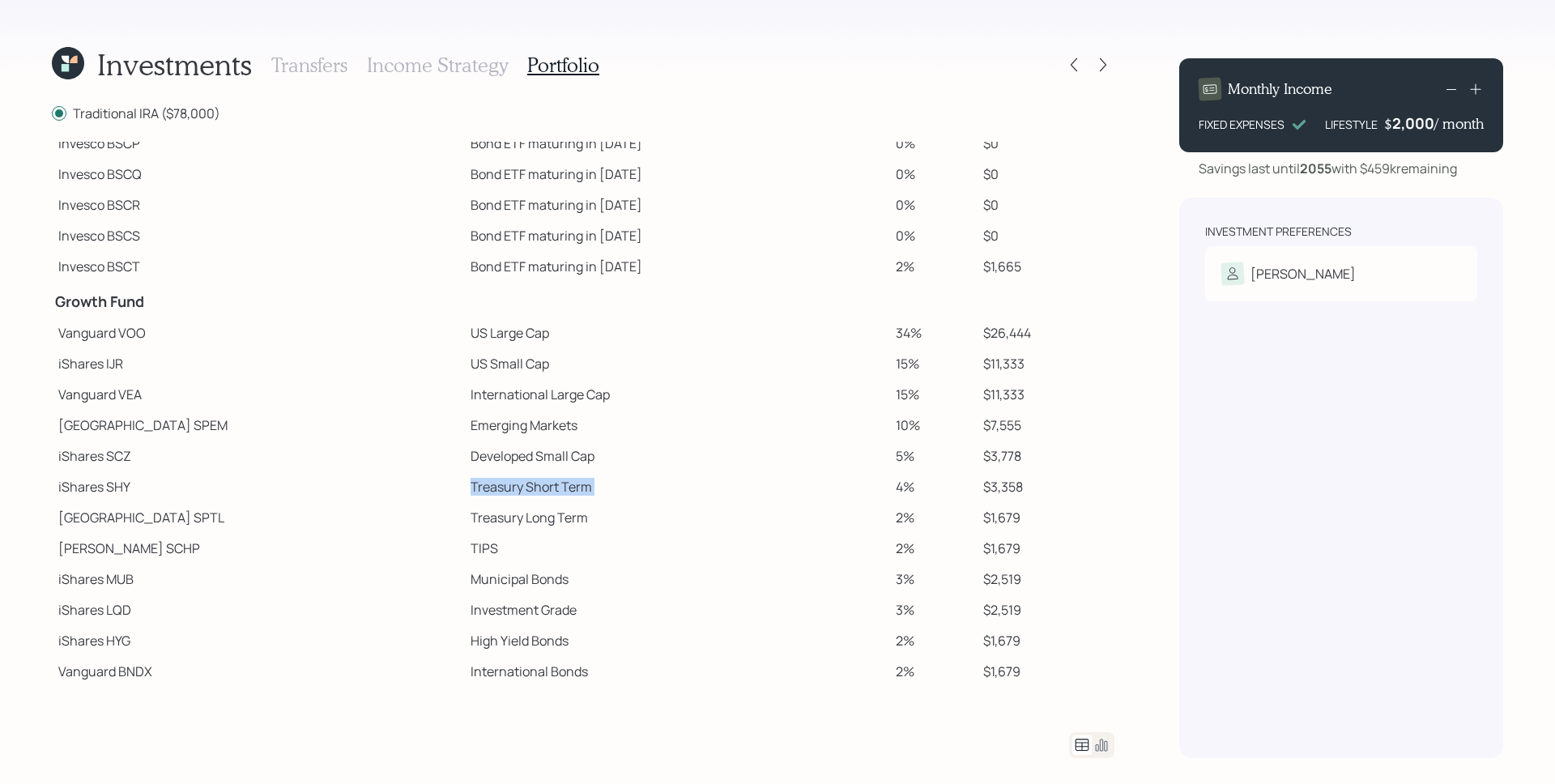
drag, startPoint x: 872, startPoint y: 476, endPoint x: 813, endPoint y: 476, distance: 59.0
click at [813, 476] on tr "iShares SHY Treasury Short Term 4% $3,358" at bounding box center [583, 486] width 1063 height 30
click at [889, 485] on td "4%" at bounding box center [933, 486] width 88 height 30
drag, startPoint x: 871, startPoint y: 485, endPoint x: 850, endPoint y: 493, distance: 22.5
click at [889, 482] on td "4%" at bounding box center [933, 486] width 88 height 30
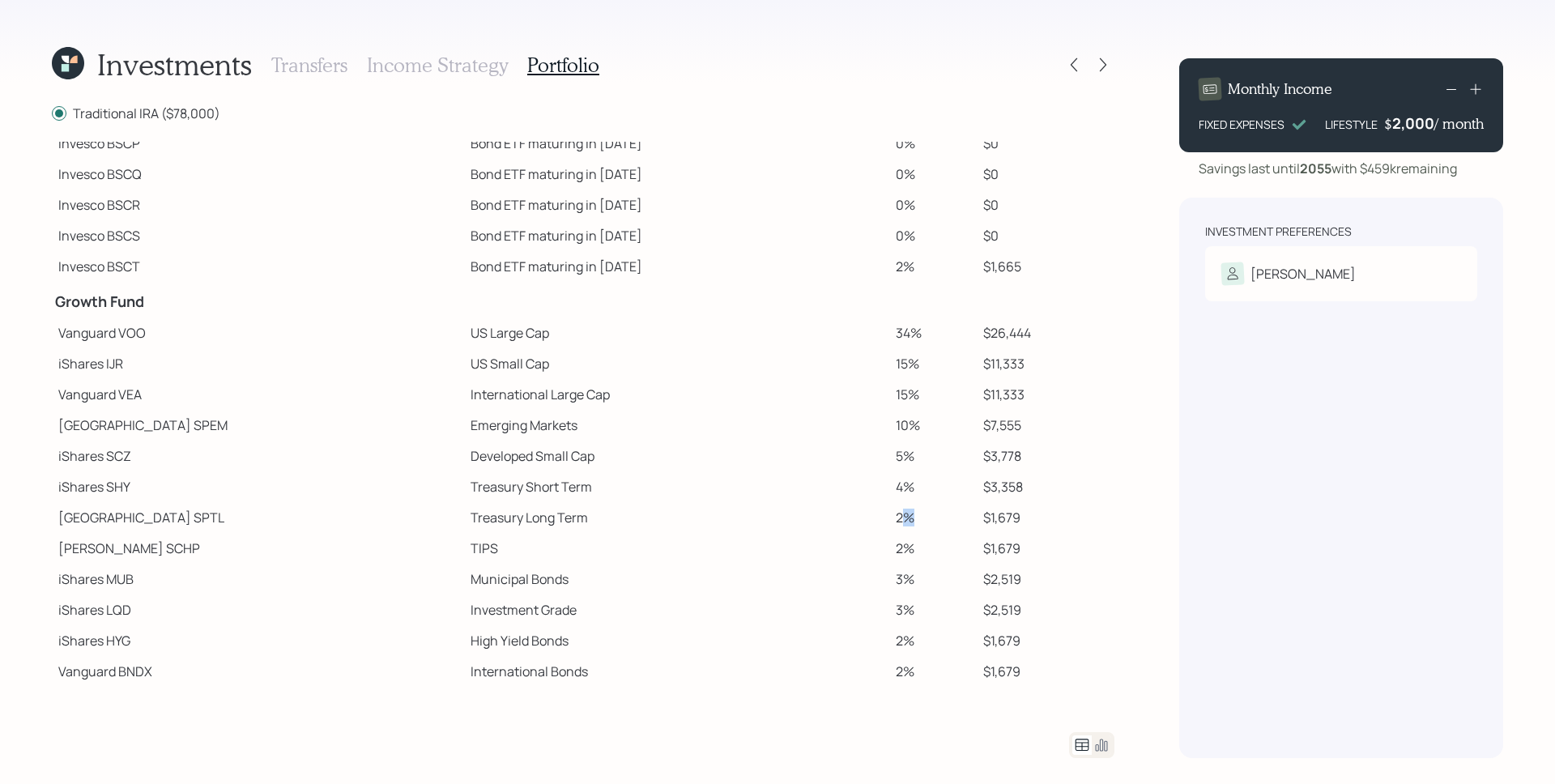
drag, startPoint x: 868, startPoint y: 513, endPoint x: 851, endPoint y: 518, distance: 17.7
click at [889, 514] on td "2%" at bounding box center [933, 516] width 88 height 30
drag, startPoint x: 855, startPoint y: 542, endPoint x: 825, endPoint y: 538, distance: 30.3
click at [826, 539] on tr "Schwab SCHP TIPS 2% $1,679" at bounding box center [583, 548] width 1063 height 30
drag, startPoint x: 869, startPoint y: 577, endPoint x: 836, endPoint y: 579, distance: 33.1
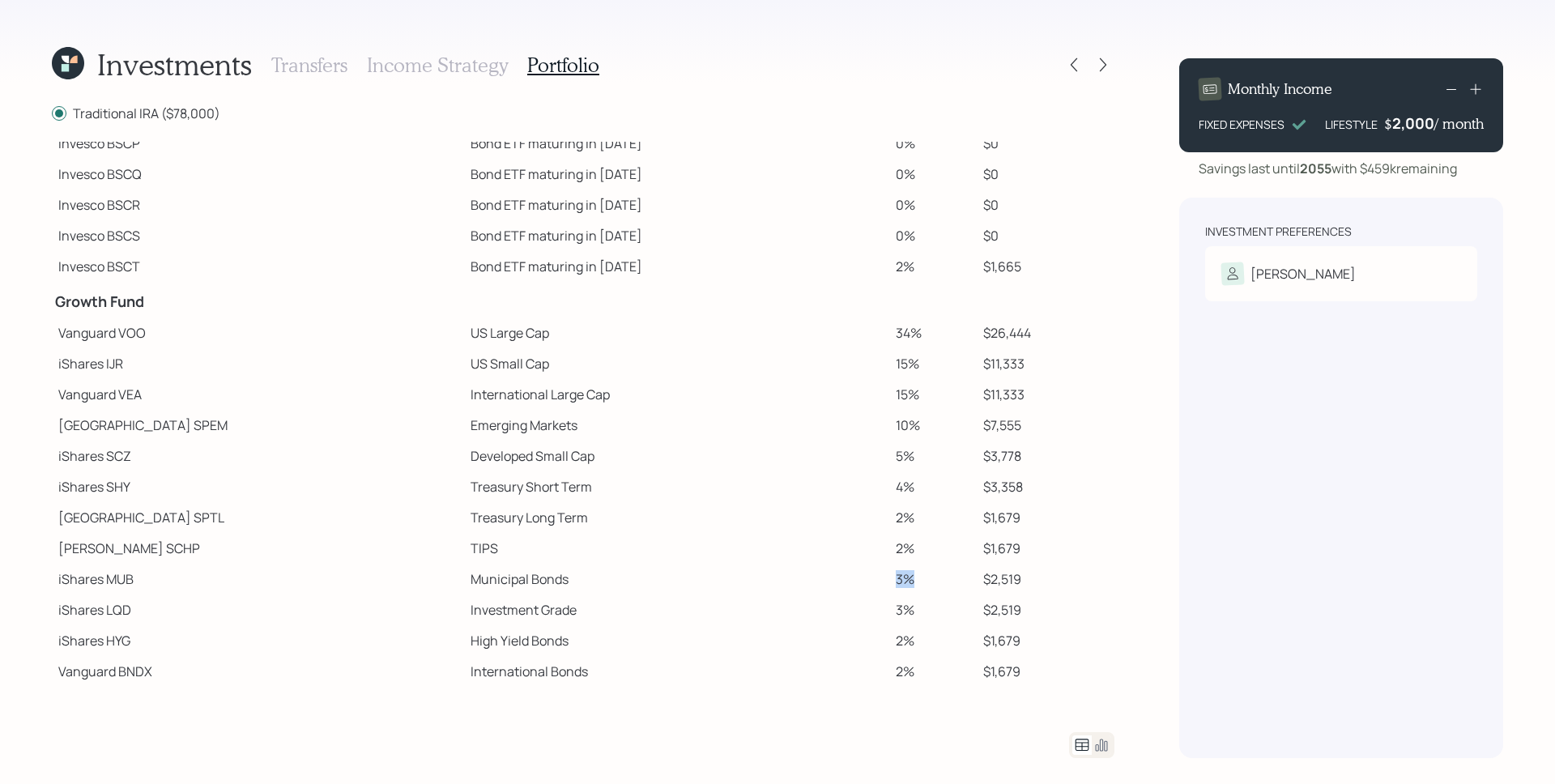
click at [836, 579] on tr "iShares MUB Municipal Bonds 3% $2,519" at bounding box center [583, 578] width 1063 height 30
drag, startPoint x: 857, startPoint y: 612, endPoint x: 847, endPoint y: 613, distance: 10.0
click at [889, 613] on td "3%" at bounding box center [933, 609] width 88 height 30
drag, startPoint x: 867, startPoint y: 645, endPoint x: 849, endPoint y: 654, distance: 20.1
click at [840, 654] on tr "iShares HYG High Yield Bonds 2% $1,679" at bounding box center [583, 640] width 1063 height 30
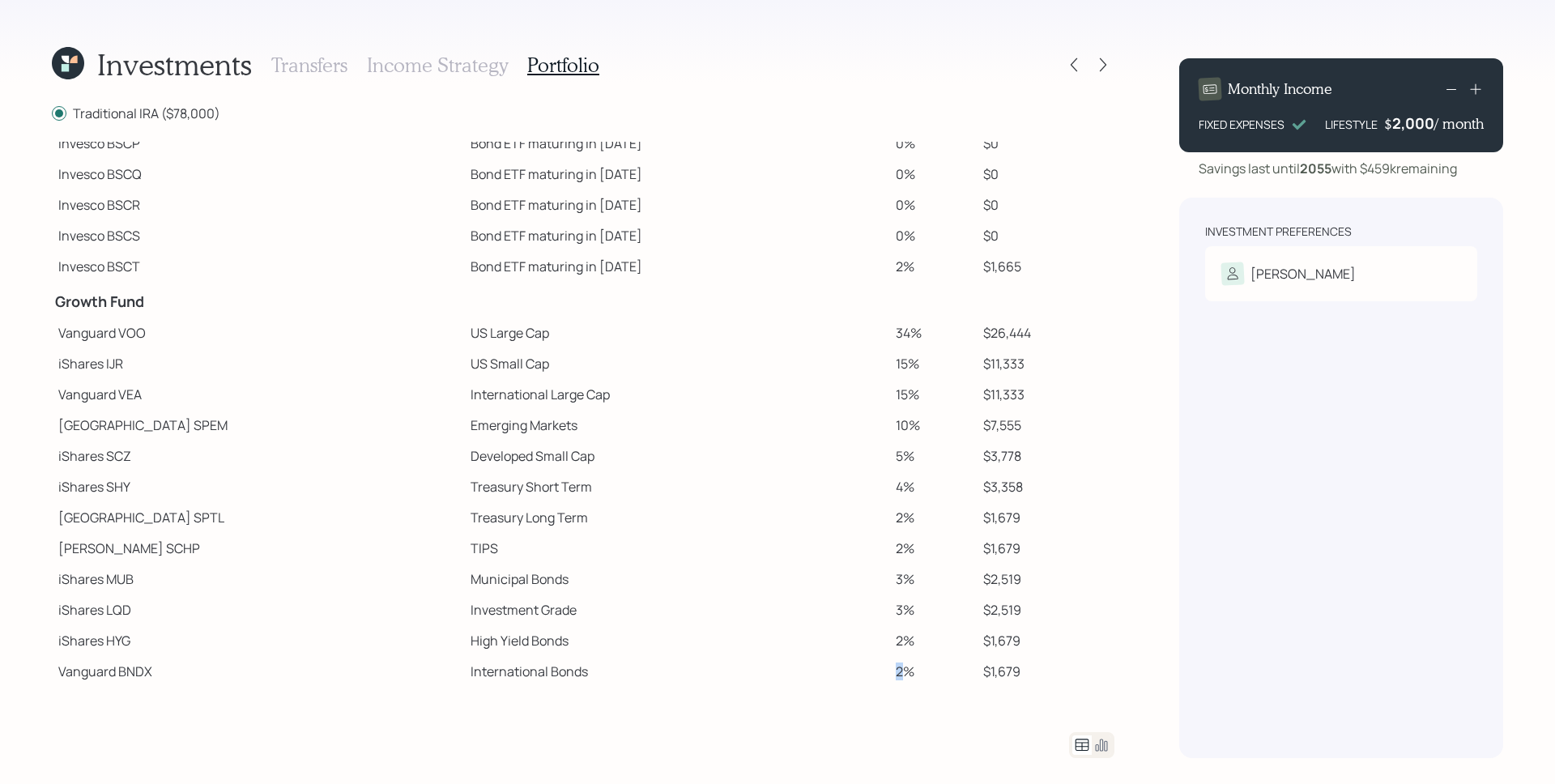
drag, startPoint x: 863, startPoint y: 665, endPoint x: 822, endPoint y: 667, distance: 41.0
click at [822, 668] on tr "Vanguard BNDX International Bonds 2% $1,679" at bounding box center [583, 670] width 1063 height 30
click at [794, 523] on td "Treasury Long Term" at bounding box center [677, 516] width 426 height 30
drag, startPoint x: 850, startPoint y: 425, endPoint x: 878, endPoint y: 433, distance: 29.1
click at [889, 433] on td "10%" at bounding box center [933, 424] width 88 height 30
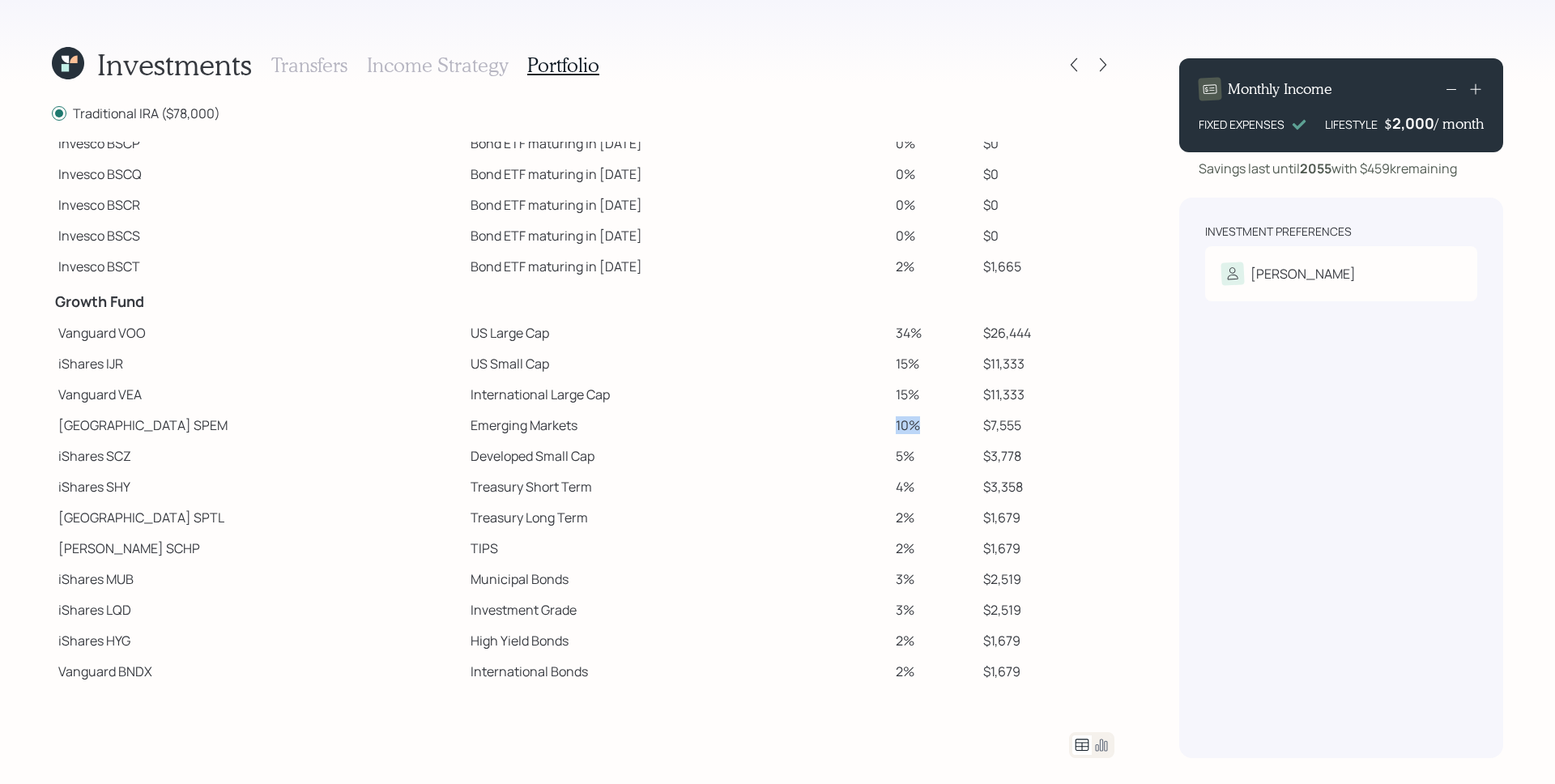
drag, startPoint x: 846, startPoint y: 429, endPoint x: 891, endPoint y: 428, distance: 45.0
click at [891, 428] on td "10%" at bounding box center [933, 424] width 88 height 30
click at [889, 435] on td "10%" at bounding box center [933, 424] width 88 height 30
drag, startPoint x: 887, startPoint y: 429, endPoint x: 831, endPoint y: 433, distance: 56.1
click at [831, 433] on tr "State Street SPEM Emerging Markets 10% $7,555" at bounding box center [583, 424] width 1063 height 30
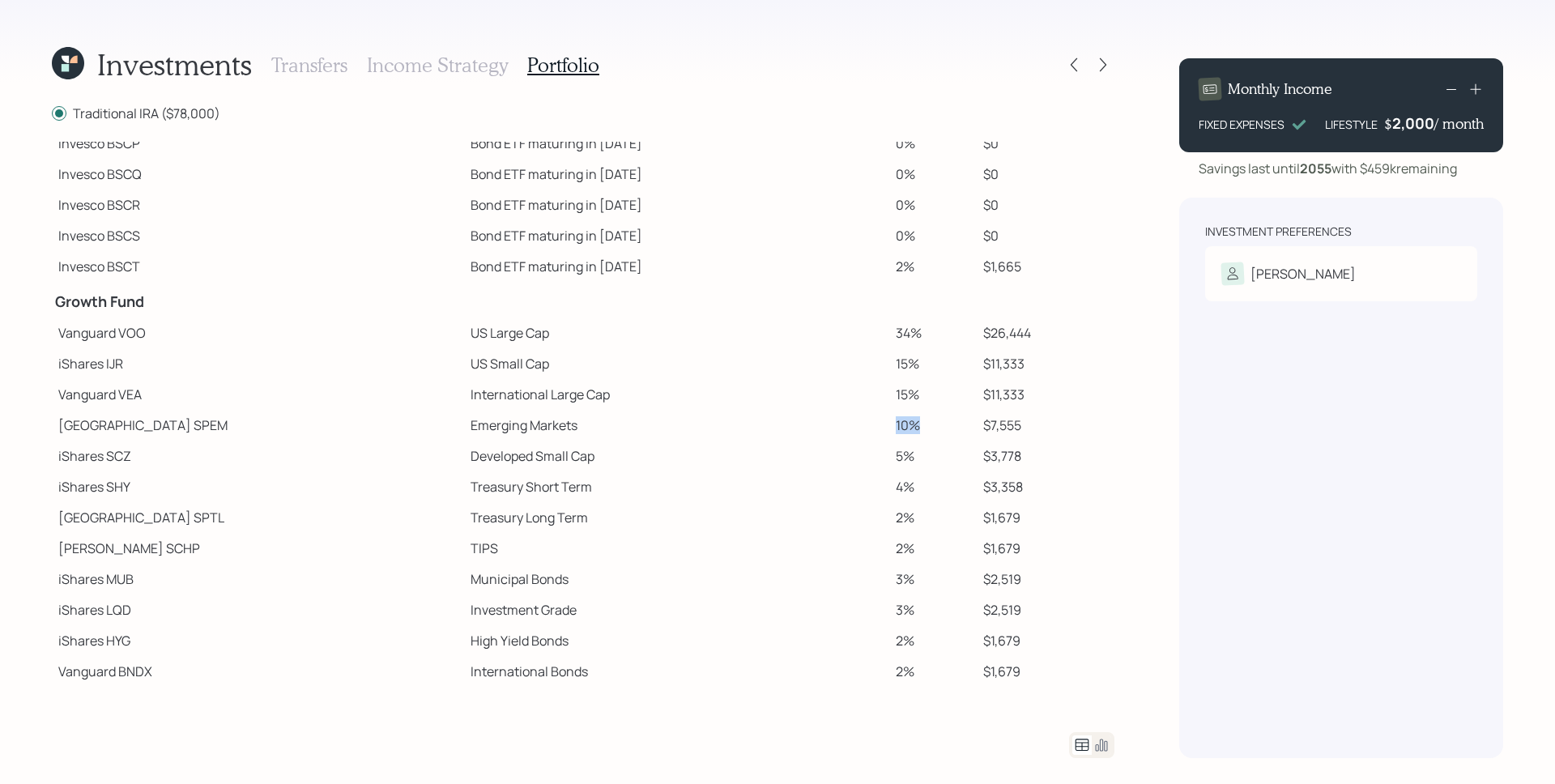
click at [834, 435] on td "Emerging Markets" at bounding box center [677, 424] width 426 height 30
